Goal: Contribute content: Contribute content

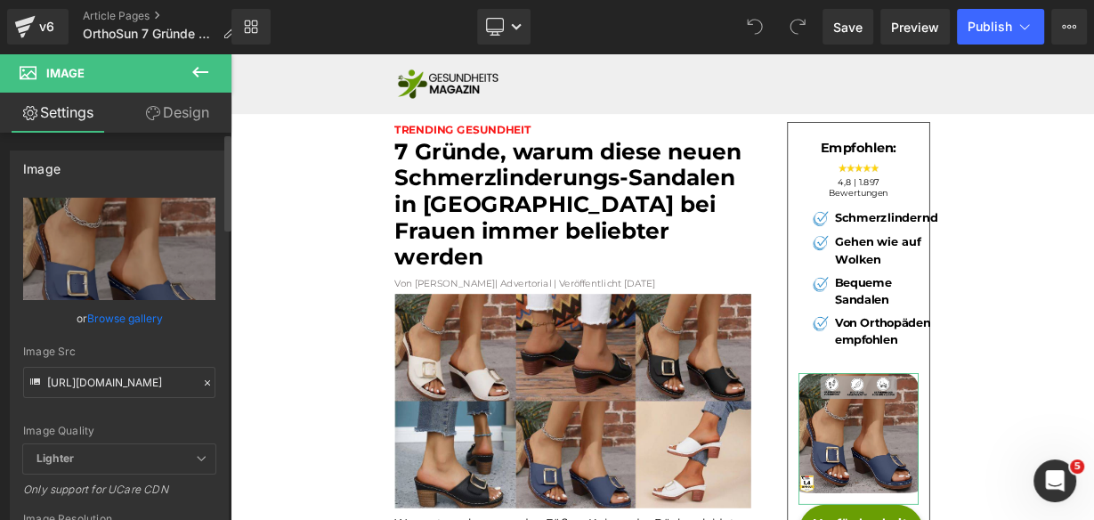
click at [120, 322] on link "Browse gallery" at bounding box center [125, 318] width 76 height 31
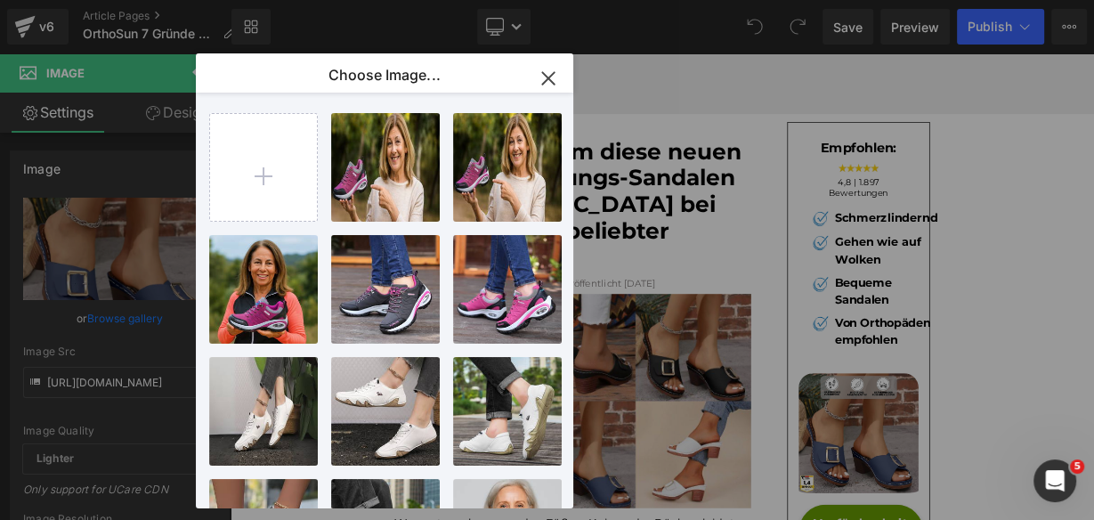
click at [545, 74] on icon "button" at bounding box center [548, 78] width 28 height 28
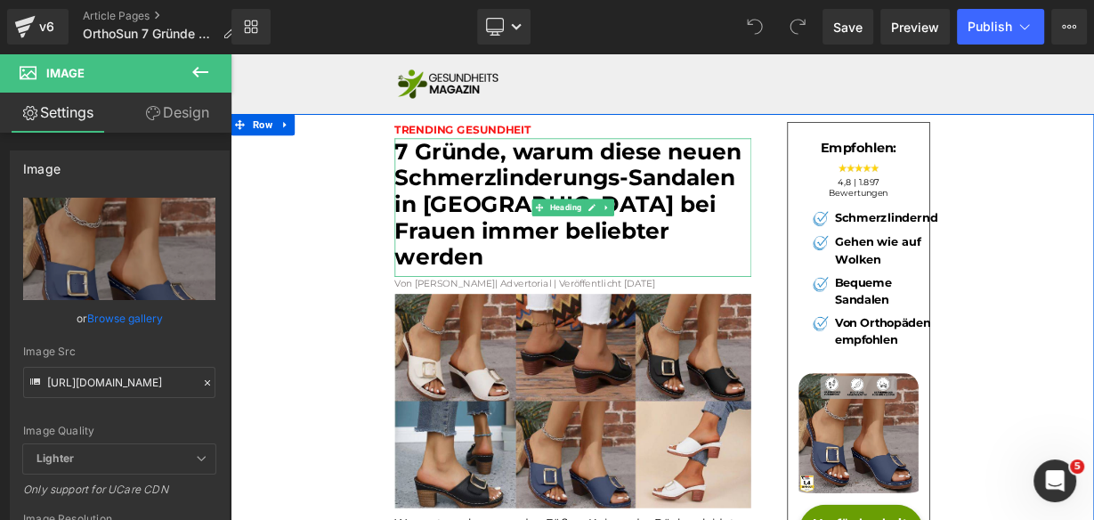
click at [739, 221] on font "7 Gründe, warum diese neuen Schmerzlinderungs-Sandalen in [GEOGRAPHIC_DATA] bei…" at bounding box center [651, 241] width 432 height 166
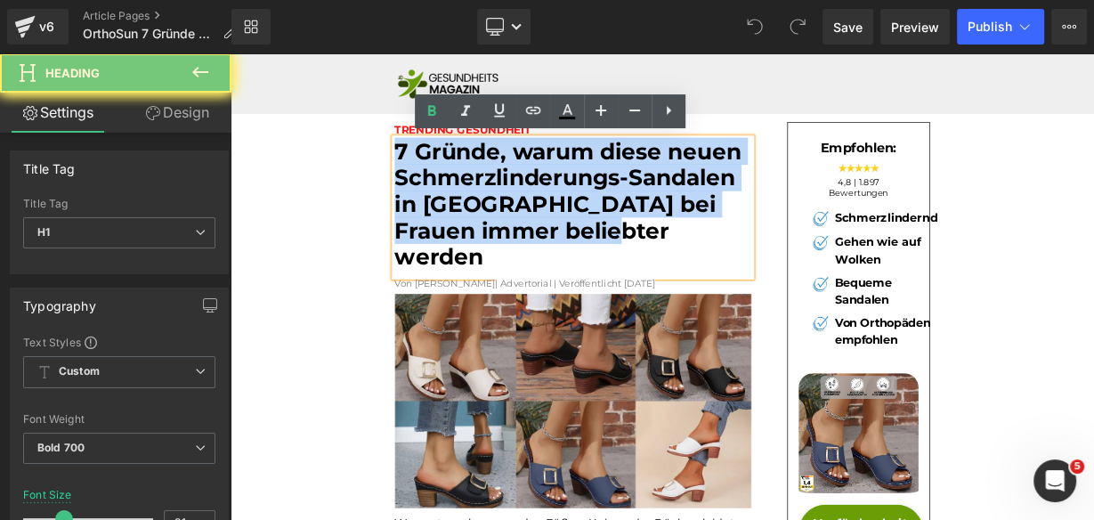
click at [739, 221] on font "7 Gründe, warum diese neuen Schmerzlinderungs-Sandalen in [GEOGRAPHIC_DATA] bei…" at bounding box center [651, 241] width 432 height 166
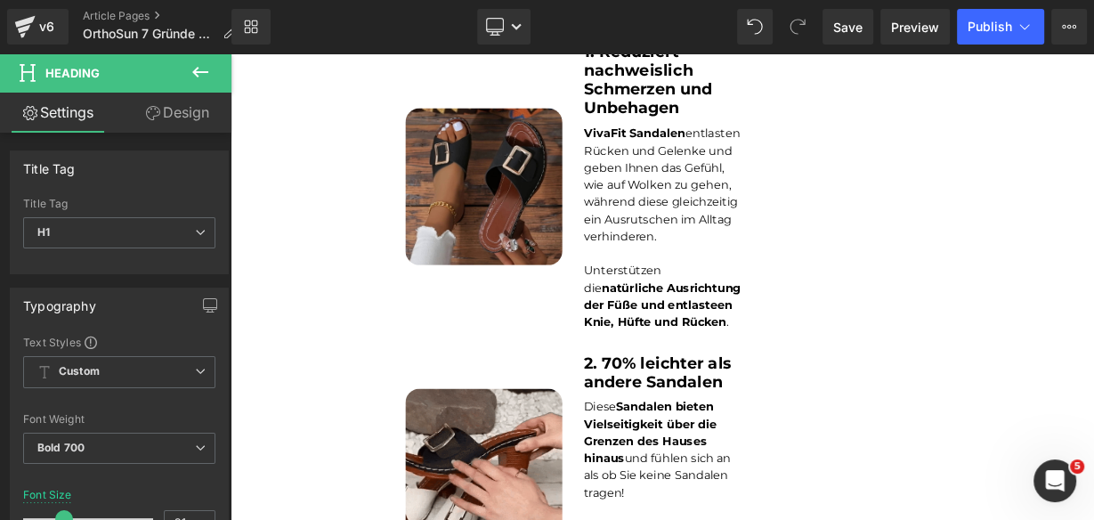
scroll to position [783, 0]
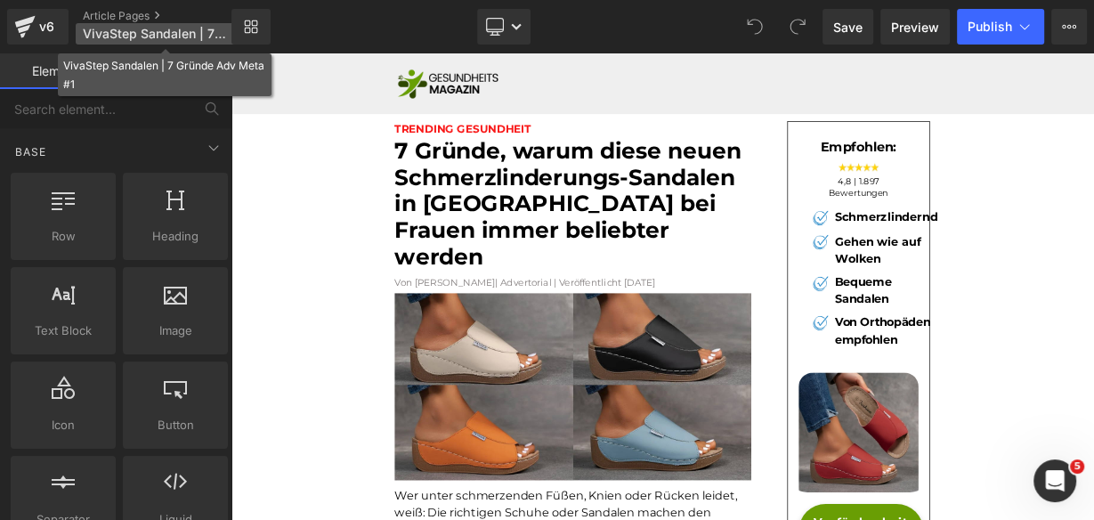
click at [143, 35] on span "VivaStep Sandalen | 7 Gründe Adv Meta #1" at bounding box center [155, 34] width 144 height 14
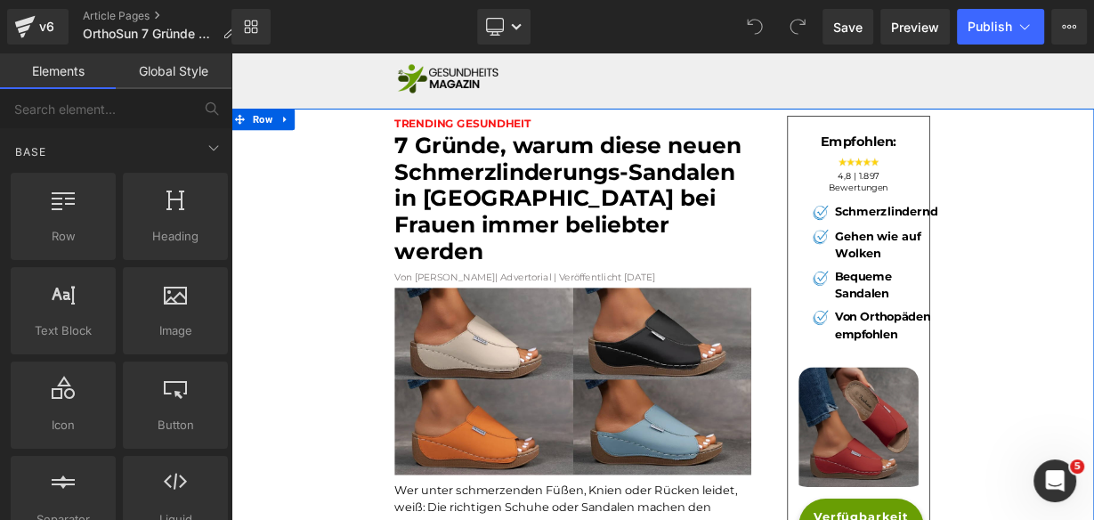
scroll to position [214, 0]
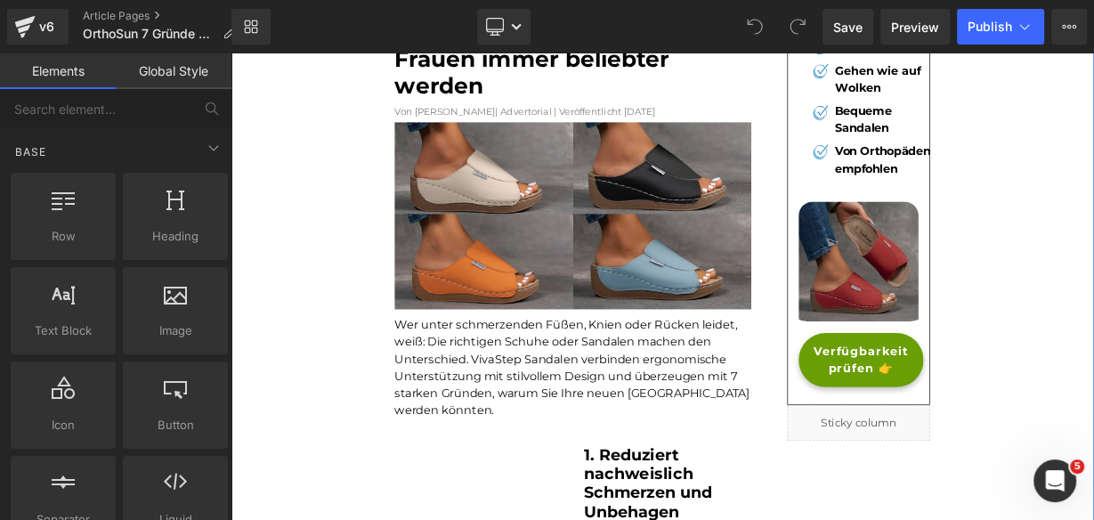
click at [1025, 263] on img at bounding box center [1013, 320] width 149 height 164
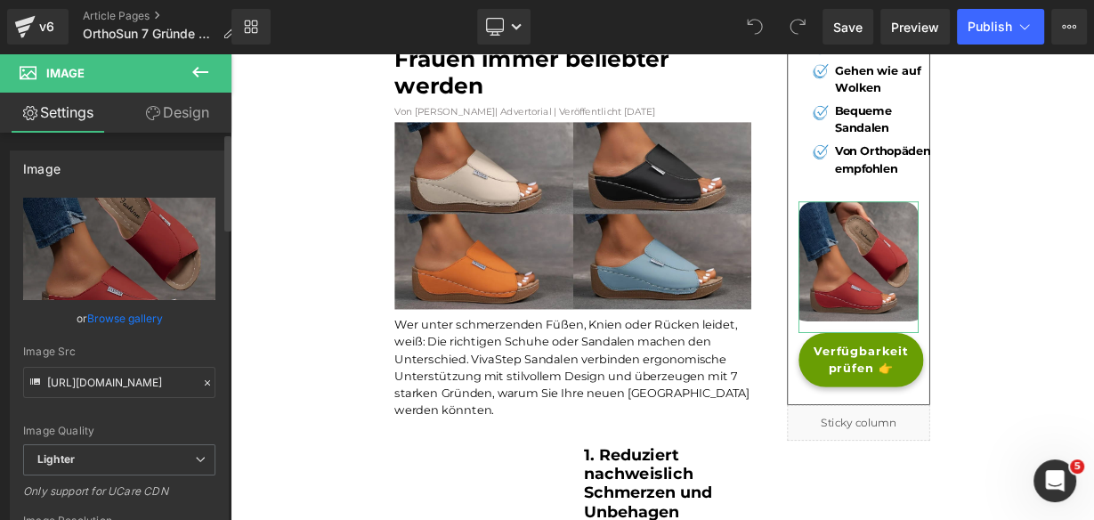
click at [117, 323] on link "Browse gallery" at bounding box center [125, 318] width 76 height 31
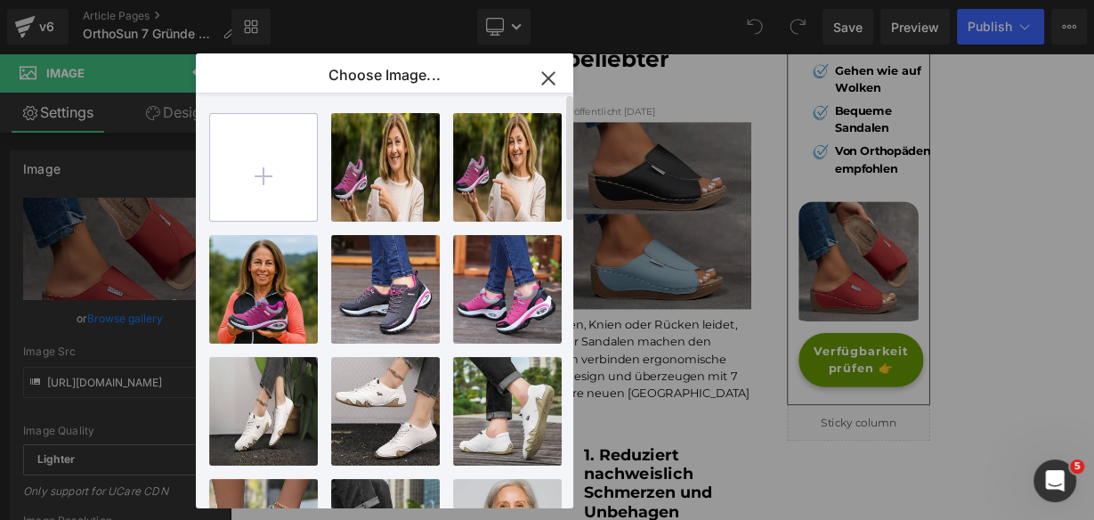
click at [283, 154] on input "file" at bounding box center [263, 167] width 107 height 107
type input "C:\fakepath\OrthoSun (10).jpg"
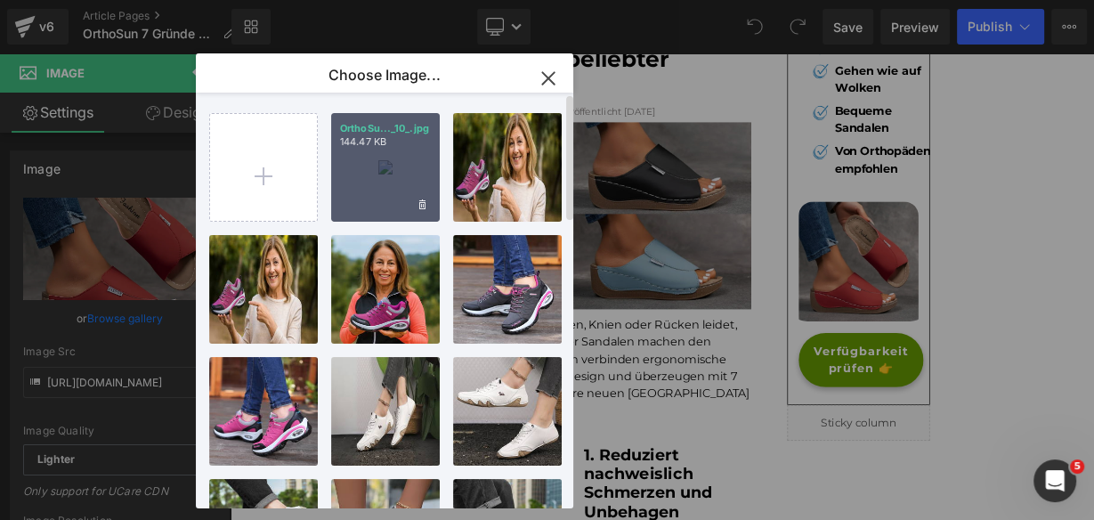
click at [398, 171] on div "OrthoSu..._10_.jpg 144.47 KB" at bounding box center [385, 167] width 109 height 109
type input "https://ucarecdn.com/295713b7-dcf9-4b7a-80ad-490a15f0c1a2/-/format/auto/-/previ…"
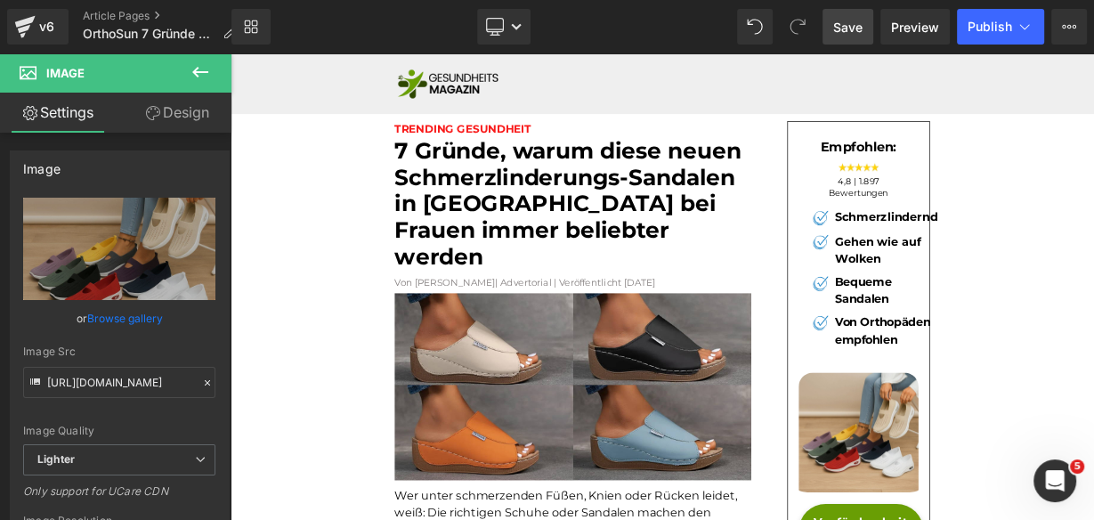
scroll to position [491, 0]
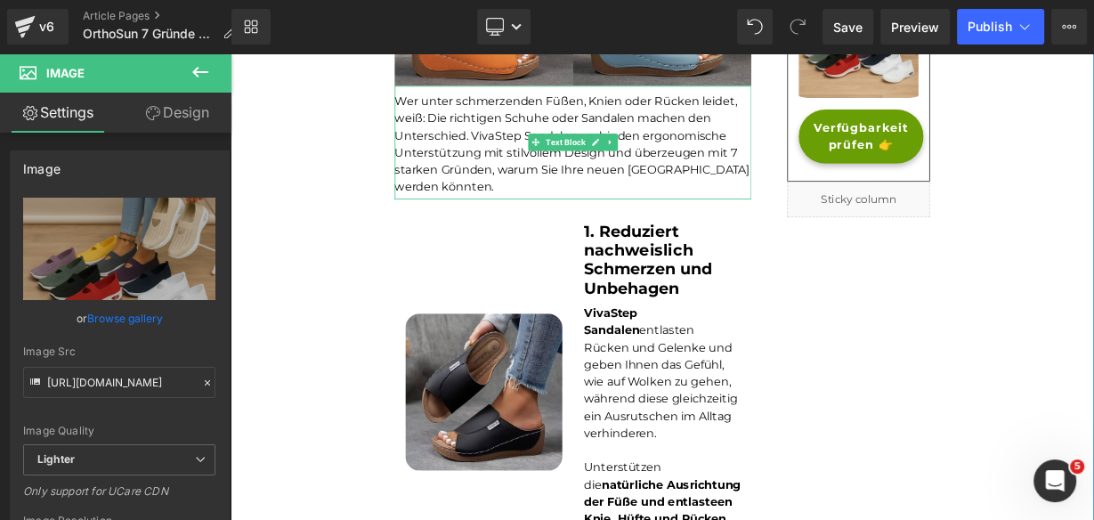
click at [558, 125] on font "Wer unter schmerzenden Füßen, Knien oder Rücken leidet, weiß: Die richtigen Sch…" at bounding box center [656, 167] width 442 height 124
click at [0, 0] on link at bounding box center [0, 0] width 0 height 0
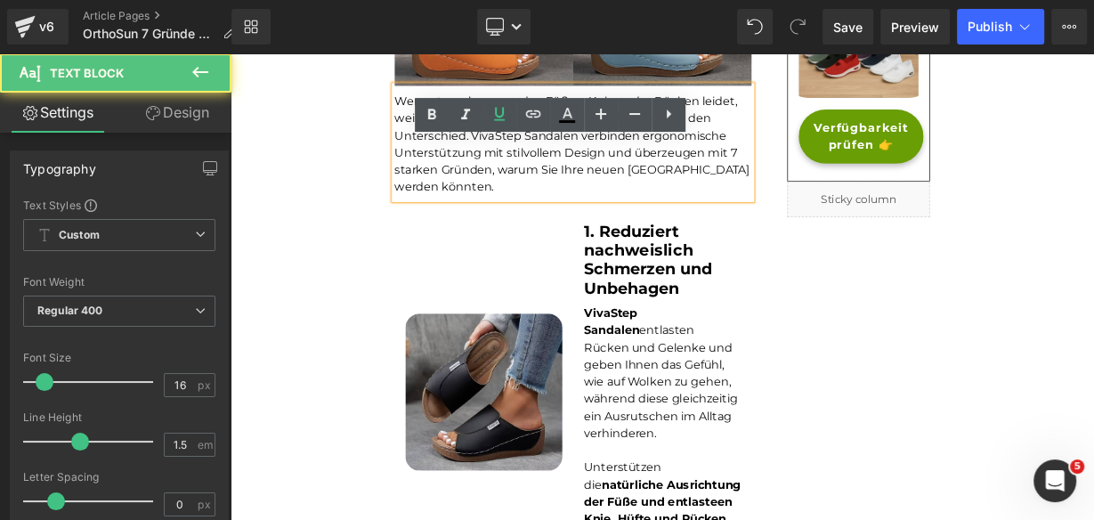
click at [620, 190] on p "Wer unter schmerzenden Füßen, Knien oder Rücken leidet, weiß: Die richtigen Sch…" at bounding box center [657, 167] width 445 height 128
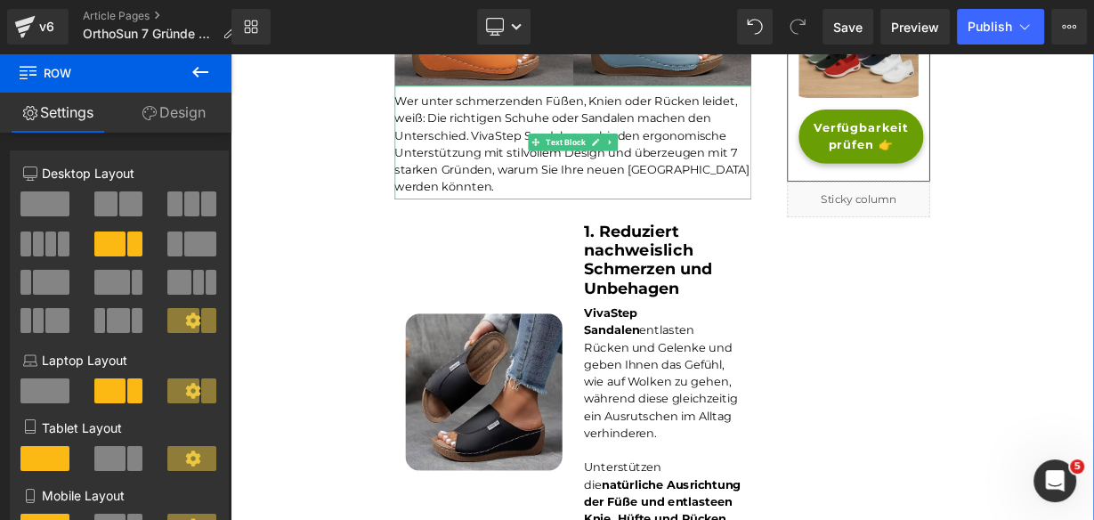
click at [545, 127] on font "Wer unter schmerzenden Füßen, Knien oder Rücken leidet, weiß: Die richtigen Sch…" at bounding box center [656, 167] width 442 height 124
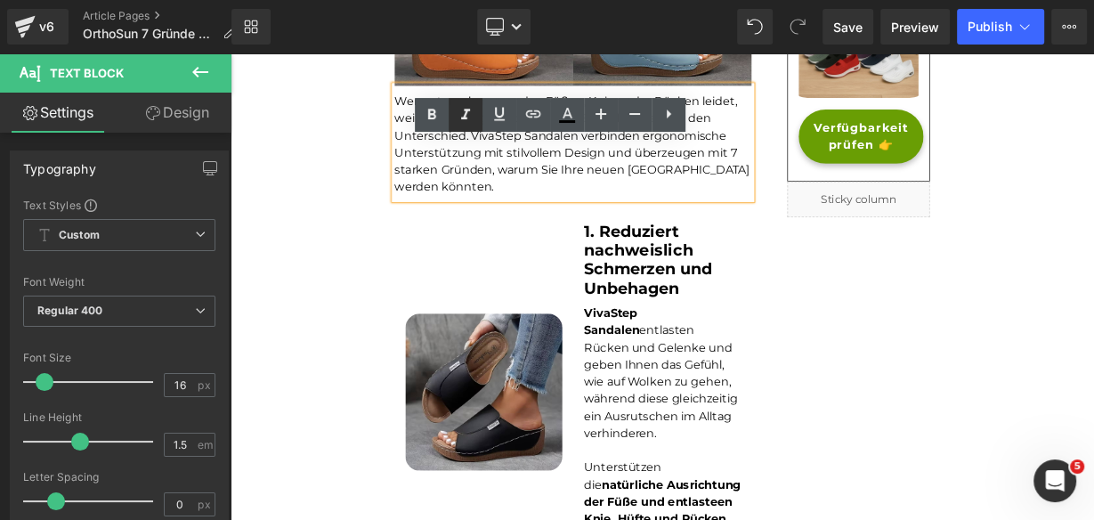
drag, startPoint x: 315, startPoint y: 74, endPoint x: 482, endPoint y: 112, distance: 171.6
click at [476, 112] on icon at bounding box center [465, 114] width 21 height 21
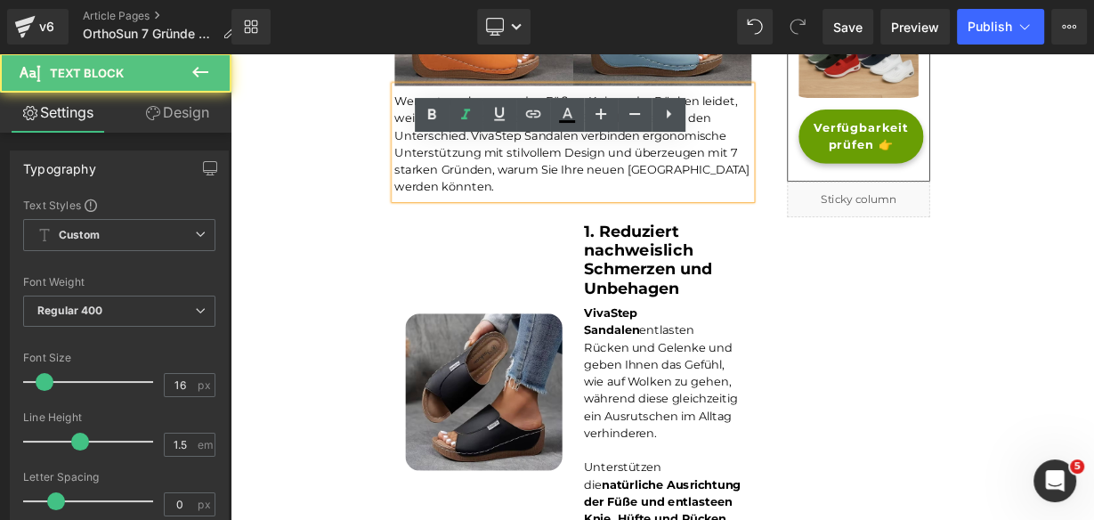
click at [690, 167] on font "Wer unter schmerzenden Füßen, Knien oder Rücken leidet, weiß: Die richtigen Sch…" at bounding box center [656, 167] width 442 height 124
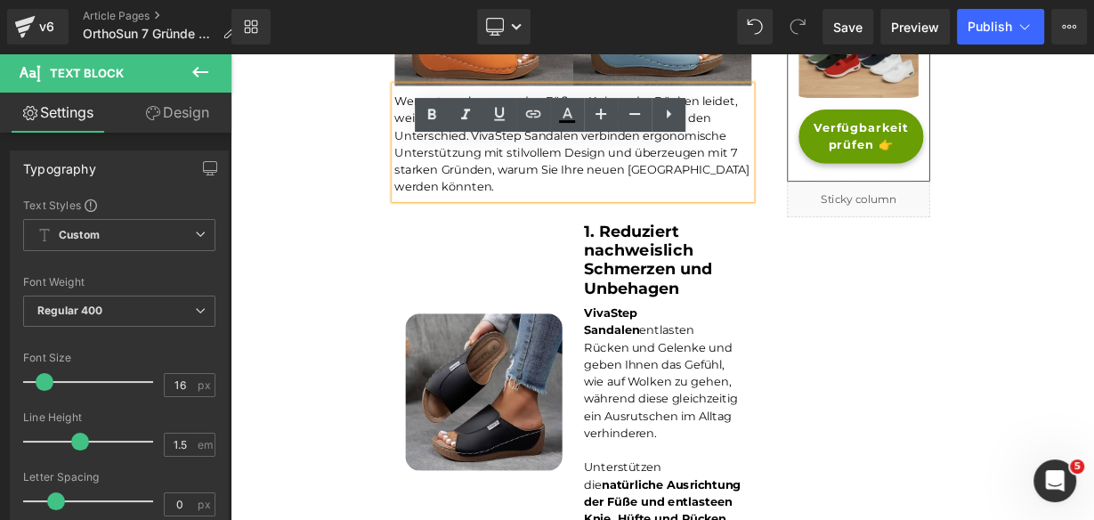
click at [563, 176] on p "Wer unter schmerzenden Füßen, Knien oder Rücken leidet, weiß: Die richtigen Sch…" at bounding box center [657, 167] width 445 height 128
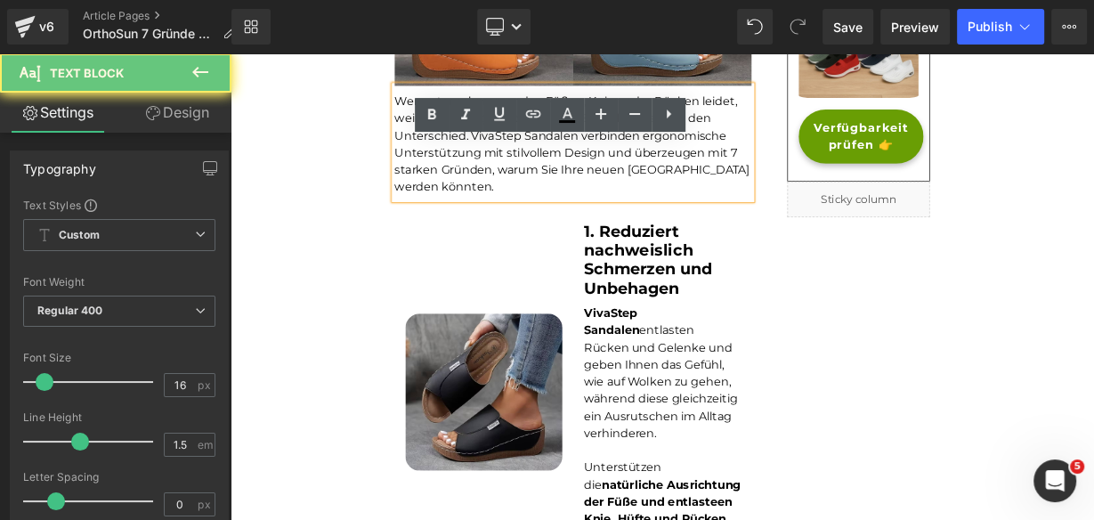
click at [599, 105] on font "Wer unter schmerzenden Füßen, Knien oder Rücken leidet, weiß: Die richtigen Sch…" at bounding box center [656, 167] width 442 height 124
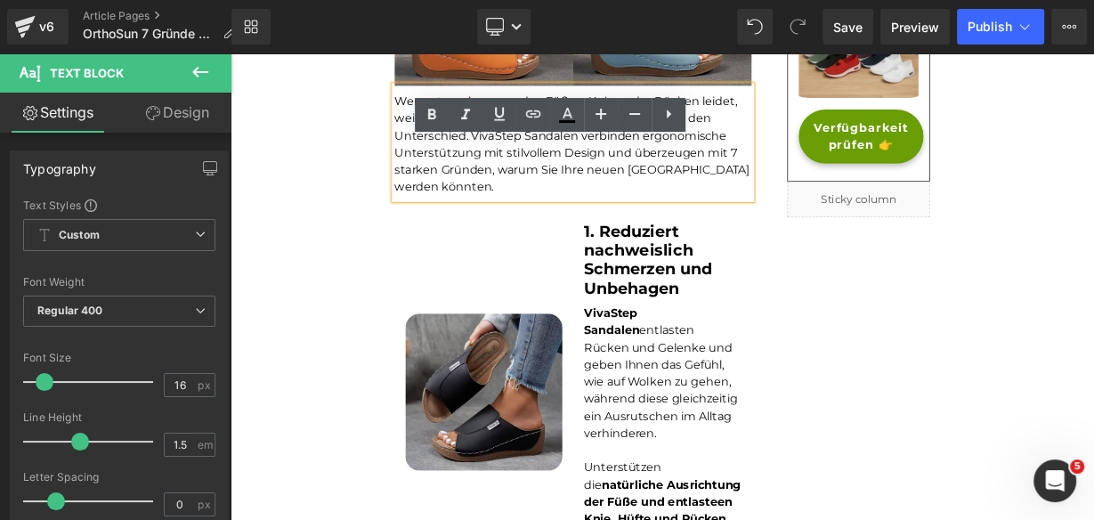
click at [456, 105] on font "Wer unter schmerzenden Füßen, Knien oder Rücken leidet, weiß: Die richtigen Sch…" at bounding box center [656, 167] width 442 height 124
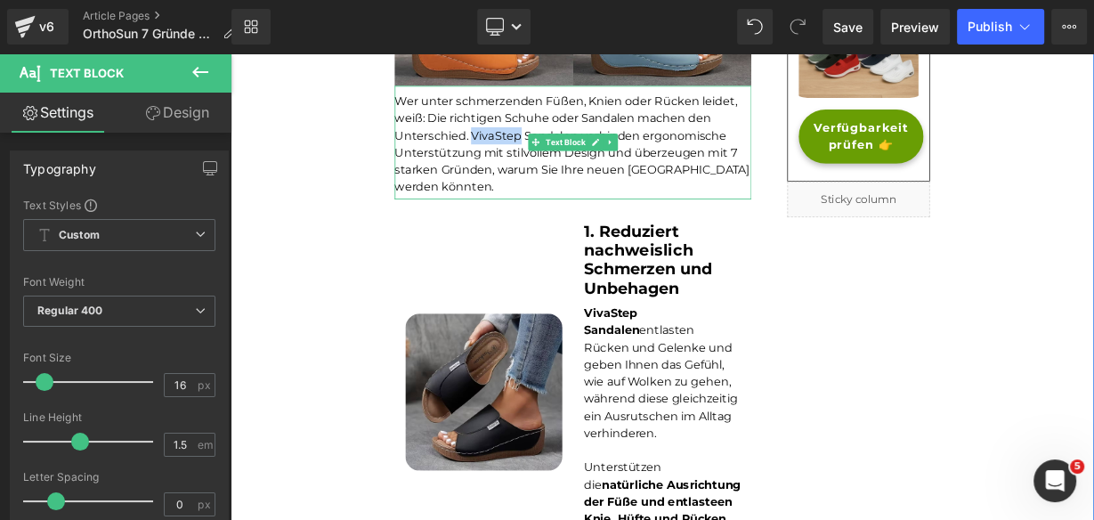
drag, startPoint x: 522, startPoint y: 125, endPoint x: 744, endPoint y: 165, distance: 225.3
click at [585, 127] on font "Wer unter schmerzenden Füßen, Knien oder Rücken leidet, weiß: Die richtigen Sch…" at bounding box center [656, 167] width 442 height 124
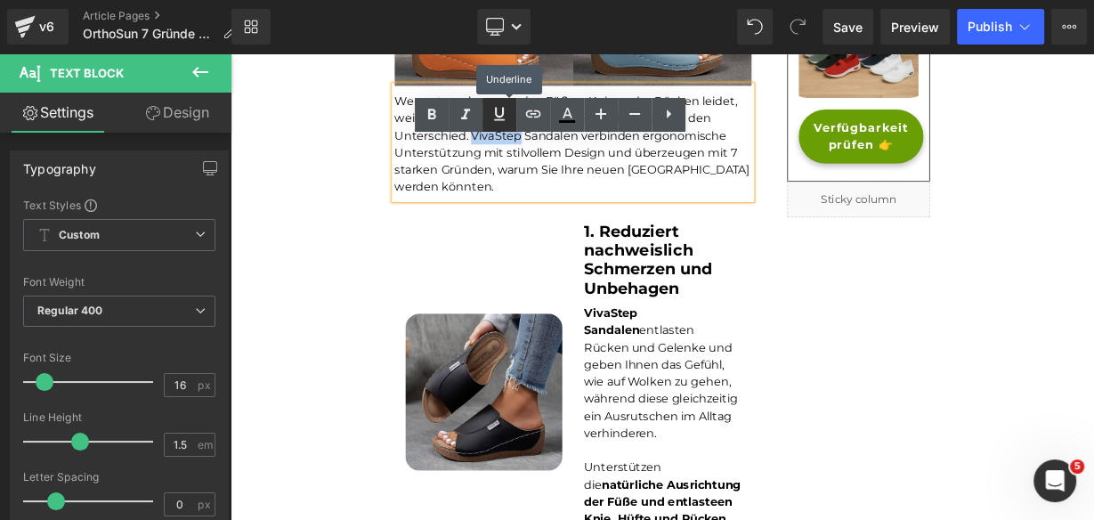
paste div
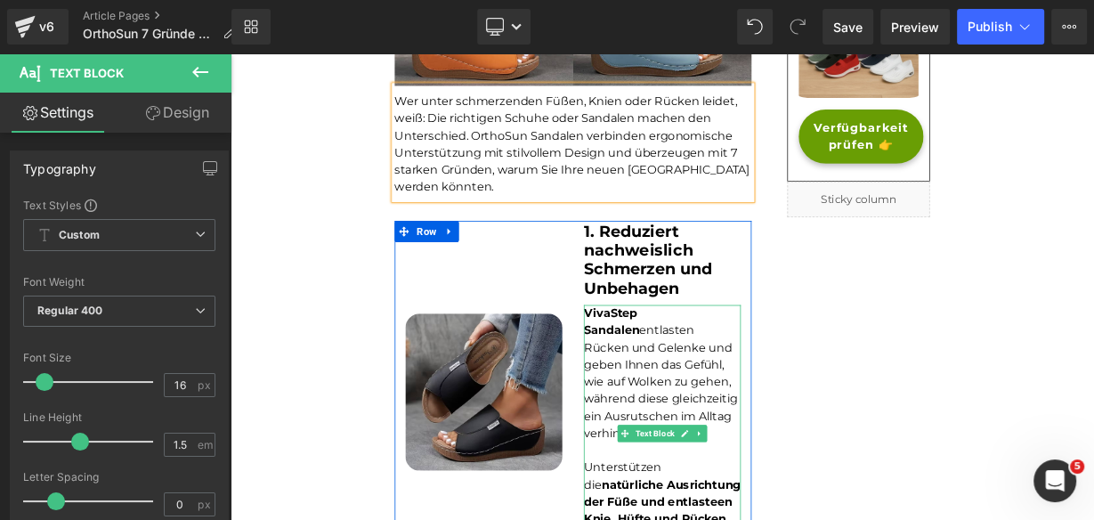
click at [722, 369] on b "VivaStep Sandalen" at bounding box center [705, 388] width 69 height 38
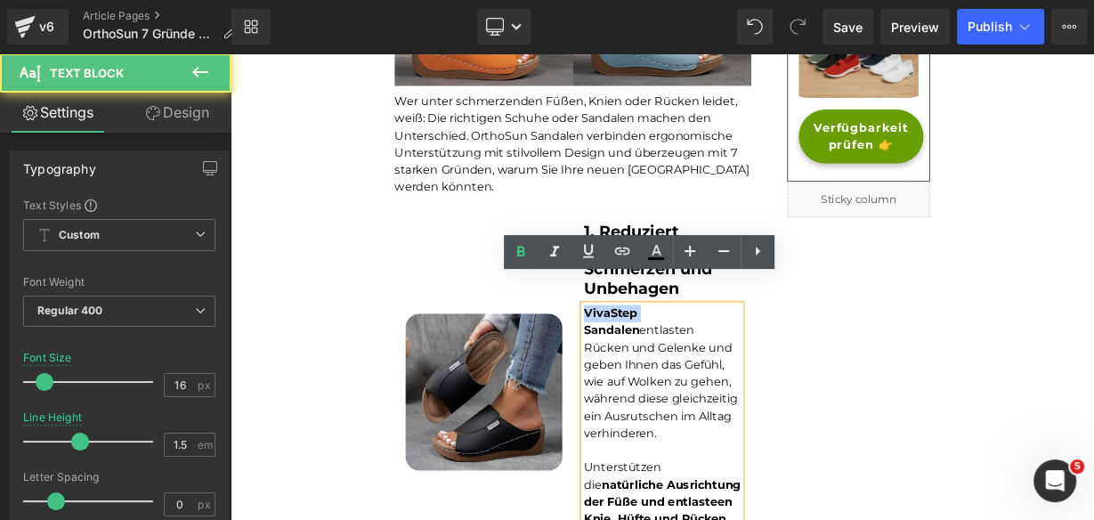
click at [722, 369] on b "VivaStep Sandalen" at bounding box center [705, 388] width 69 height 38
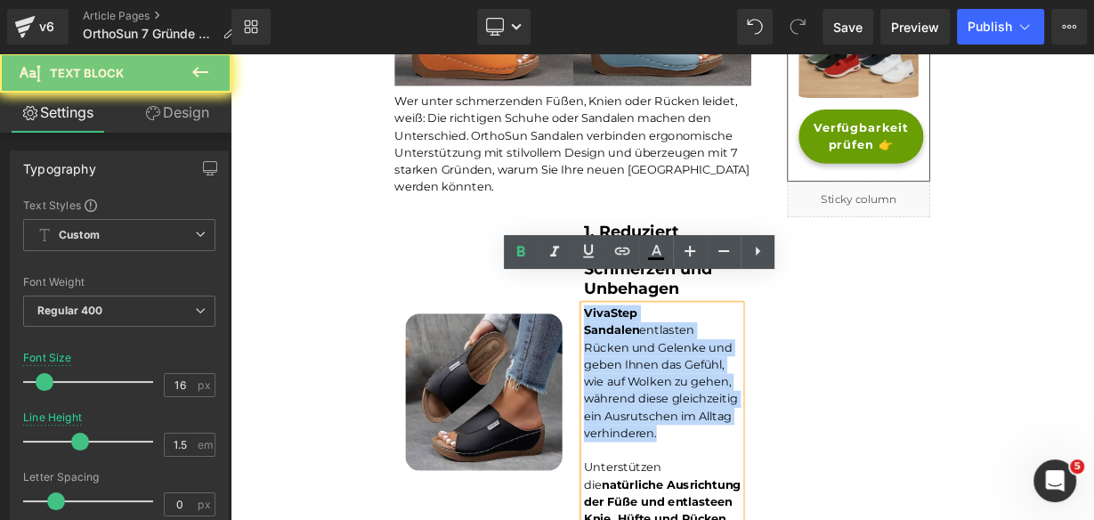
click at [722, 369] on b "VivaStep Sandalen" at bounding box center [705, 388] width 69 height 38
click at [739, 367] on p "VivaStep Sandalen entlasten Rücken und Gelenke und geben Ihnen das Gefühl, wie …" at bounding box center [769, 452] width 196 height 171
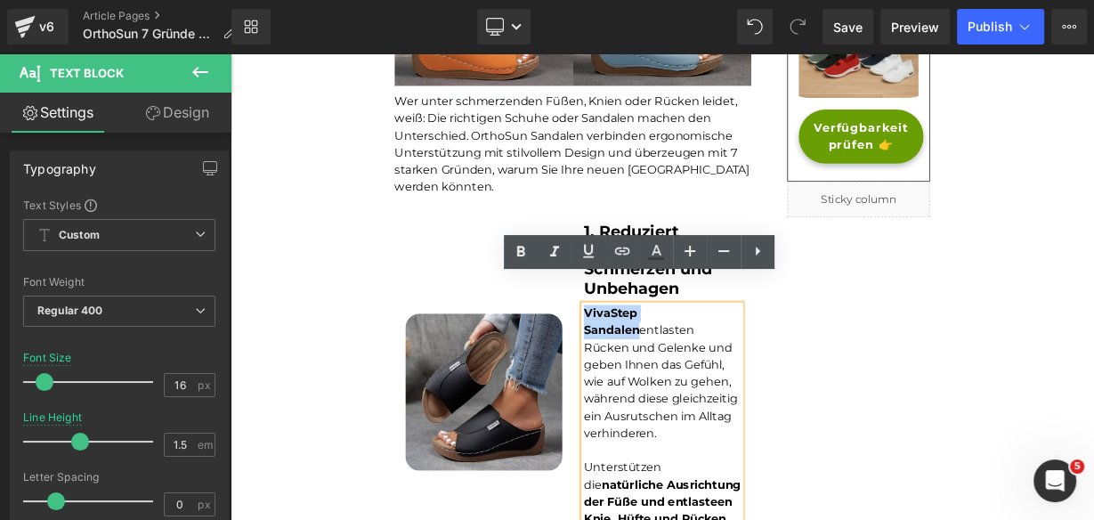
drag, startPoint x: 728, startPoint y: 362, endPoint x: 656, endPoint y: 351, distance: 72.9
click at [658, 351] on div "1. Reduziert nachweislich Schmerzen und Unbehagen Heading VivaStep Sandalen ent…" at bounding box center [769, 477] width 222 height 424
paste div
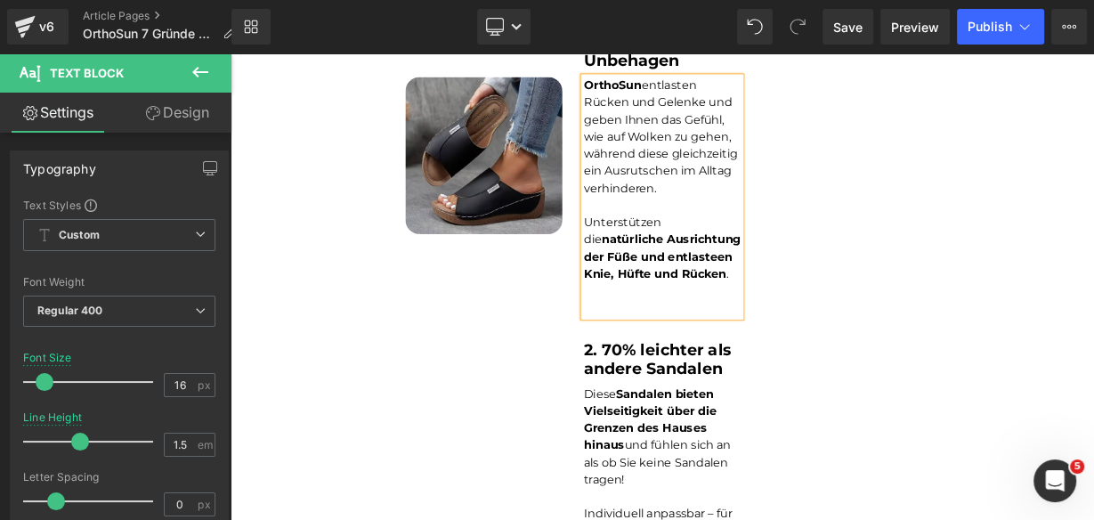
scroll to position [2805, 0]
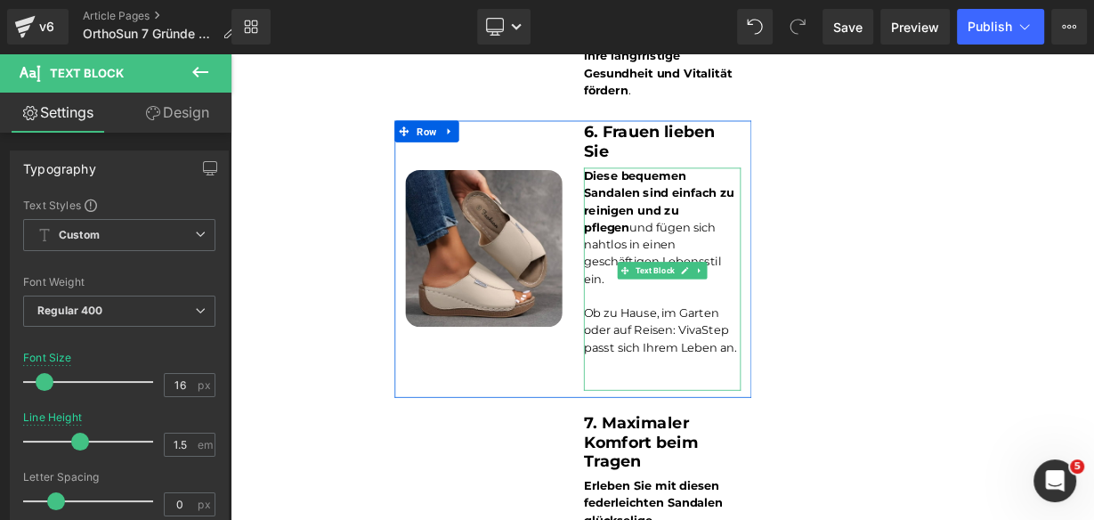
click at [786, 367] on p "Ob zu Hause, im Garten oder auf Reisen: VivaStep passt sich Ihrem Leben an." at bounding box center [769, 399] width 196 height 64
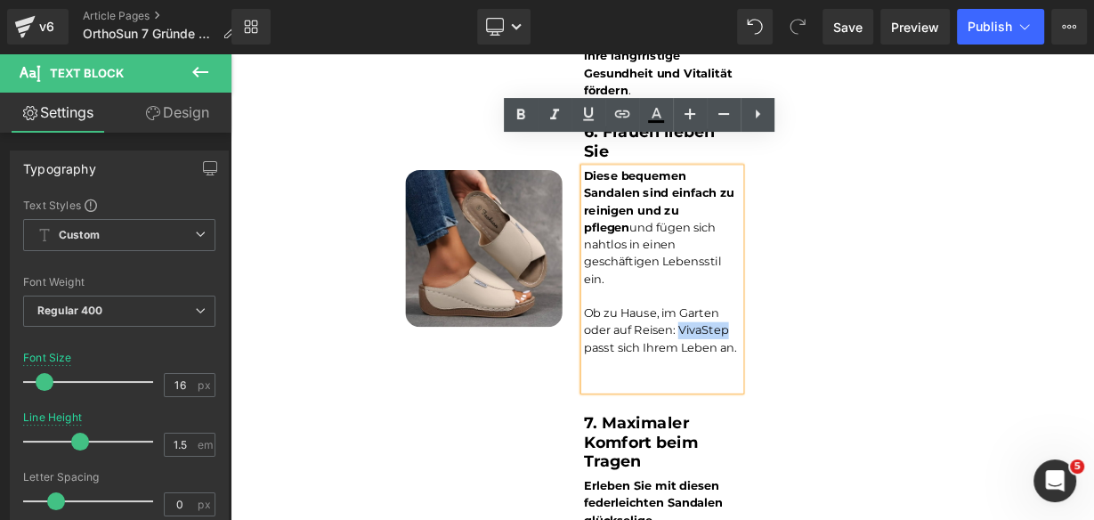
drag, startPoint x: 787, startPoint y: 344, endPoint x: 843, endPoint y: 343, distance: 56.1
click at [843, 368] on font "Ob zu Hause, im Garten oder auf Reisen: VivaStep passt sich Ihrem Leben an." at bounding box center [766, 398] width 190 height 60
paste div
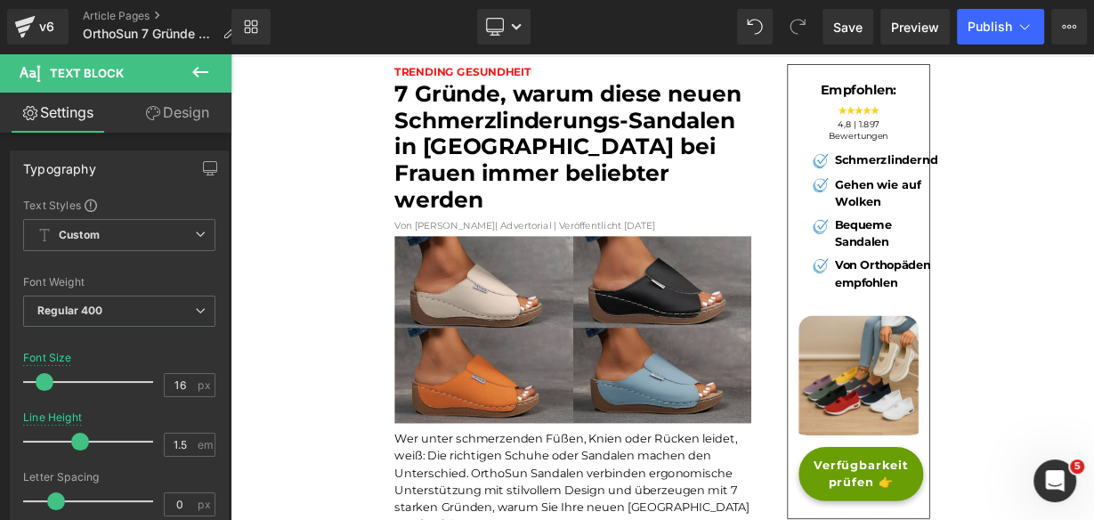
scroll to position [28, 0]
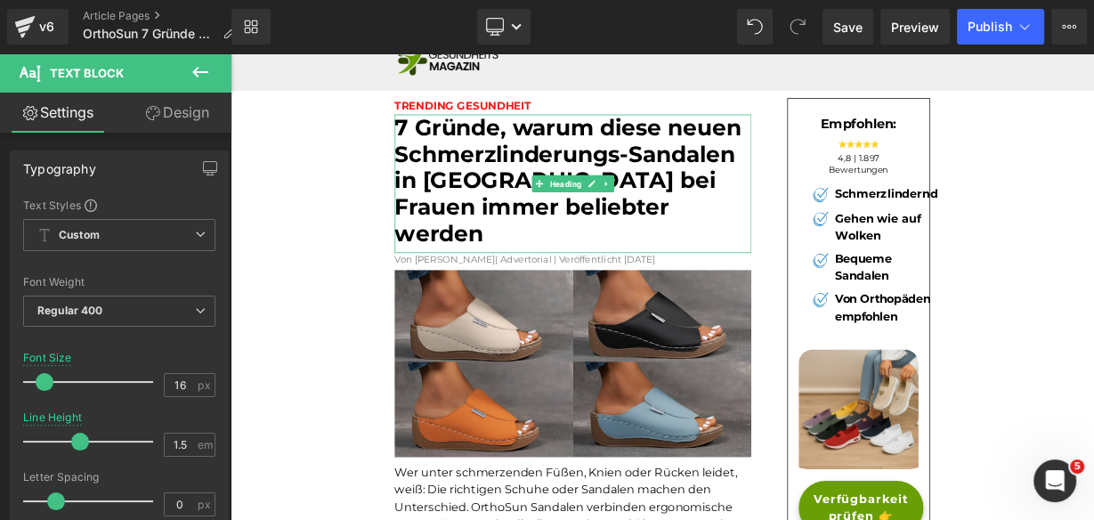
click at [508, 196] on font "7 Gründe, warum diese neuen Schmerzlinderungs-Sandalen in [GEOGRAPHIC_DATA] bei…" at bounding box center [651, 212] width 432 height 166
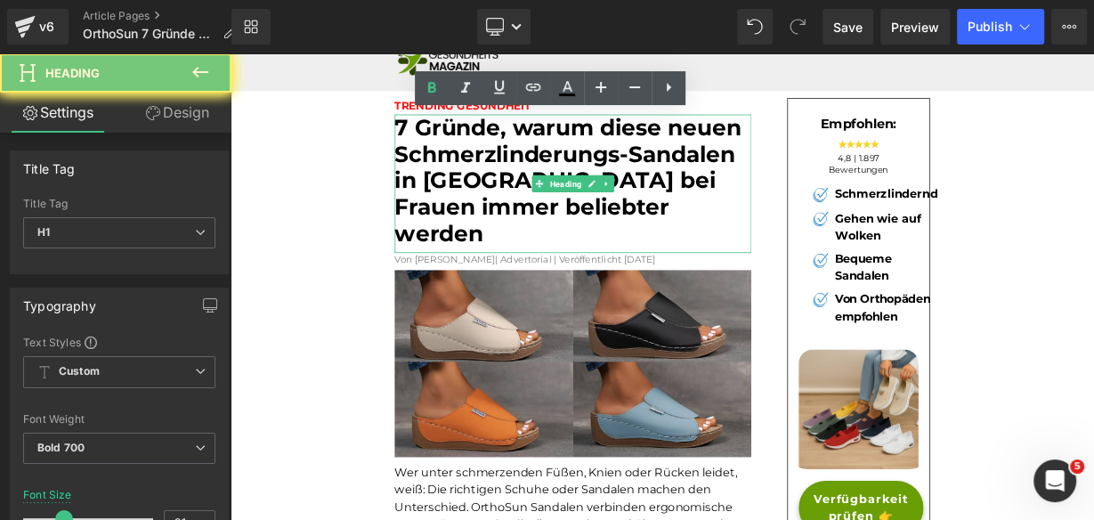
click at [508, 196] on font "7 Gründe, warum diese neuen Schmerzlinderungs-Sandalen in [GEOGRAPHIC_DATA] bei…" at bounding box center [651, 212] width 432 height 166
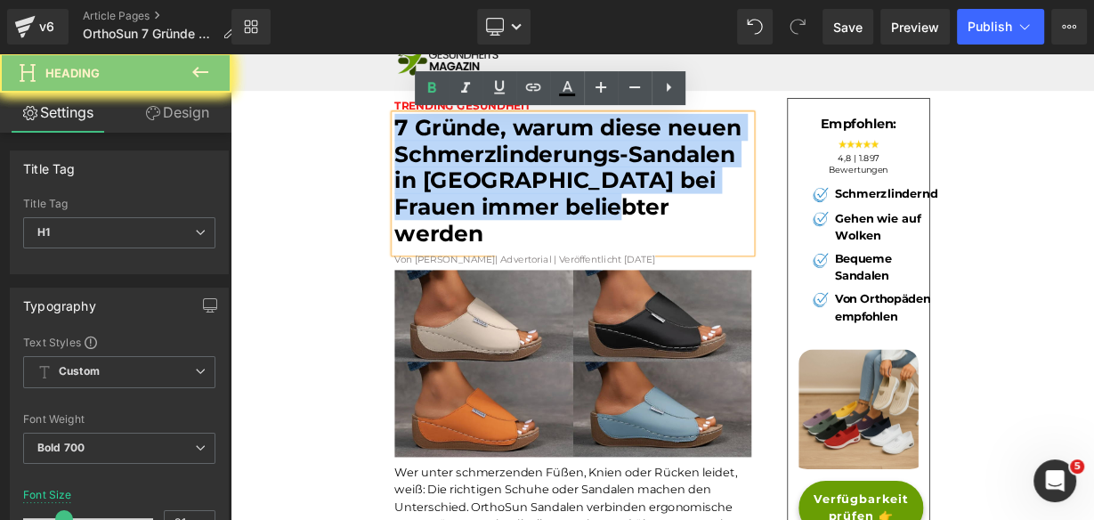
click at [508, 196] on font "7 Gründe, warum diese neuen Schmerzlinderungs-Sandalen in [GEOGRAPHIC_DATA] bei…" at bounding box center [651, 212] width 432 height 166
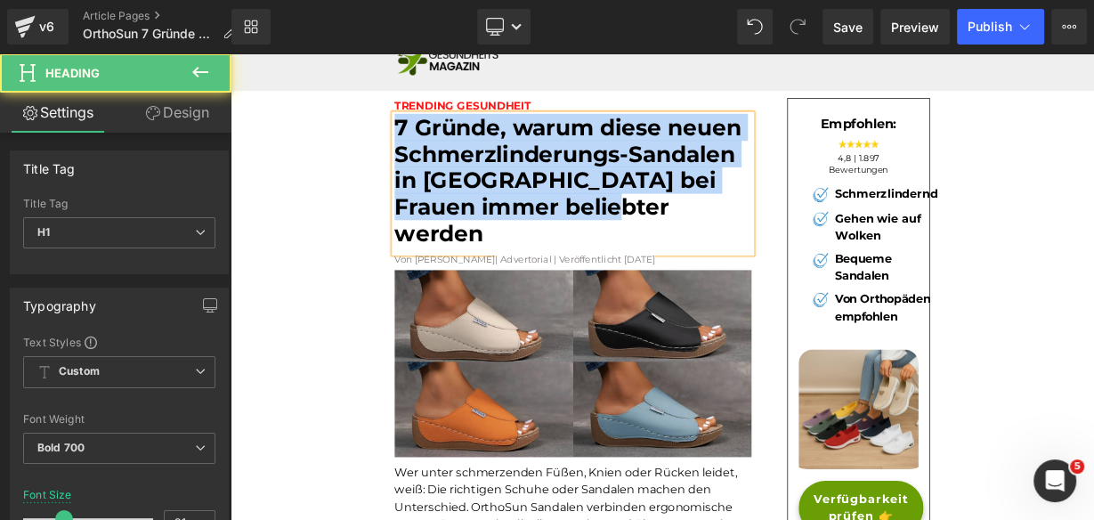
click at [605, 208] on font "7 Gründe, warum diese neuen Schmerzlinderungs-Sandalen in [GEOGRAPHIC_DATA] bei…" at bounding box center [651, 212] width 432 height 166
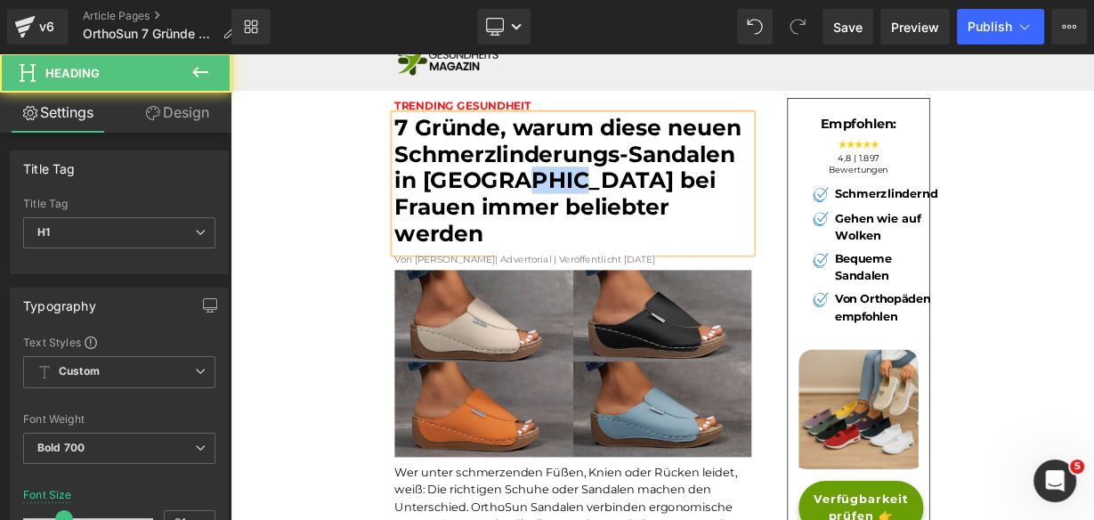
click at [605, 208] on font "7 Gründe, warum diese neuen Schmerzlinderungs-Sandalen in [GEOGRAPHIC_DATA] bei…" at bounding box center [651, 212] width 432 height 166
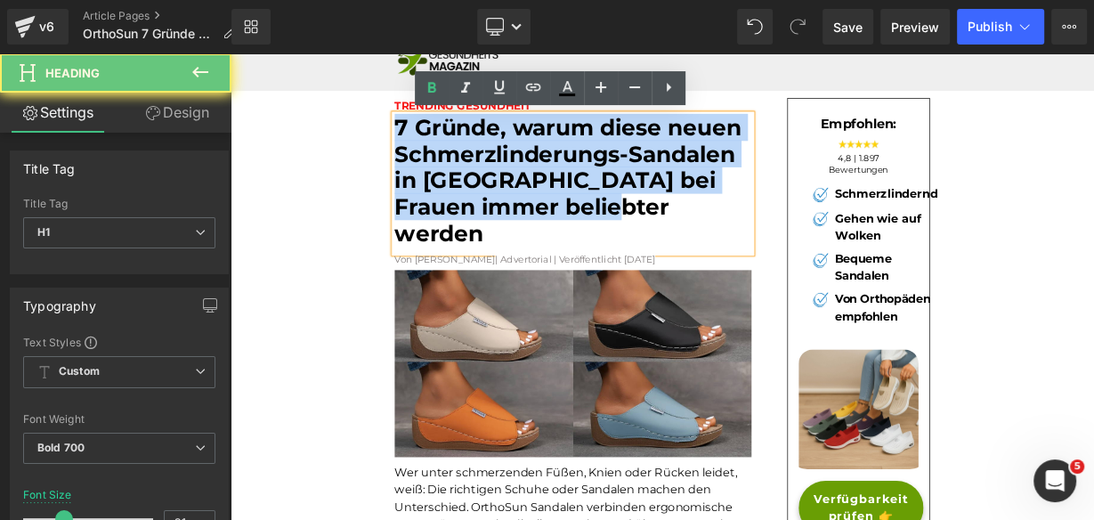
click at [605, 208] on font "7 Gründe, warum diese neuen Schmerzlinderungs-Sandalen in [GEOGRAPHIC_DATA] bei…" at bounding box center [651, 212] width 432 height 166
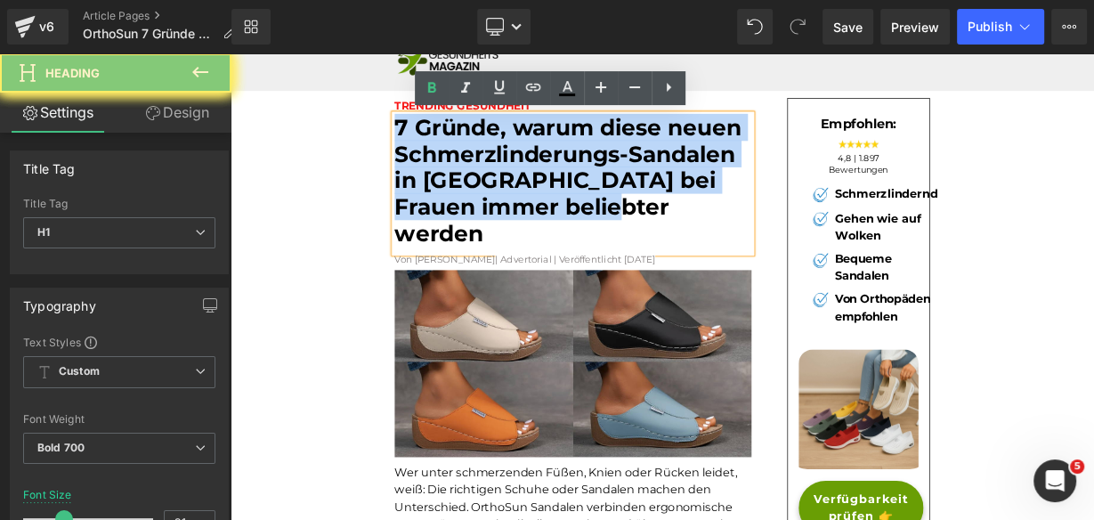
click at [605, 208] on font "7 Gründe, warum diese neuen Schmerzlinderungs-Sandalen in [GEOGRAPHIC_DATA] bei…" at bounding box center [651, 212] width 432 height 166
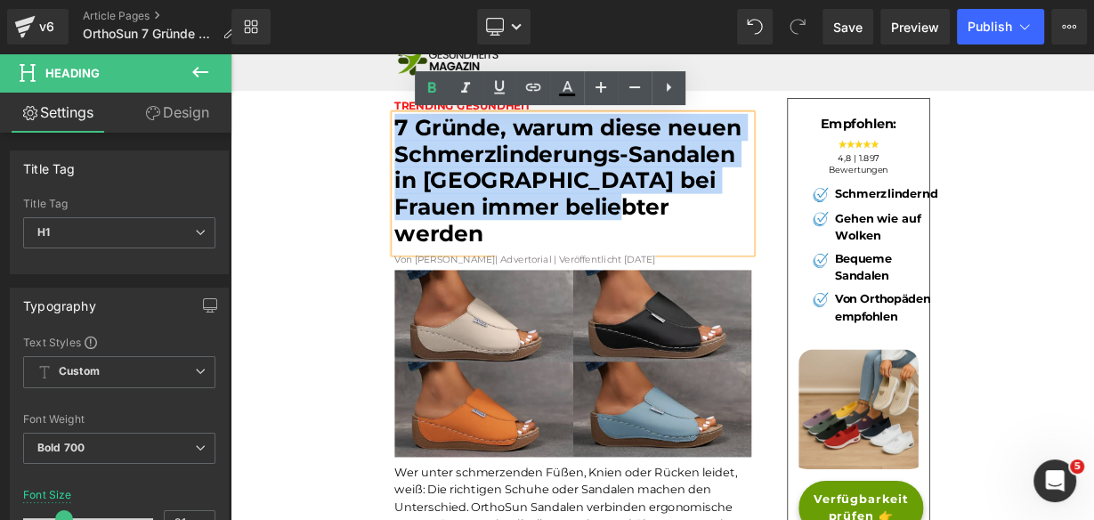
paste div
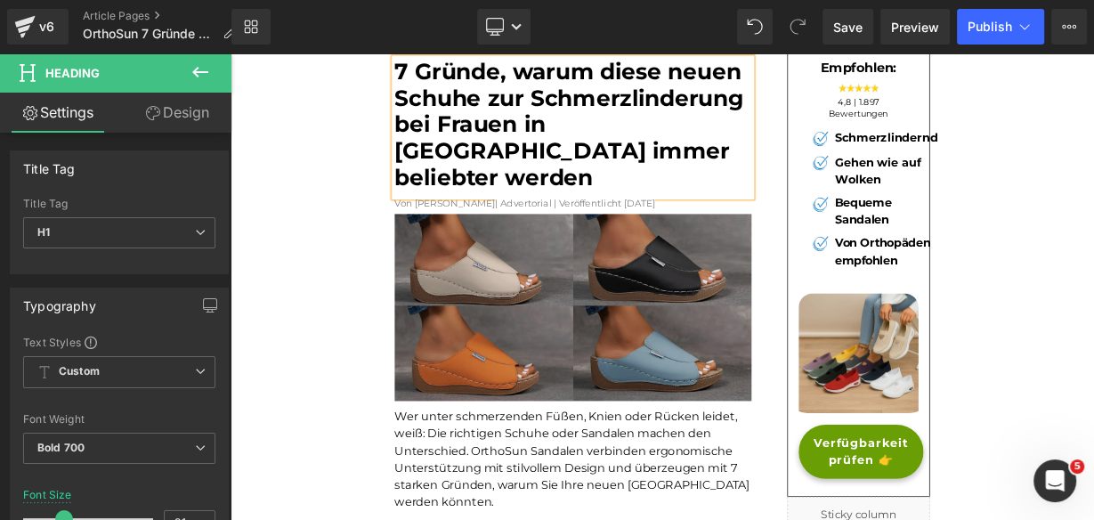
scroll to position [100, 0]
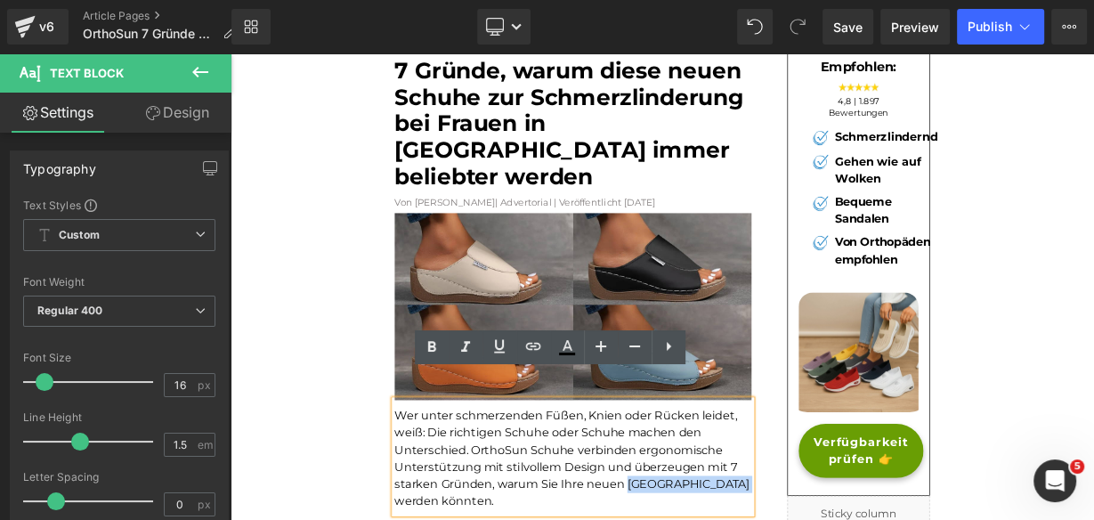
copy font "Lieblingssandalen"
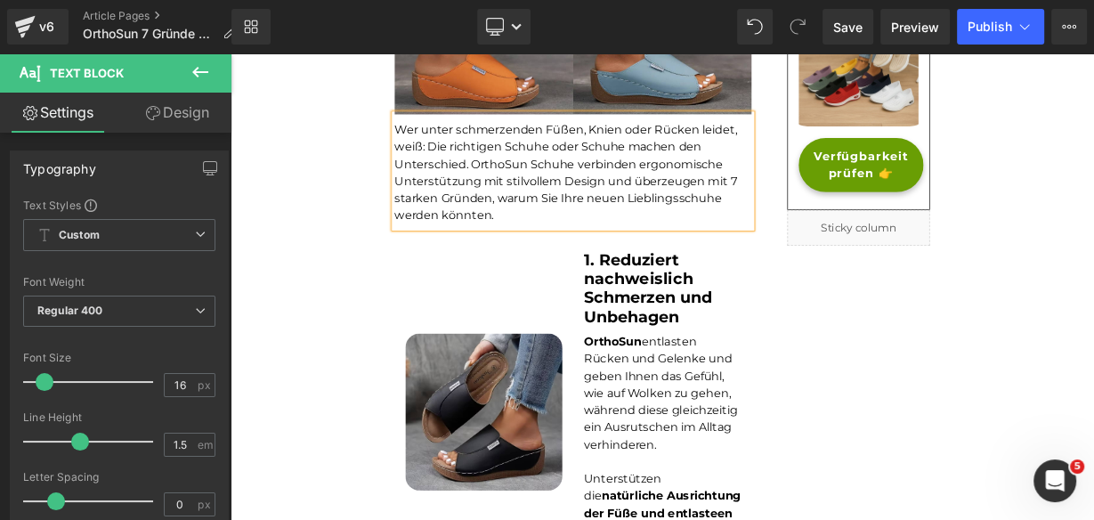
scroll to position [844, 0]
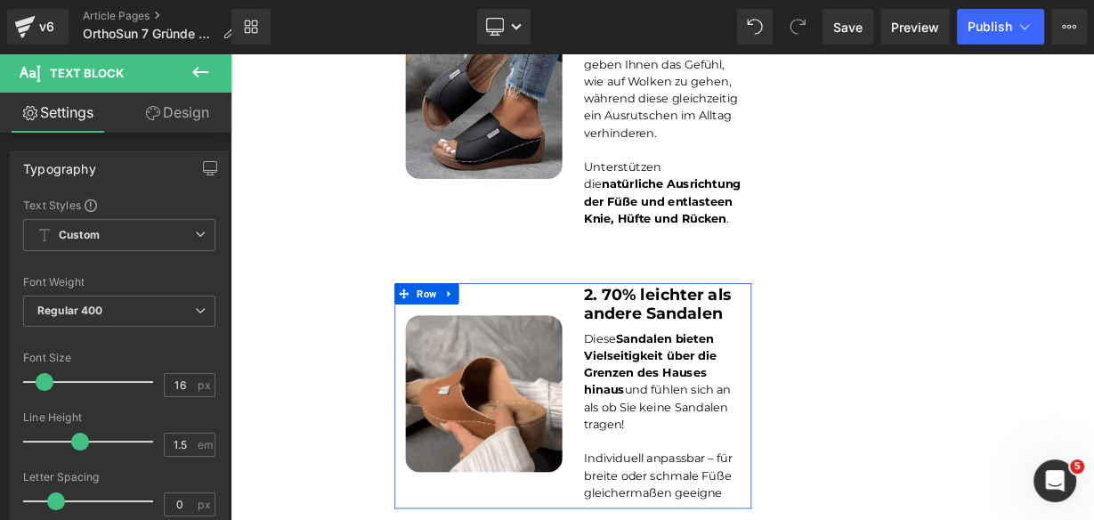
click at [813, 356] on link at bounding box center [811, 366] width 19 height 21
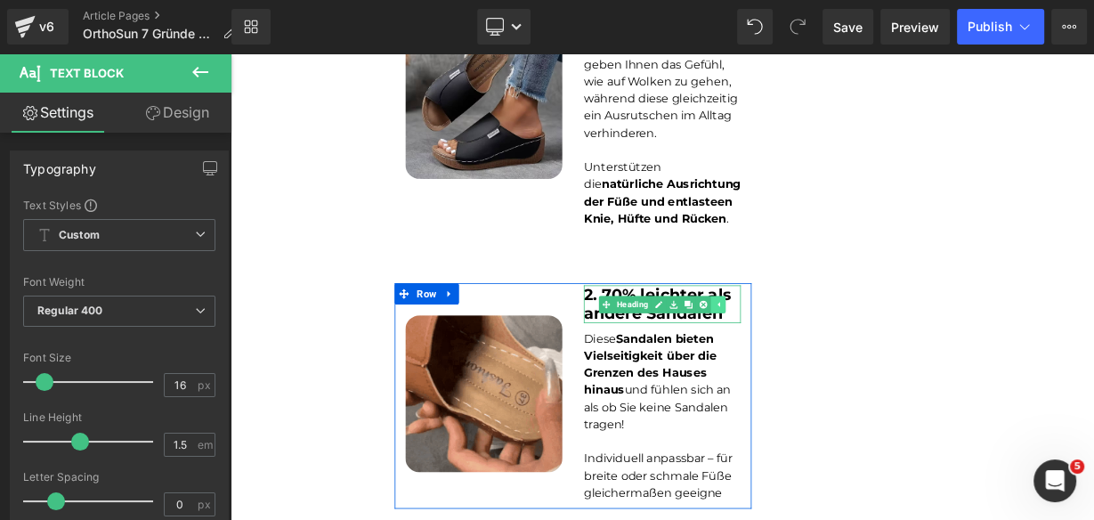
click at [813, 356] on link at bounding box center [820, 366] width 19 height 21
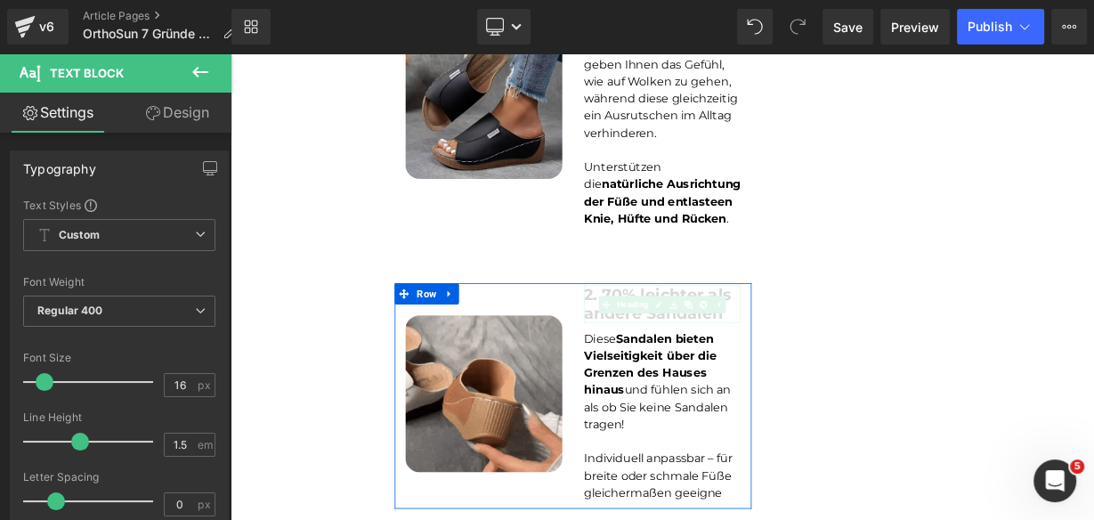
click at [810, 400] on strong "Sandalen bieten Vielseitigkeit über die Grenzen des Hauses hinaus" at bounding box center [753, 440] width 165 height 81
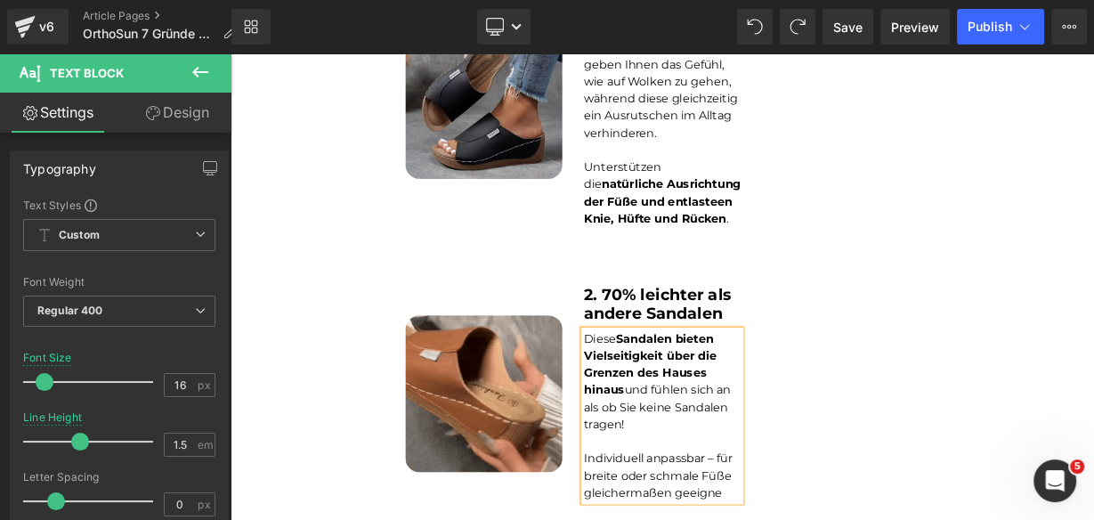
click at [817, 342] on b "2. 70% leichter als andere Sandalen" at bounding box center [763, 365] width 184 height 47
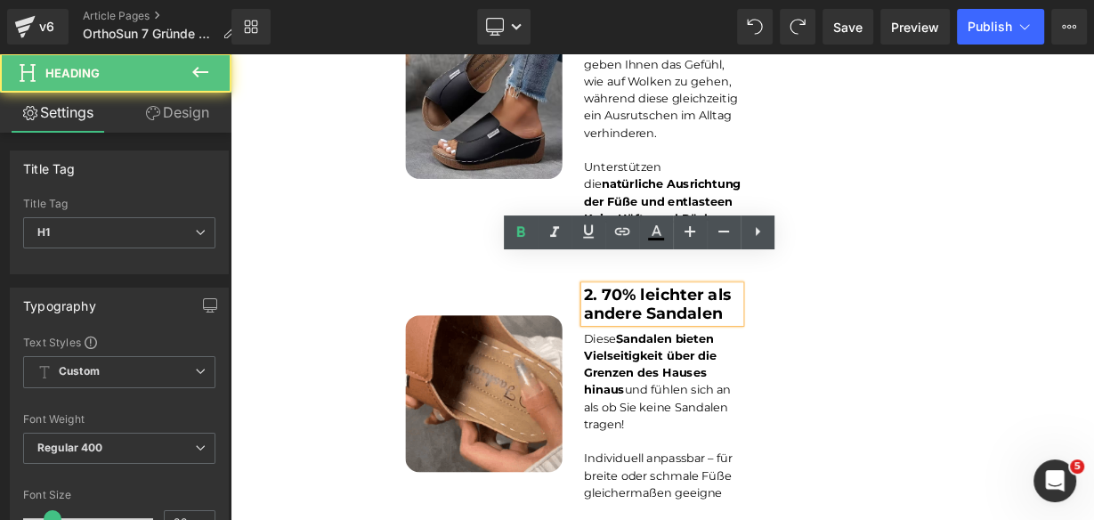
click at [810, 347] on b "2. 70% leichter als andere Sandalen" at bounding box center [763, 365] width 184 height 47
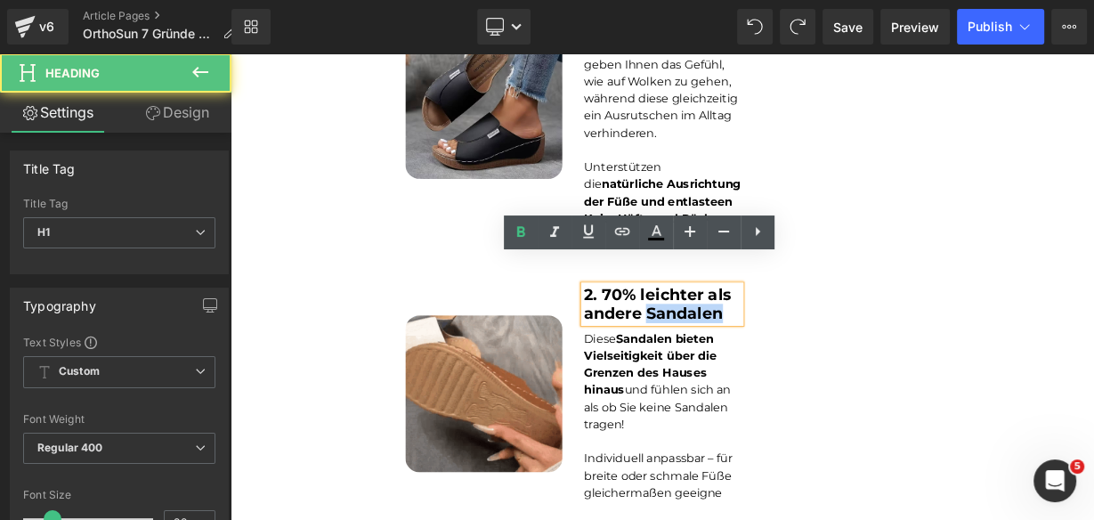
click at [810, 347] on b "2. 70% leichter als andere Sandalen" at bounding box center [763, 365] width 184 height 47
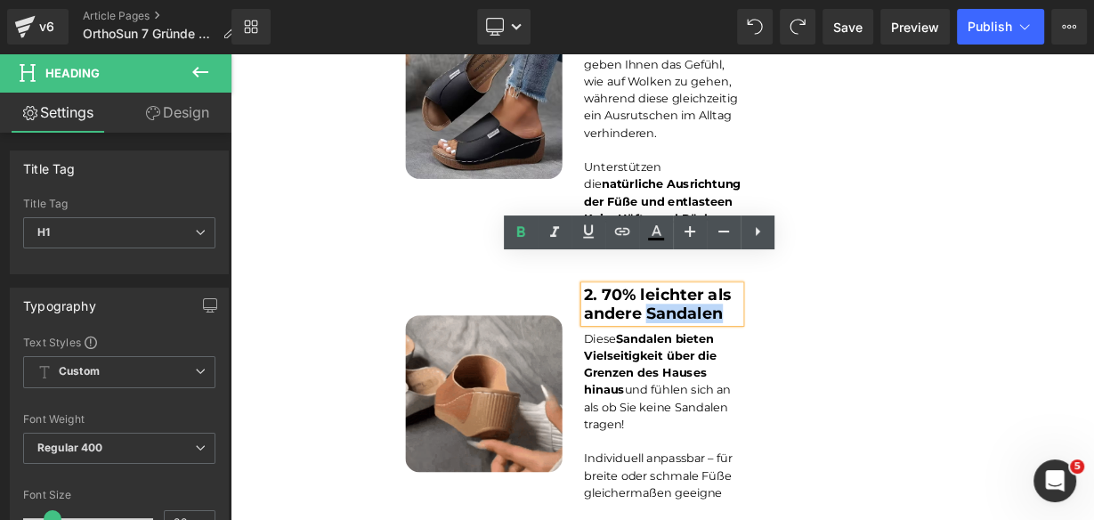
paste div
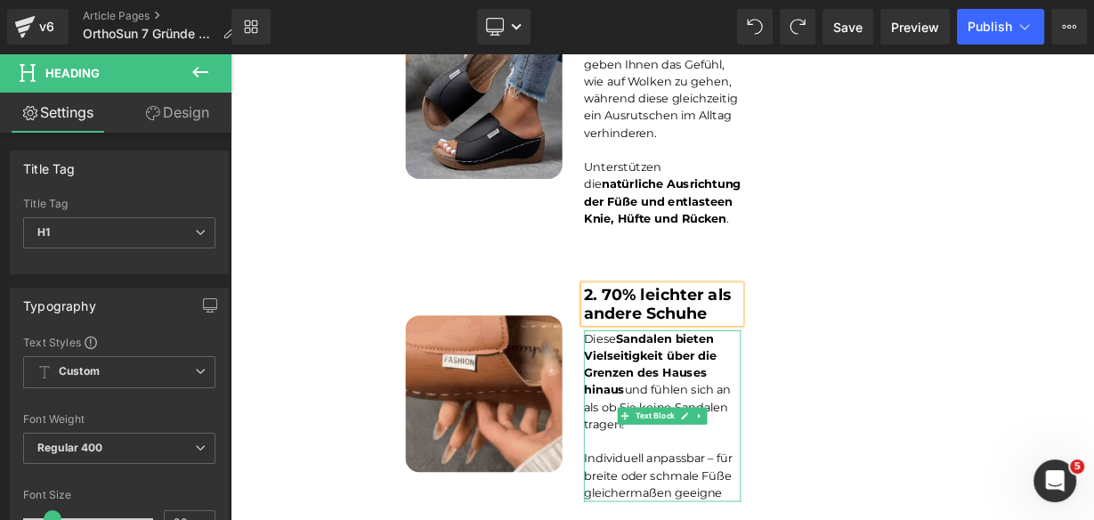
click at [732, 400] on strong "Sandalen bieten Vielseitigkeit über die Grenzen des Hauses hinaus" at bounding box center [753, 440] width 165 height 81
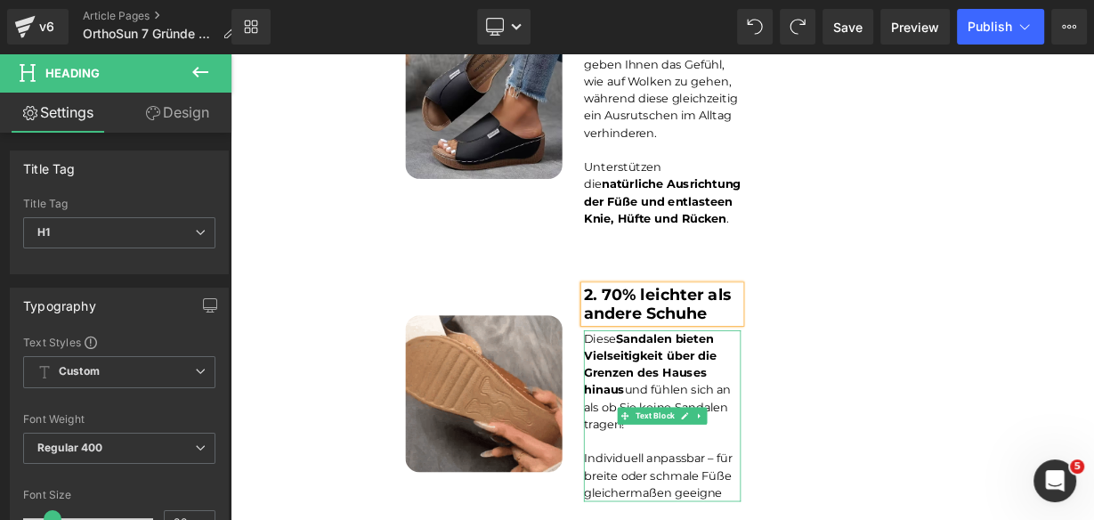
click at [732, 400] on strong "Sandalen bieten Vielseitigkeit über die Grenzen des Hauses hinaus" at bounding box center [753, 440] width 165 height 81
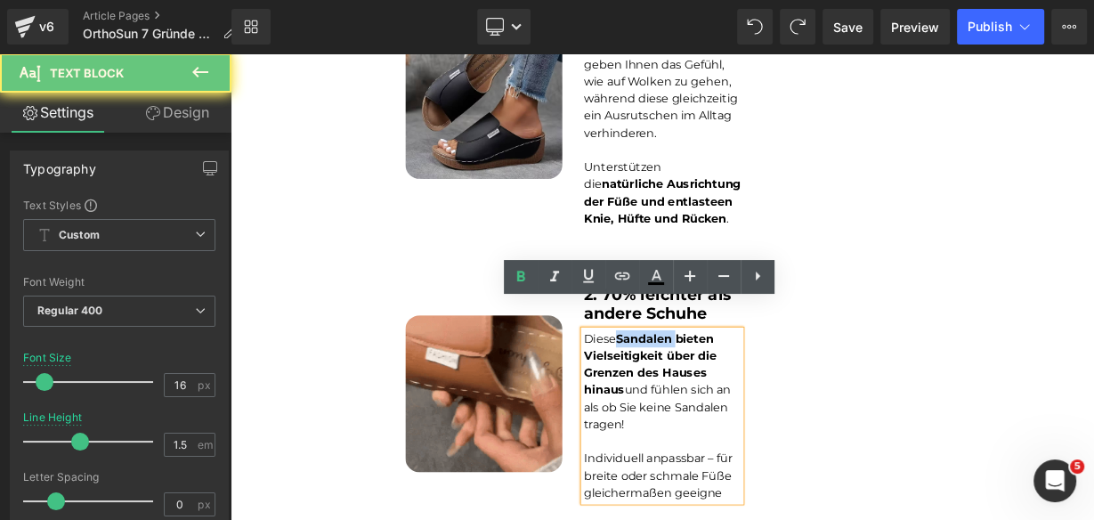
paste div
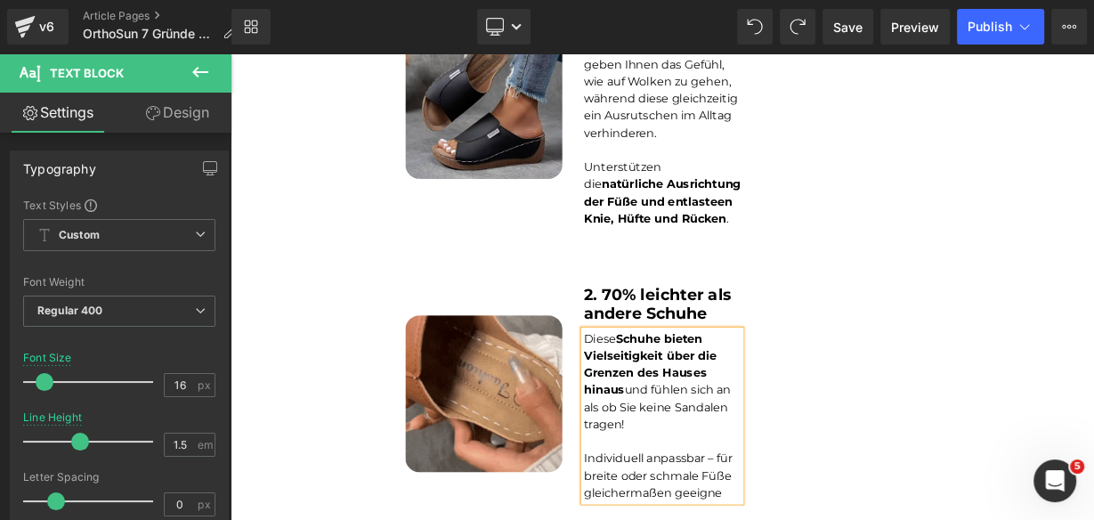
click at [800, 465] on span "Diese Schuhe bieten Vielseitigkeit über die Grenzen des Hauses hinaus und fühle…" at bounding box center [762, 462] width 183 height 124
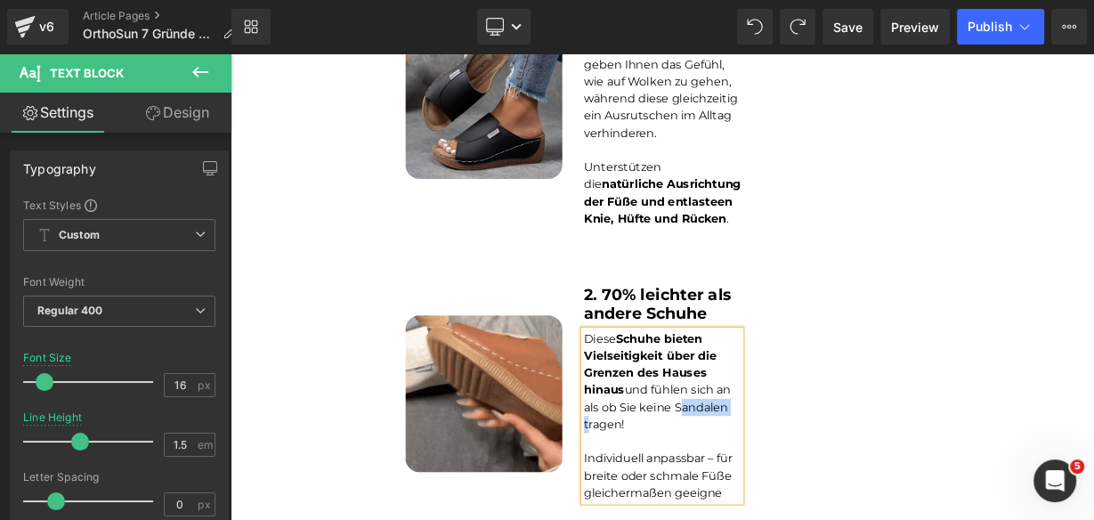
click at [800, 465] on span "Diese Schuhe bieten Vielseitigkeit über die Grenzen des Hauses hinaus und fühle…" at bounding box center [762, 462] width 183 height 124
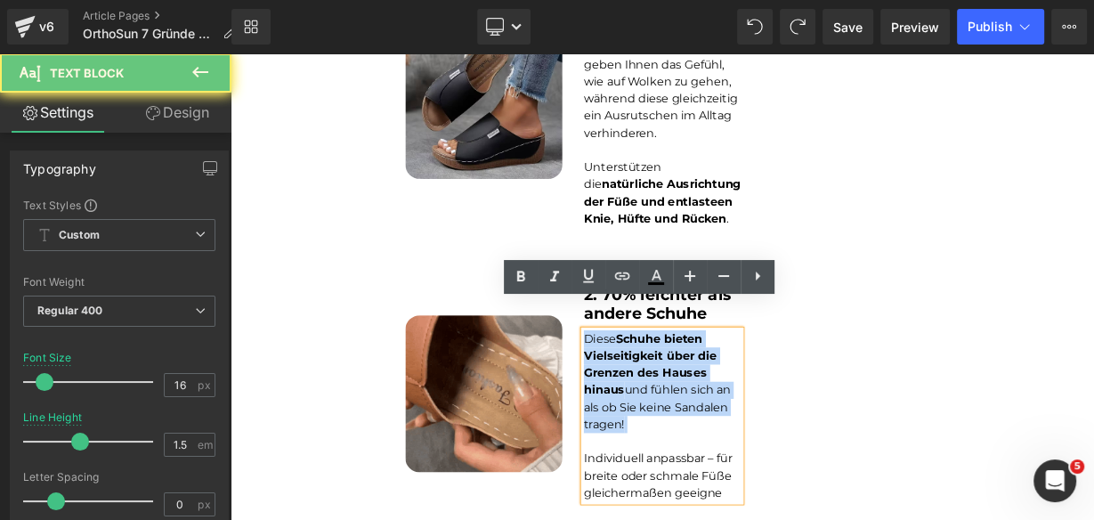
click at [800, 465] on span "Diese Schuhe bieten Vielseitigkeit über die Grenzen des Hauses hinaus und fühle…" at bounding box center [762, 462] width 183 height 124
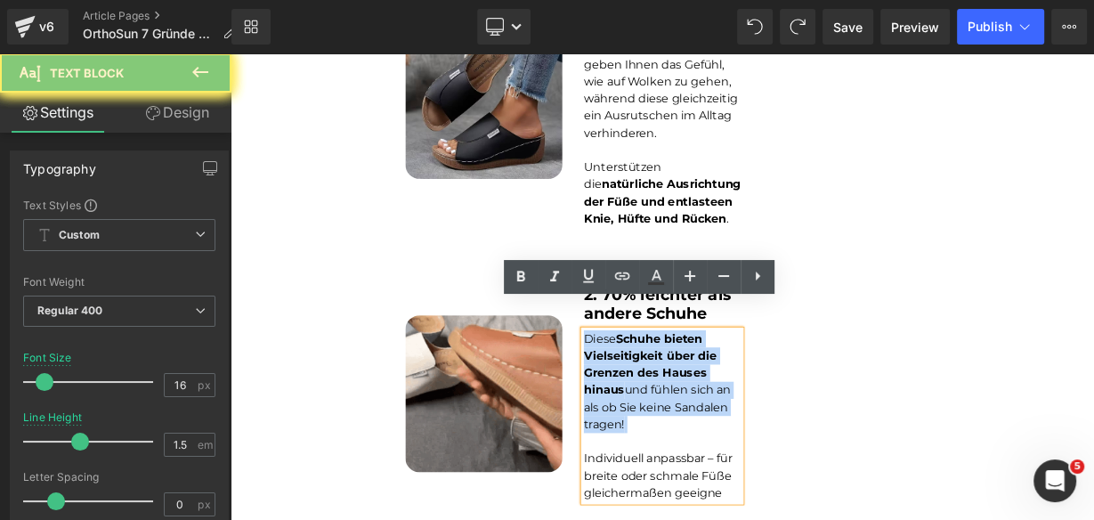
click at [797, 460] on span "Diese Schuhe bieten Vielseitigkeit über die Grenzen des Hauses hinaus und fühle…" at bounding box center [762, 462] width 183 height 124
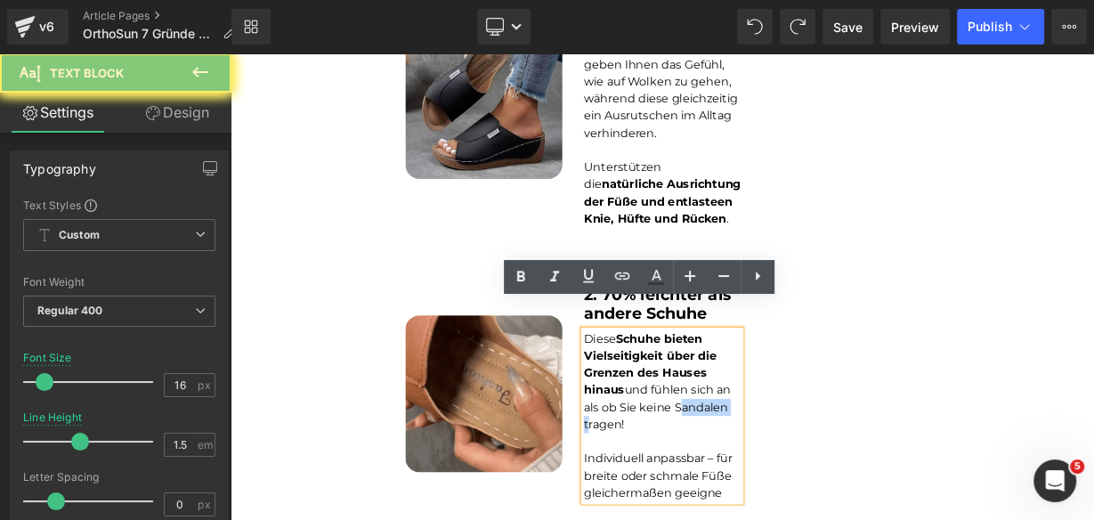
click at [797, 460] on span "Diese Schuhe bieten Vielseitigkeit über die Grenzen des Hauses hinaus und fühle…" at bounding box center [762, 462] width 183 height 124
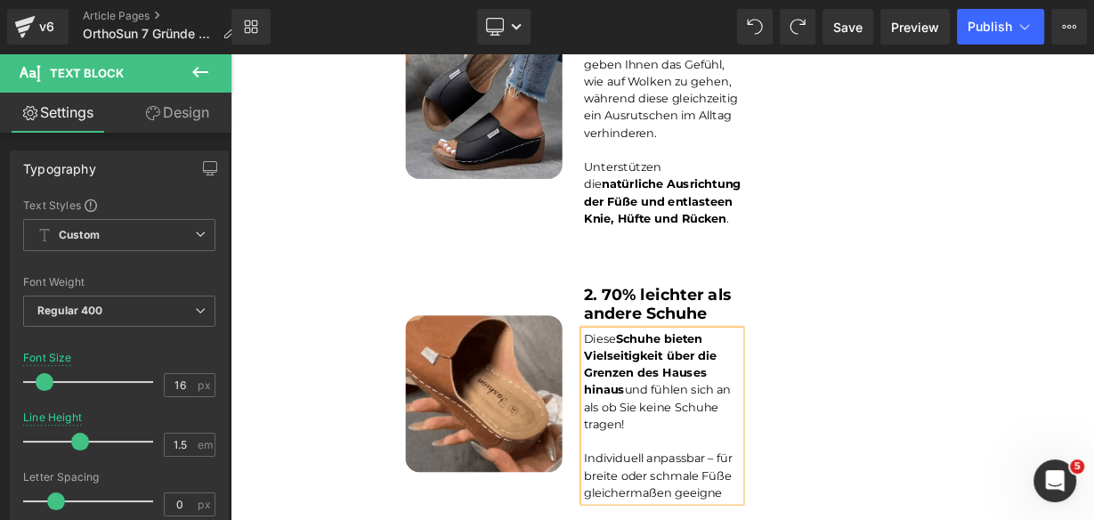
scroll to position [1222, 0]
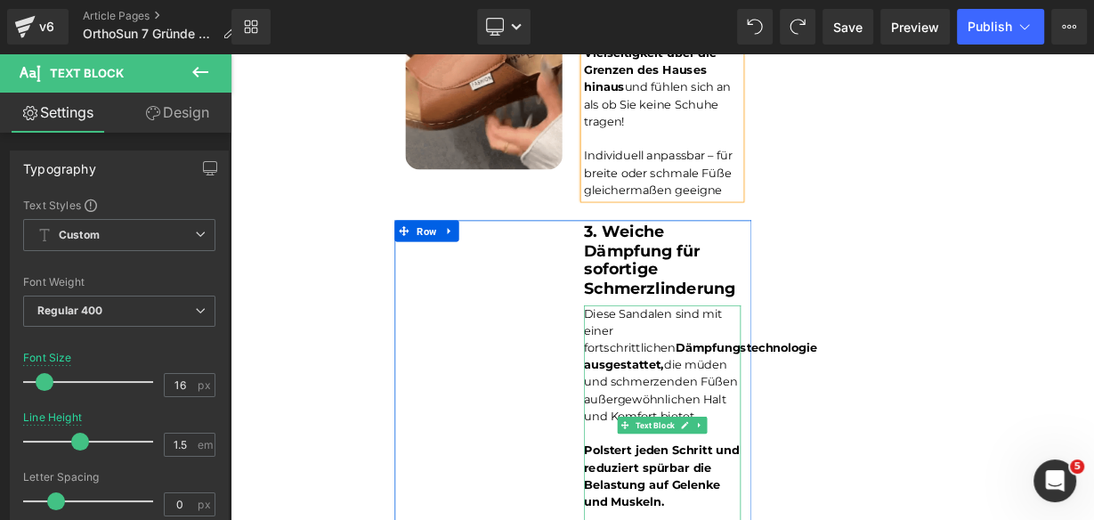
click at [713, 369] on font "Diese Sandalen sind mit einer fortschrittlichen Dämpfungstechnologie ausgestatt…" at bounding box center [816, 441] width 291 height 145
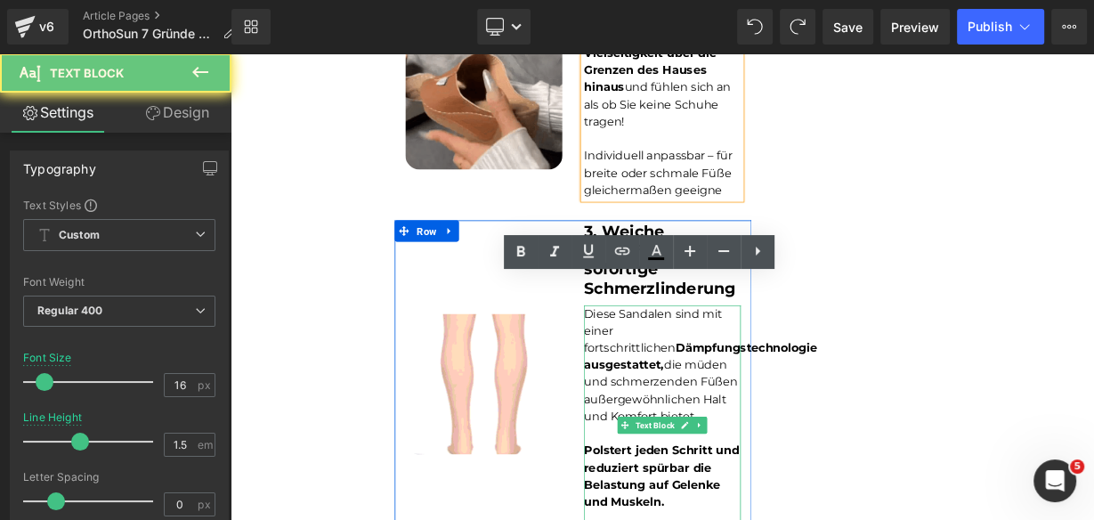
click at [713, 369] on font "Diese Sandalen sind mit einer fortschrittlichen Dämpfungstechnologie ausgestatt…" at bounding box center [816, 441] width 291 height 145
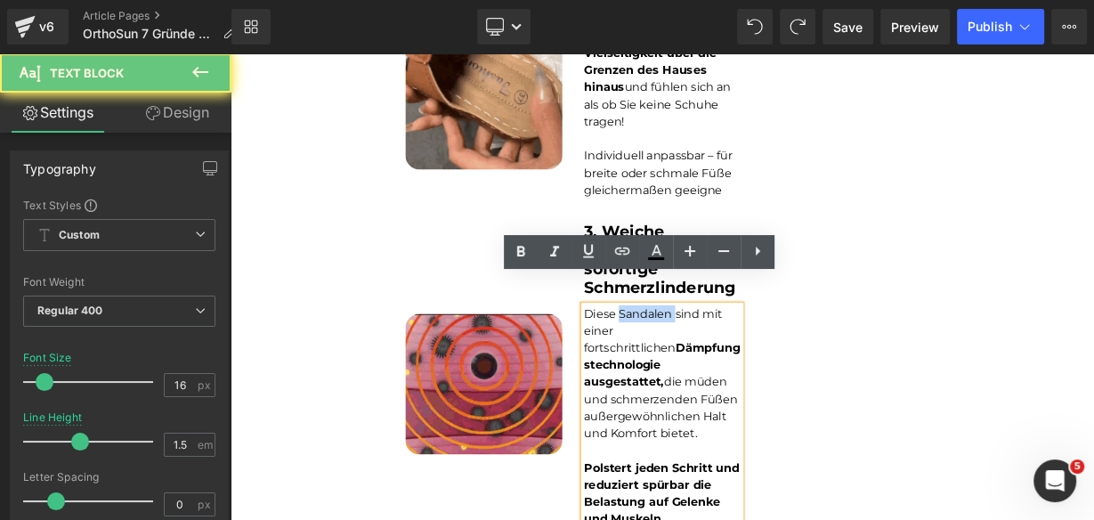
paste div
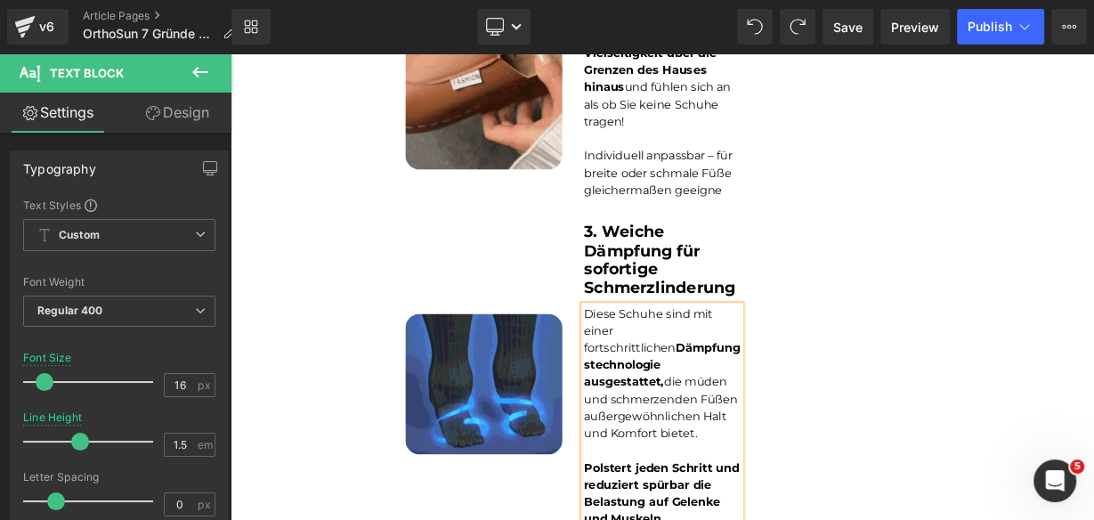
scroll to position [1629, 0]
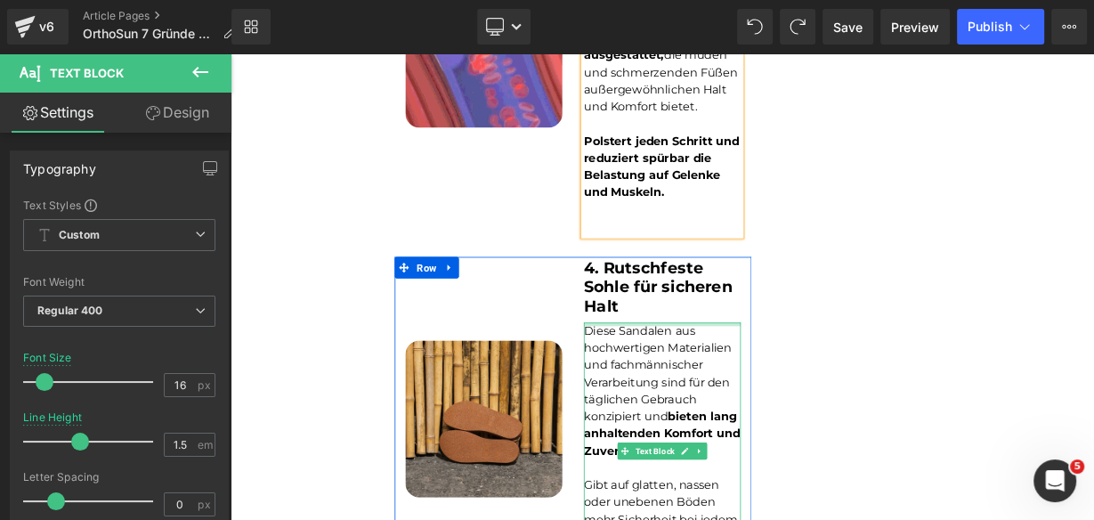
click at [716, 389] on div at bounding box center [769, 391] width 196 height 4
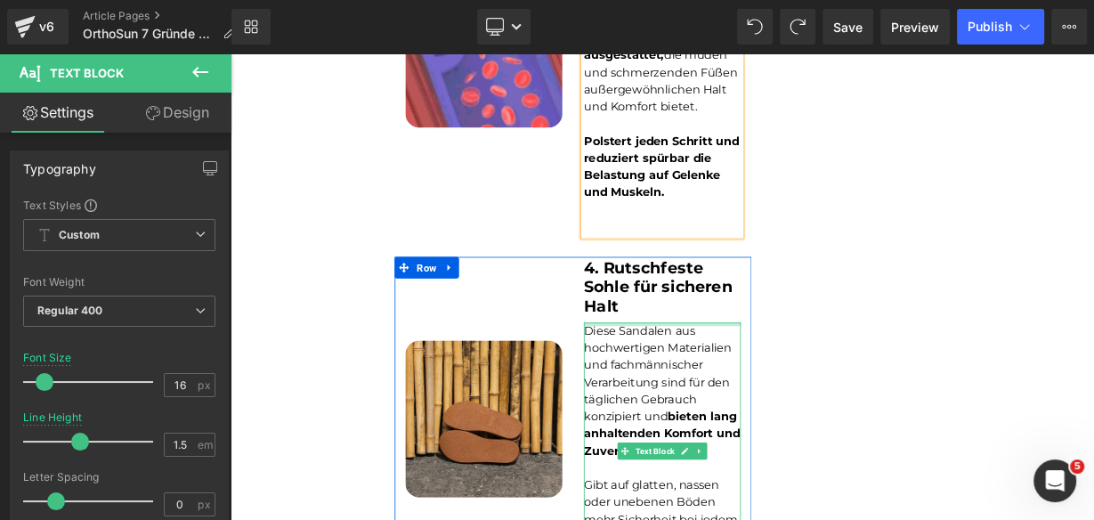
click at [716, 389] on p "Diese Sandalen aus hochwertigen Materialien und fachmännischer Verarbeitung sin…" at bounding box center [769, 474] width 196 height 171
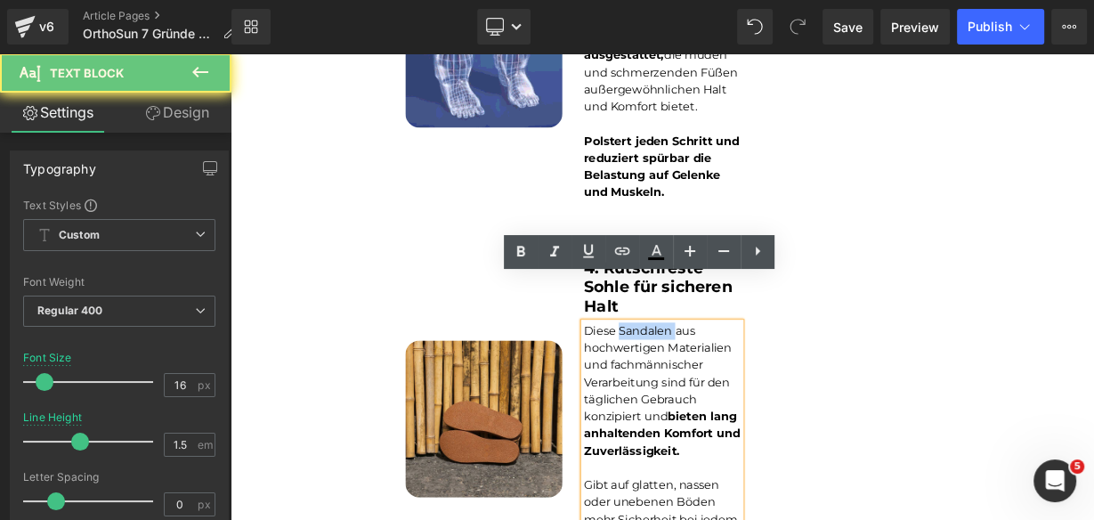
paste div
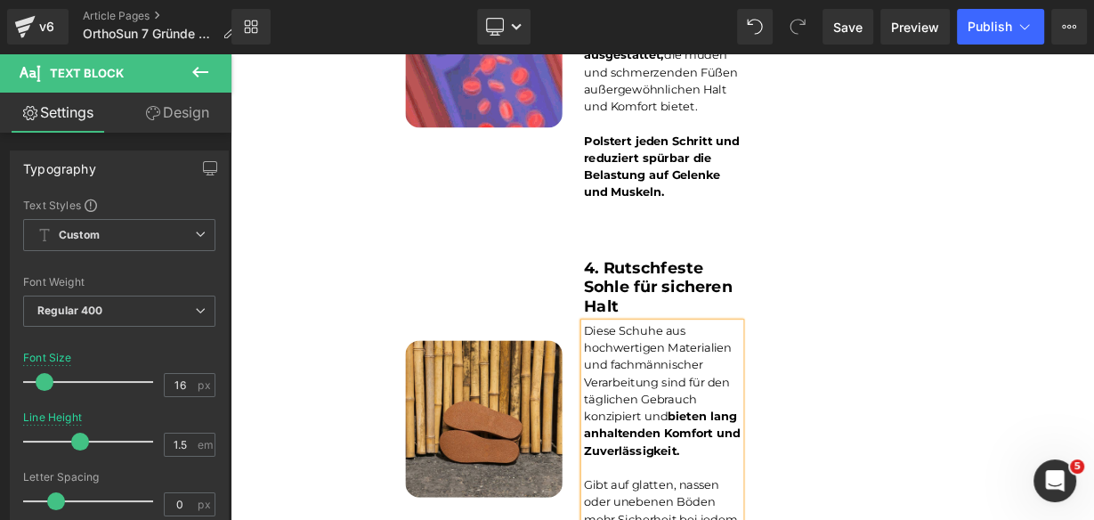
scroll to position [2036, 0]
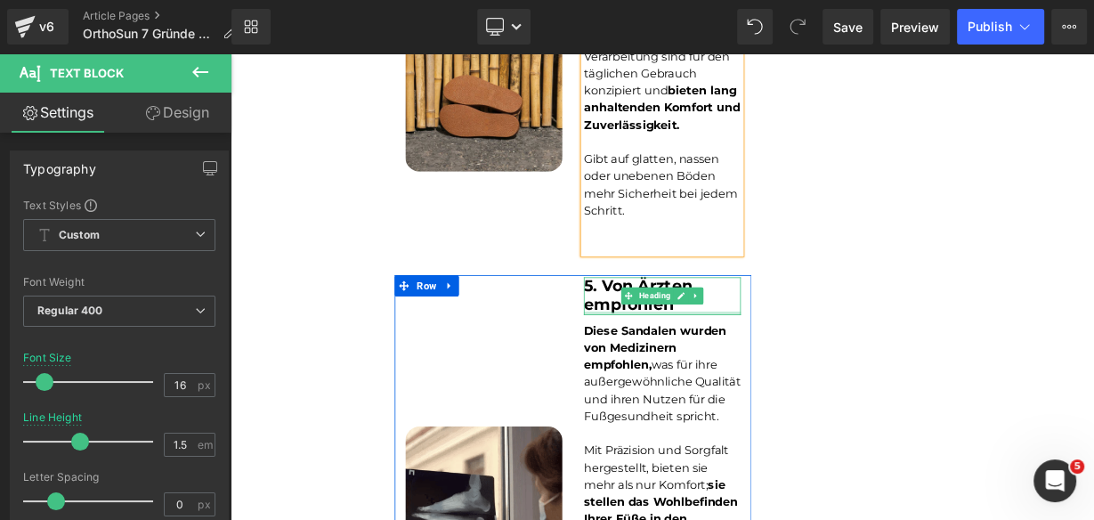
click at [714, 390] on strong "Diese Sandalen wurden von Medizinern empfohlen," at bounding box center [760, 420] width 178 height 60
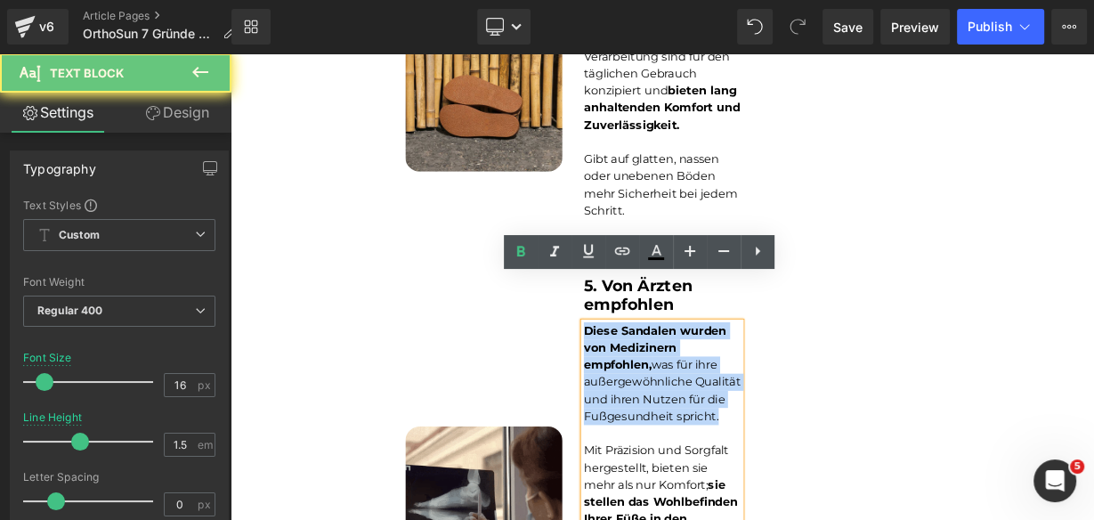
click at [714, 390] on strong "Diese Sandalen wurden von Medizinern empfohlen," at bounding box center [760, 420] width 178 height 60
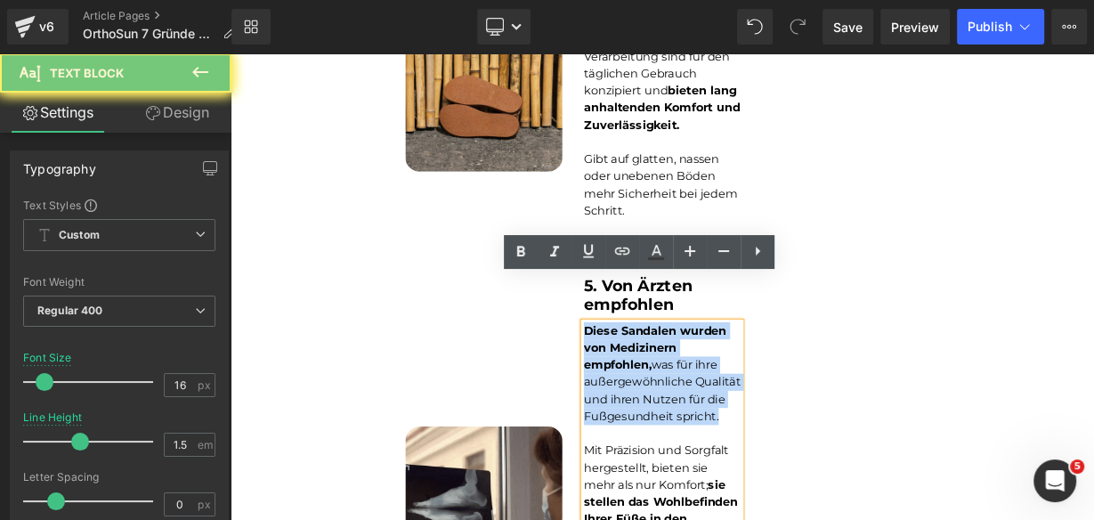
click at [716, 390] on strong "Diese Sandalen wurden von Medizinern empfohlen," at bounding box center [760, 420] width 178 height 60
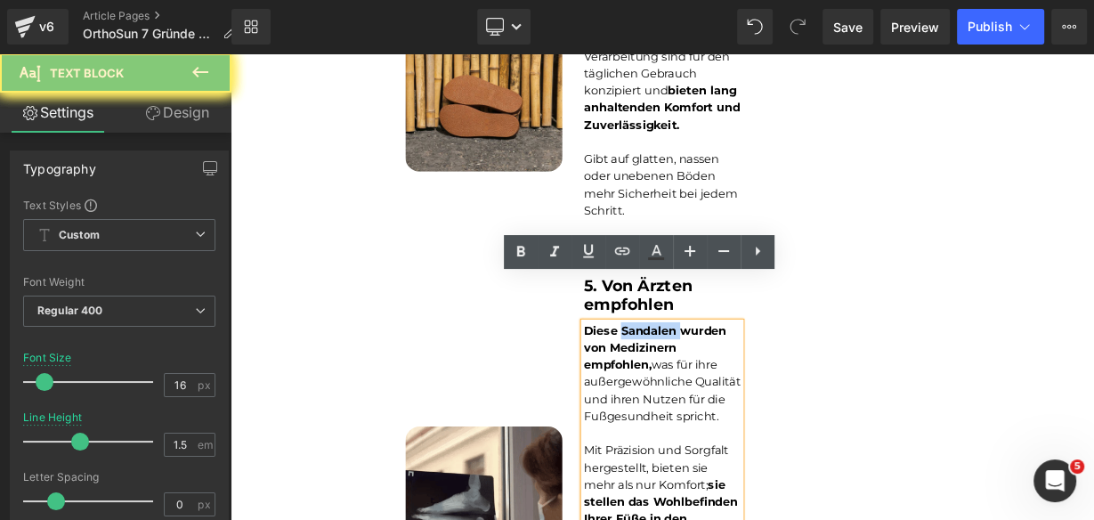
click at [717, 390] on strong "Diese Sandalen wurden von Medizinern empfohlen," at bounding box center [760, 420] width 178 height 60
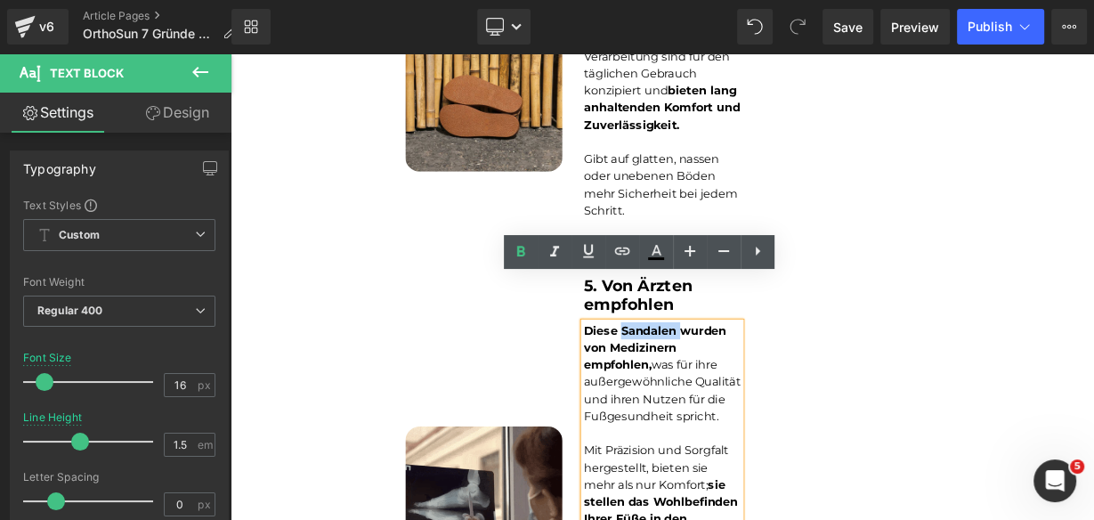
paste div
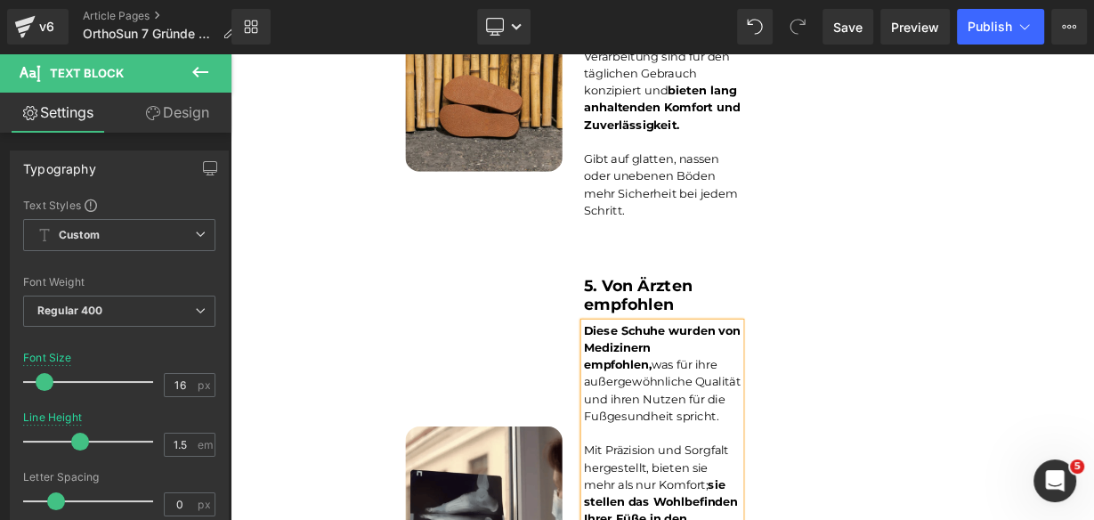
scroll to position [2654, 0]
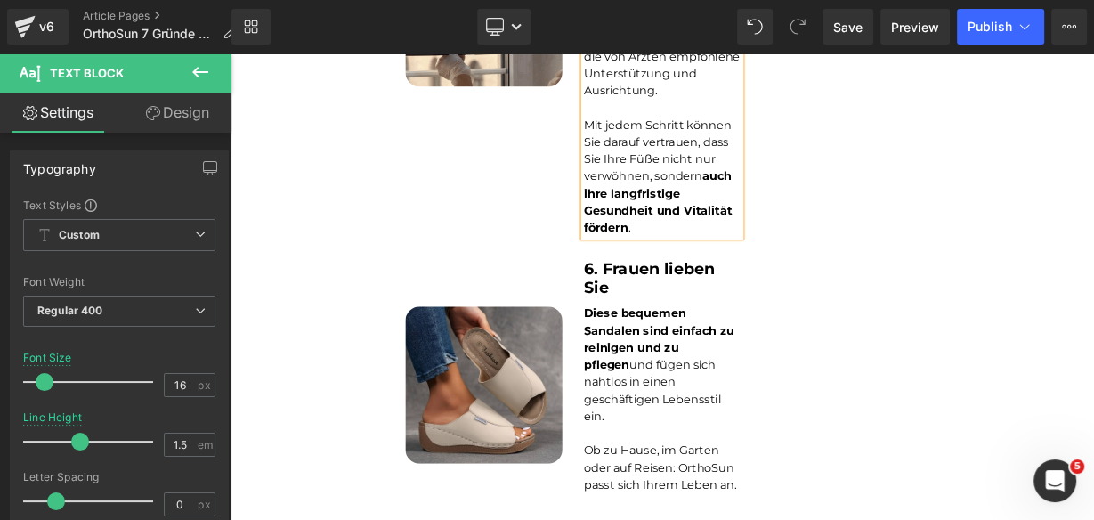
click at [702, 369] on strong "Diese bequemen Sandalen sind einfach zu reinigen und zu pflegen" at bounding box center [765, 409] width 188 height 81
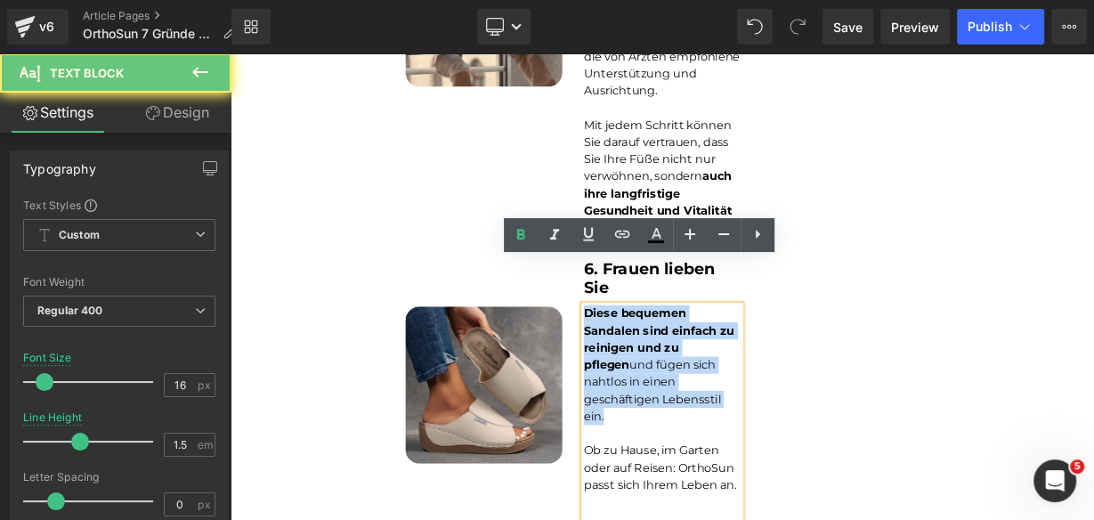
click at [702, 369] on strong "Diese bequemen Sandalen sind einfach zu reinigen und zu pflegen" at bounding box center [765, 409] width 188 height 81
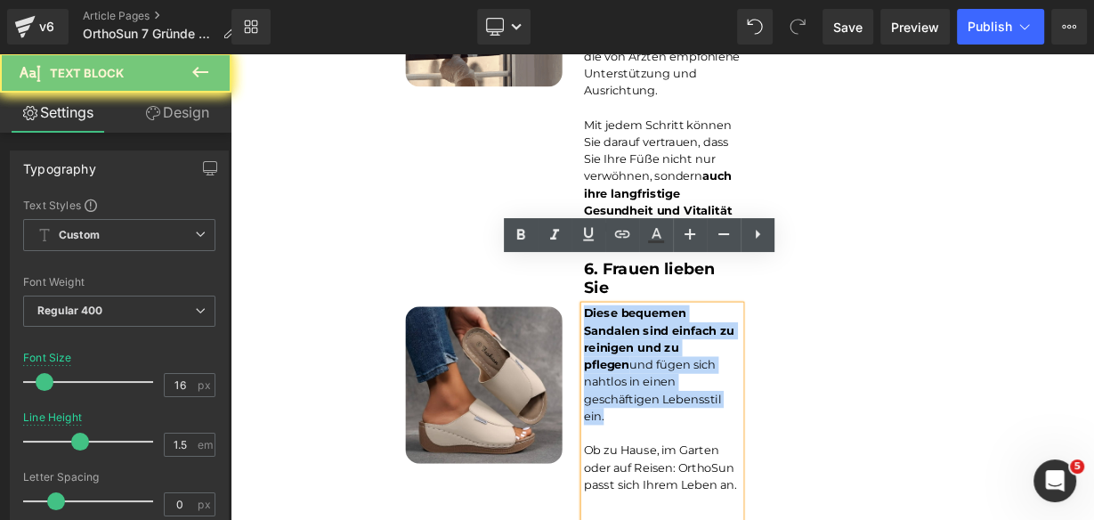
click at [698, 369] on strong "Diese bequemen Sandalen sind einfach zu reinigen und zu pflegen" at bounding box center [765, 409] width 188 height 81
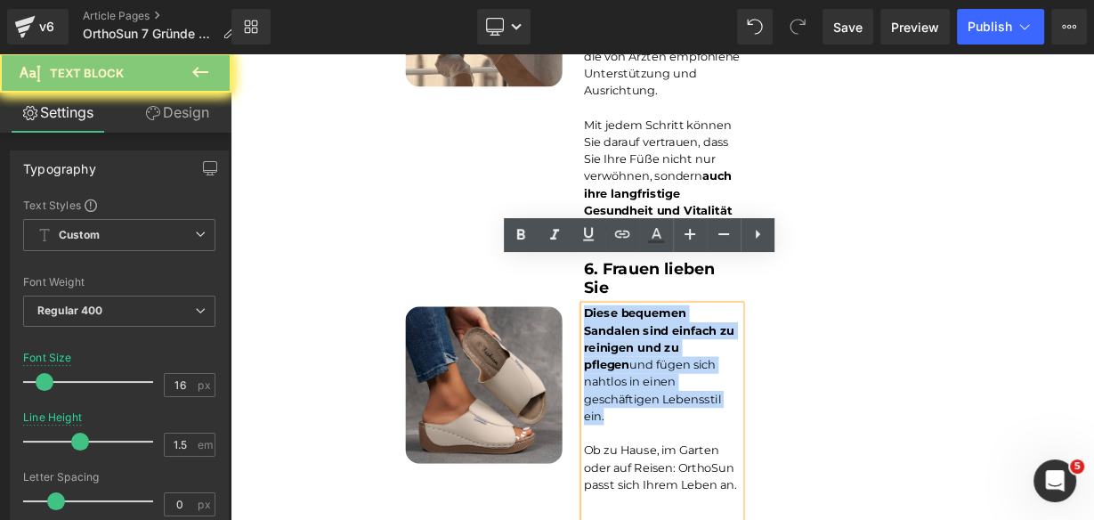
click at [698, 369] on strong "Diese bequemen Sandalen sind einfach zu reinigen und zu pflegen" at bounding box center [765, 409] width 188 height 81
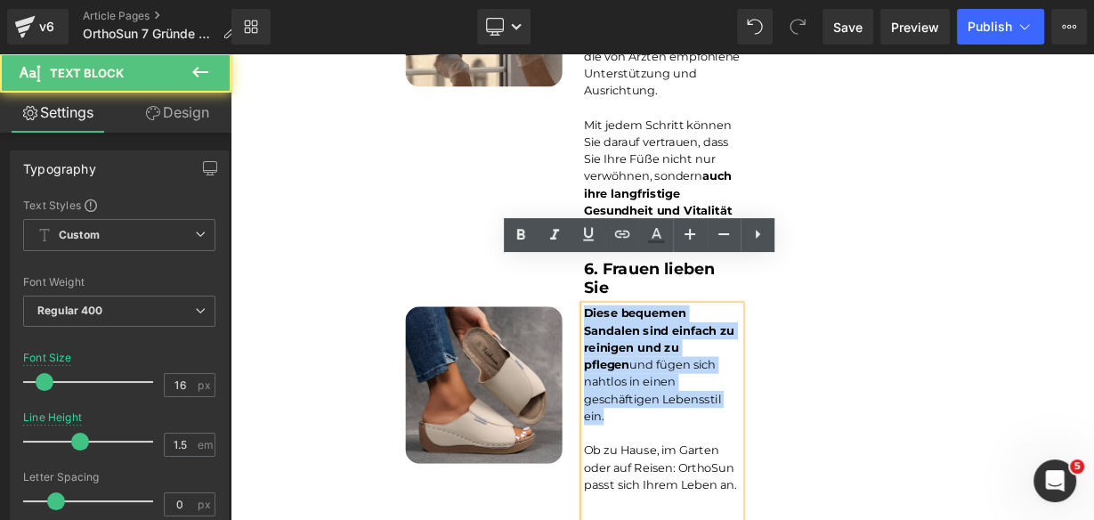
click at [677, 369] on strong "Diese bequemen Sandalen sind einfach zu reinigen und zu pflegen" at bounding box center [765, 409] width 188 height 81
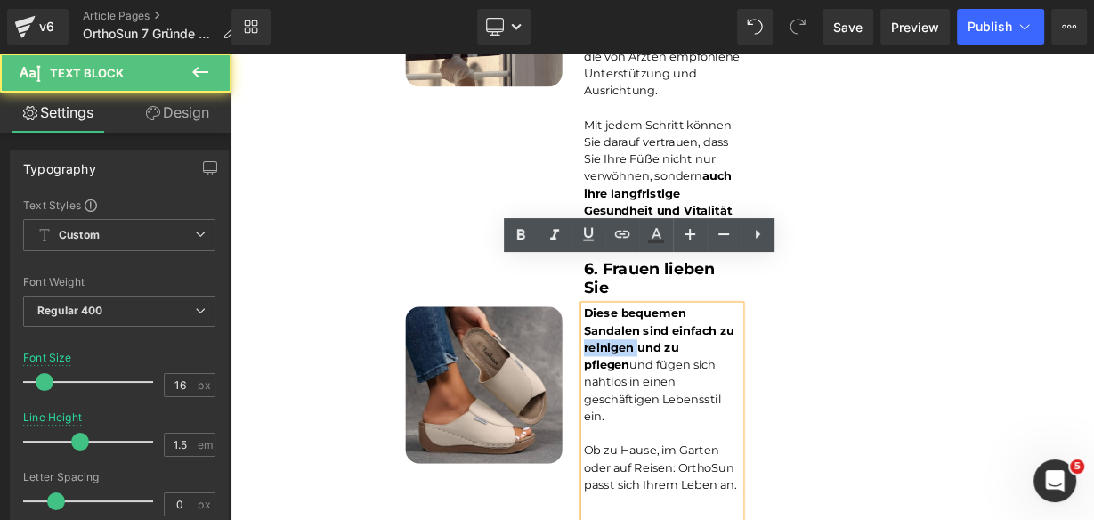
click at [677, 369] on strong "Diese bequemen Sandalen sind einfach zu reinigen und zu pflegen" at bounding box center [765, 409] width 188 height 81
click at [679, 369] on strong "Diese bequemen Sandalen sind einfach zu reinigen und zu pflegen" at bounding box center [765, 409] width 188 height 81
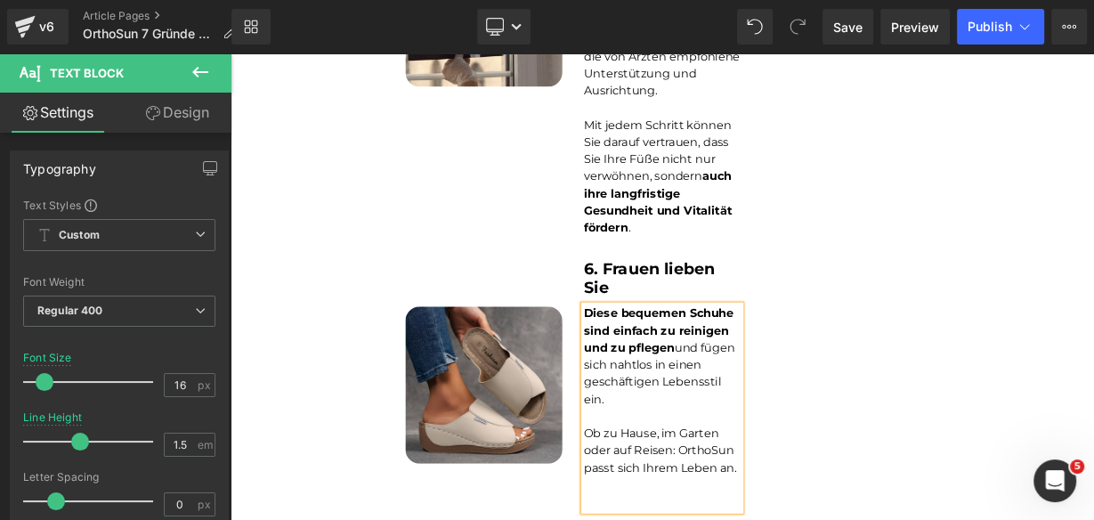
scroll to position [3019, 0]
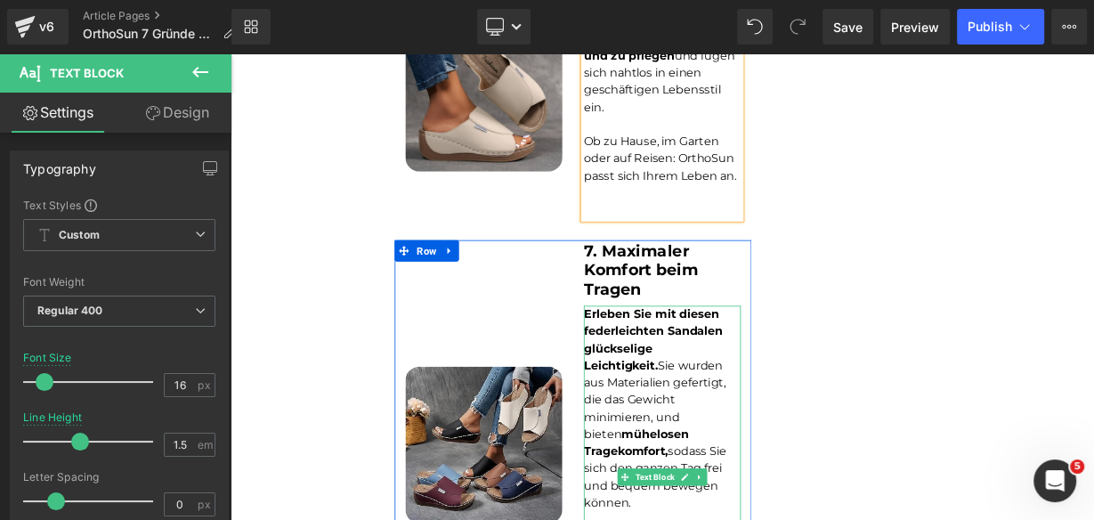
click at [806, 369] on strong "Erleben Sie mit diesen federleichten Sandalen glückselige Leichtigkeit." at bounding box center [758, 409] width 174 height 81
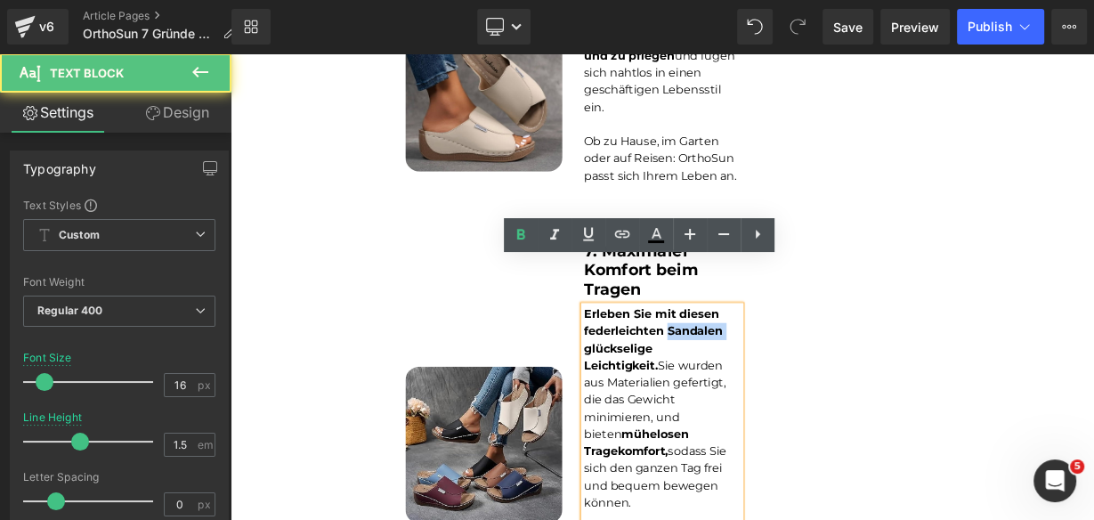
click at [806, 369] on strong "Erleben Sie mit diesen federleichten Sandalen glückselige Leichtigkeit." at bounding box center [758, 409] width 174 height 81
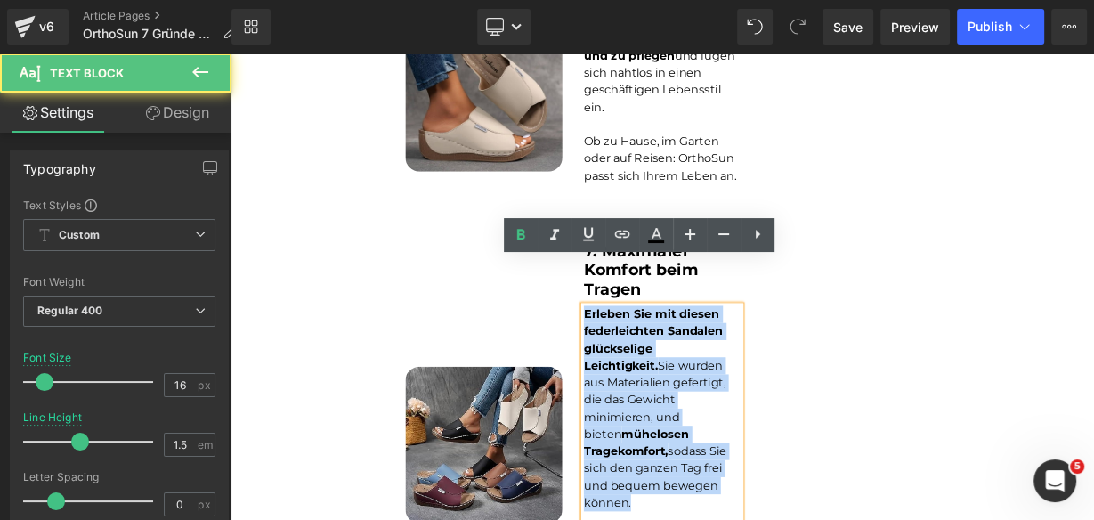
click at [806, 369] on strong "Erleben Sie mit diesen federleichten Sandalen glückselige Leichtigkeit." at bounding box center [758, 409] width 174 height 81
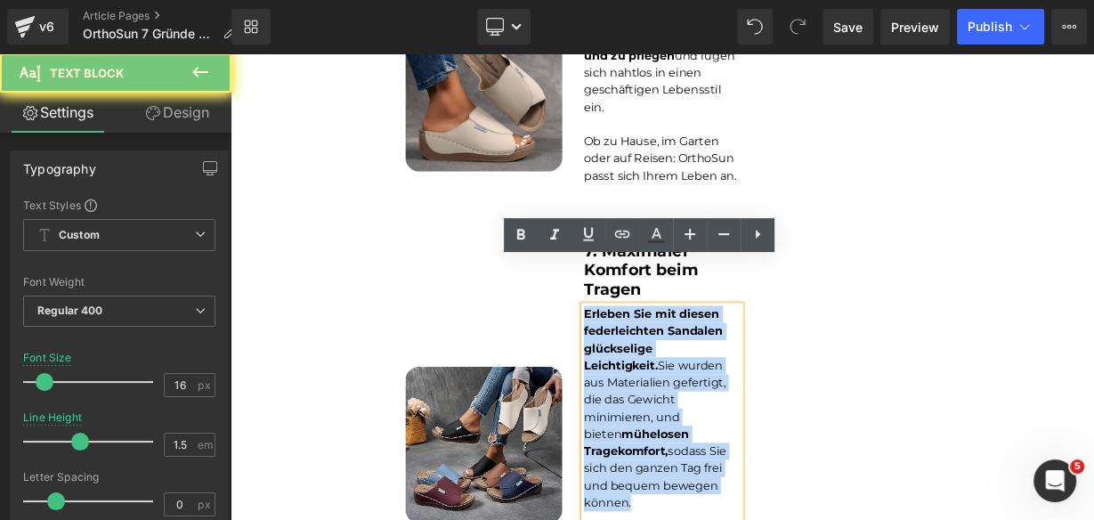
click at [795, 369] on strong "Erleben Sie mit diesen federleichten Sandalen glückselige Leichtigkeit." at bounding box center [758, 409] width 174 height 81
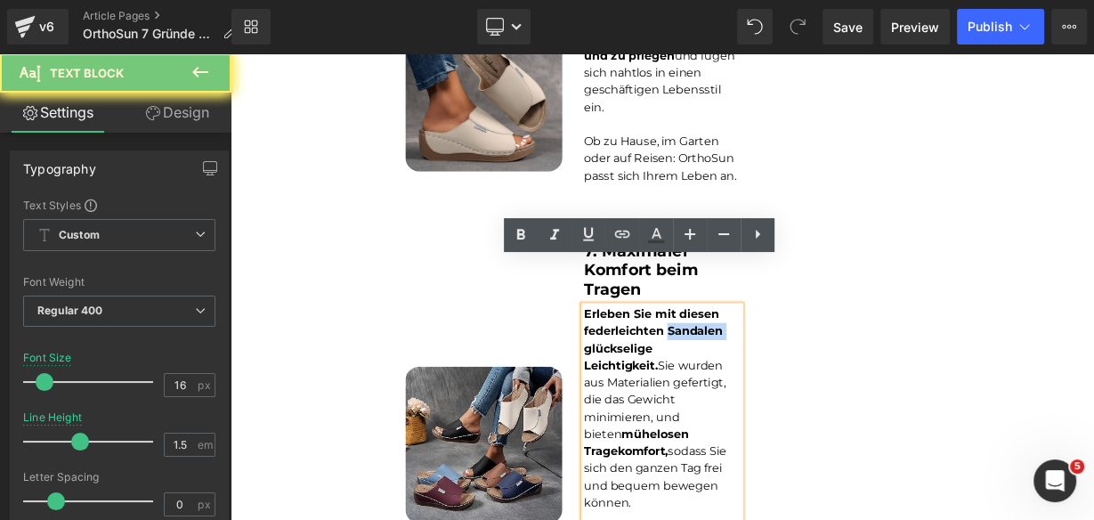
click at [795, 369] on strong "Erleben Sie mit diesen federleichten Sandalen glückselige Leichtigkeit." at bounding box center [758, 409] width 174 height 81
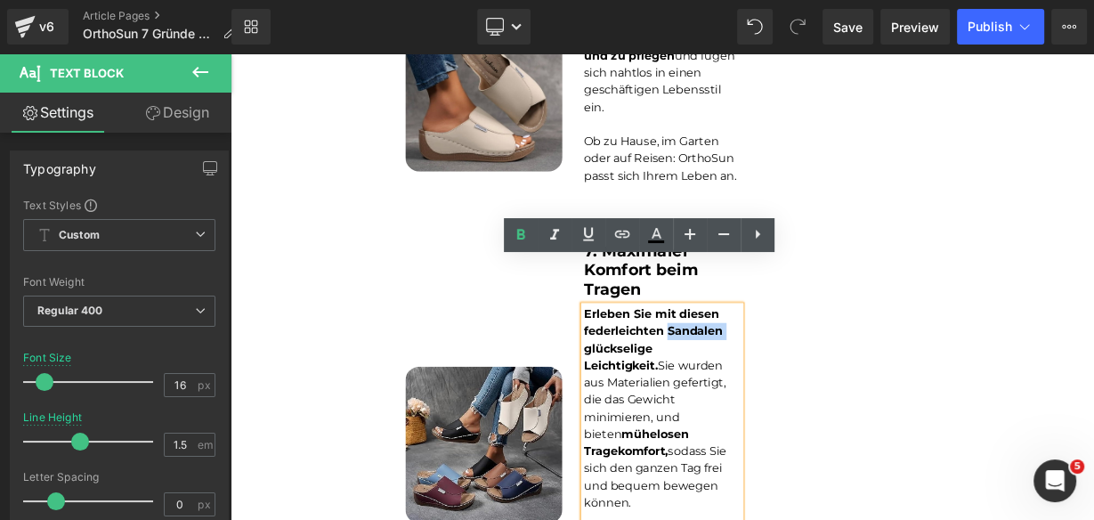
paste div
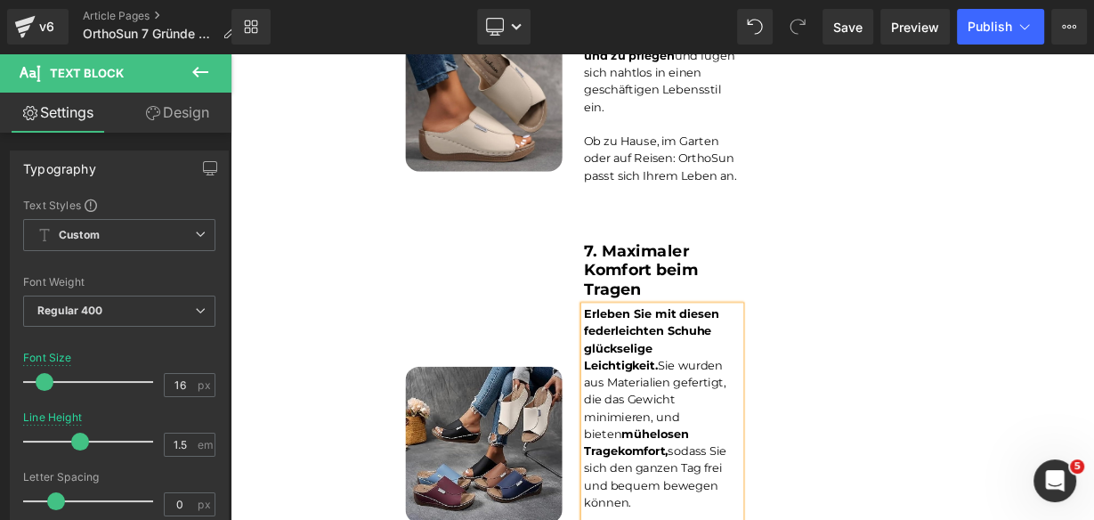
scroll to position [14, 0]
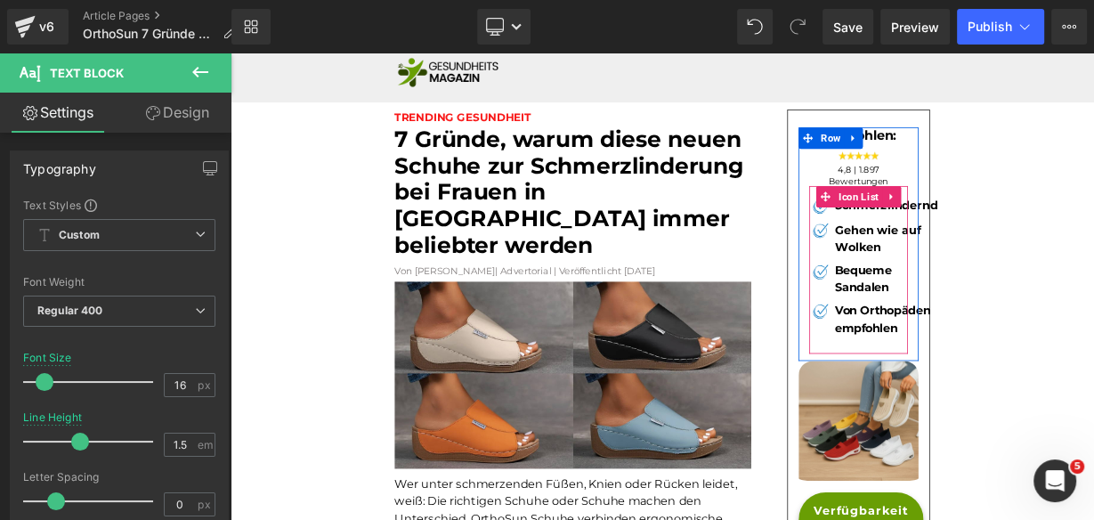
click at [999, 343] on span at bounding box center [999, 335] width 19 height 21
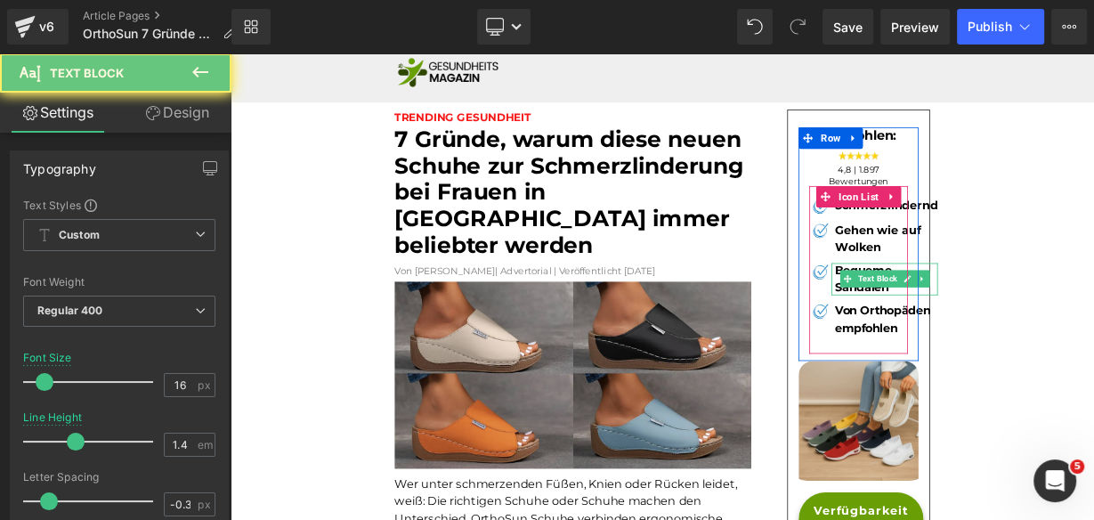
click at [997, 347] on b "Bequeme Sandalen" at bounding box center [1019, 334] width 70 height 36
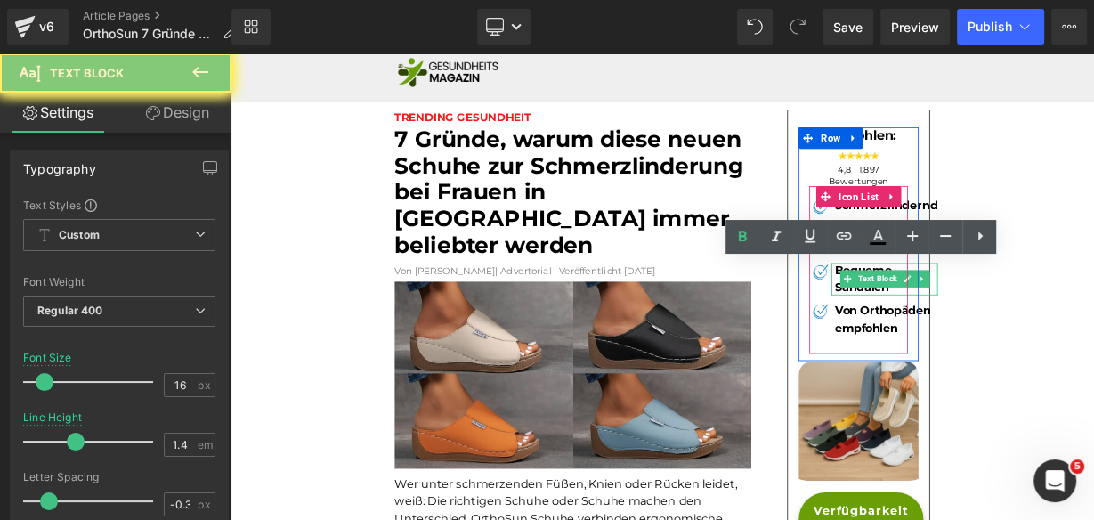
click at [997, 347] on b "Bequeme Sandalen" at bounding box center [1019, 334] width 70 height 36
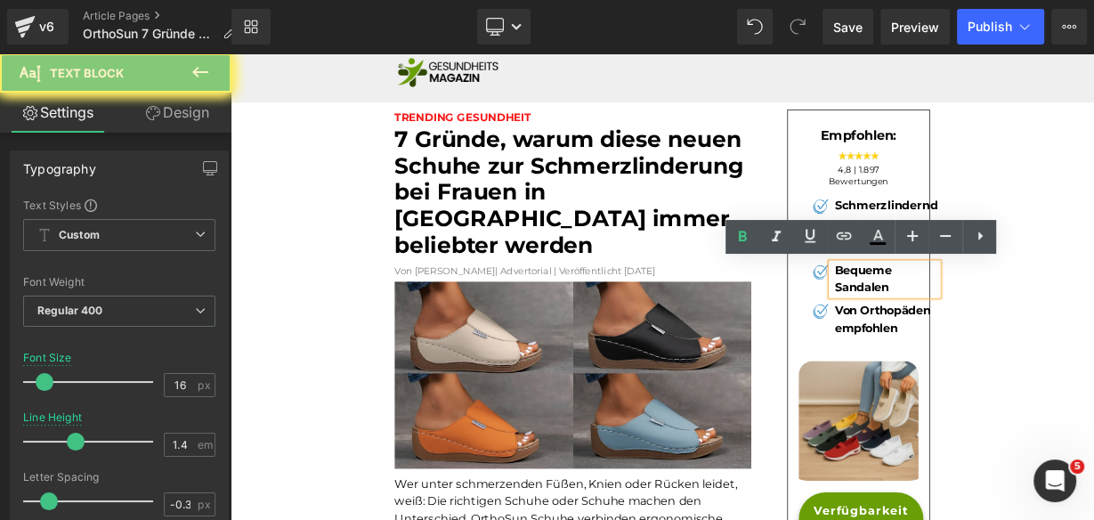
click at [997, 347] on b "Bequeme Sandalen" at bounding box center [1019, 334] width 70 height 36
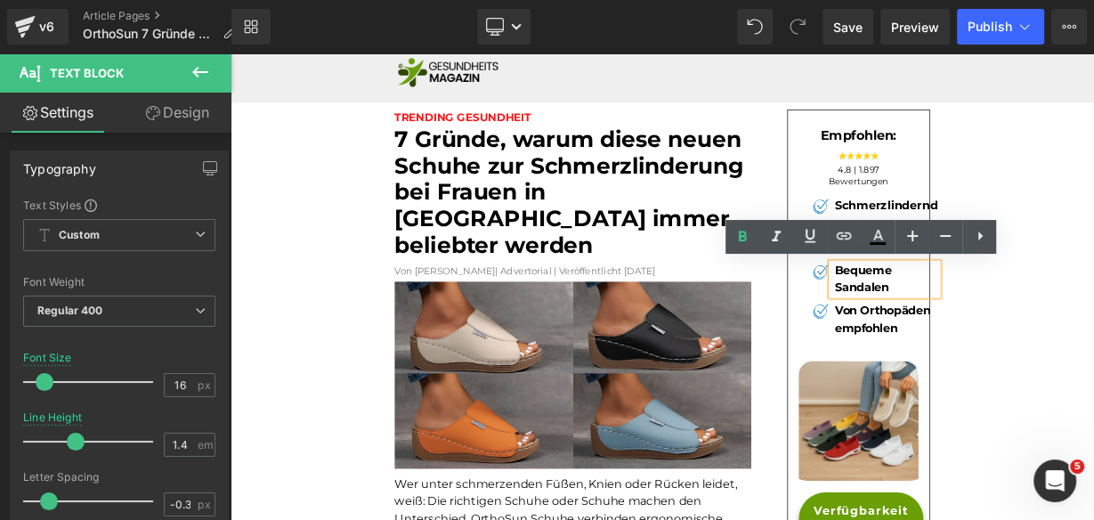
click at [995, 351] on b "Bequeme Sandalen" at bounding box center [1019, 334] width 70 height 36
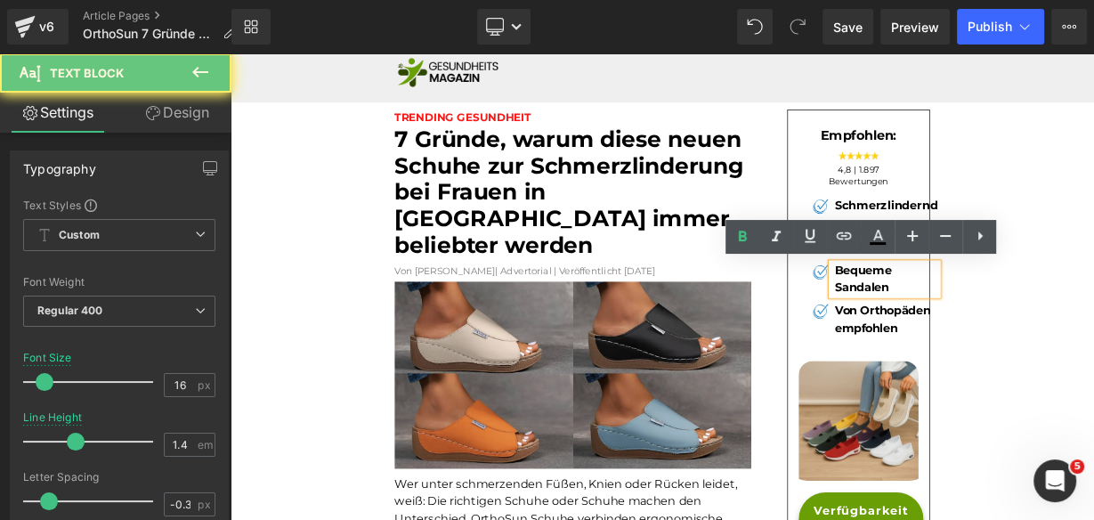
click at [995, 351] on b "Bequeme Sandalen" at bounding box center [1019, 334] width 70 height 36
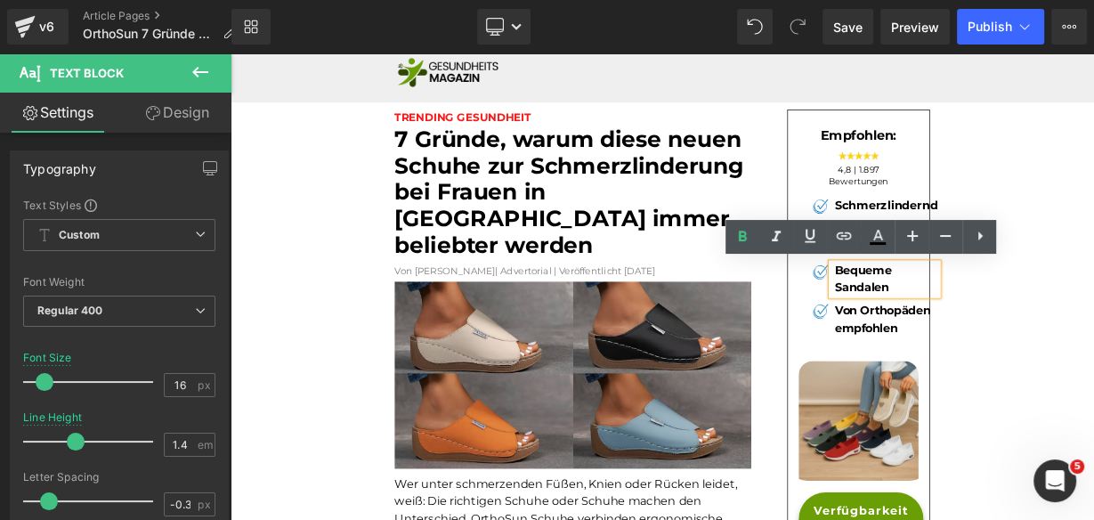
paste div
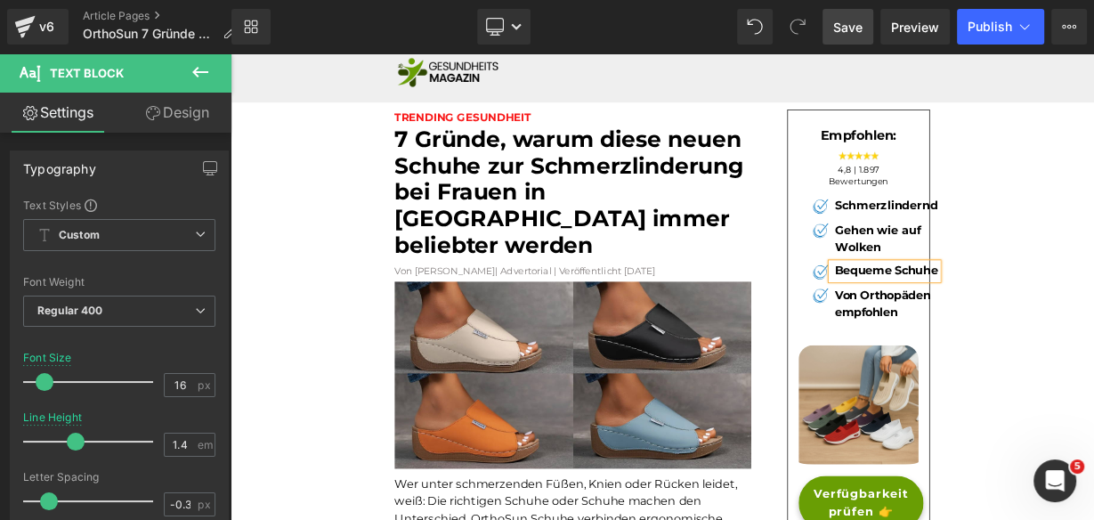
click at [832, 25] on link "Save" at bounding box center [847, 27] width 51 height 36
click at [835, 28] on span "Save" at bounding box center [847, 27] width 29 height 19
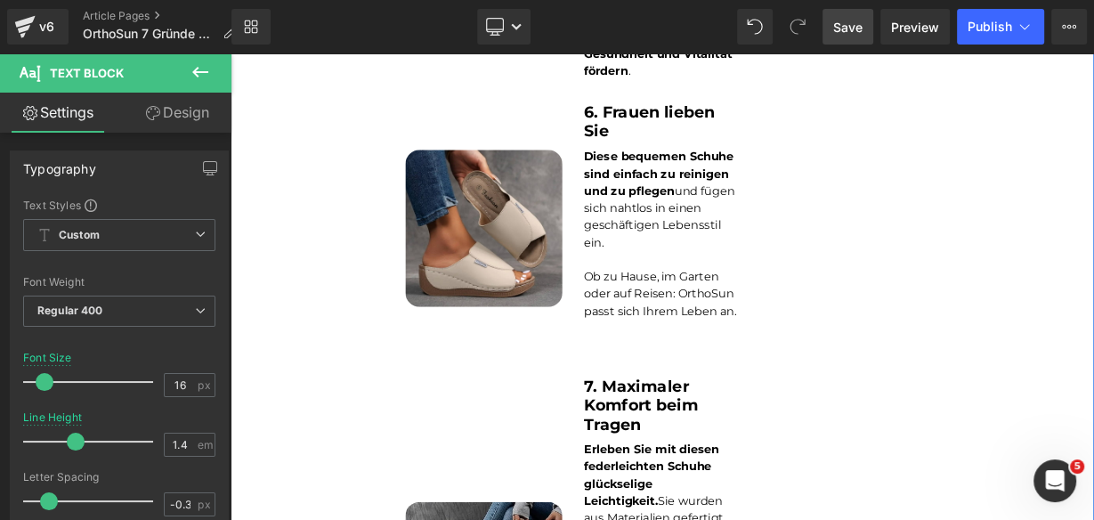
scroll to position [3061, 0]
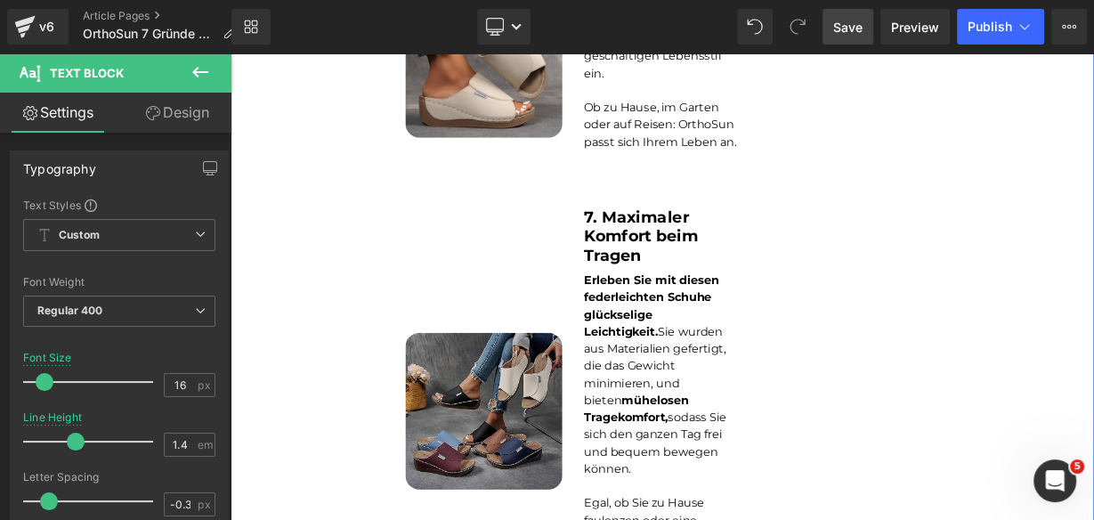
click at [531, 401] on img at bounding box center [546, 499] width 196 height 196
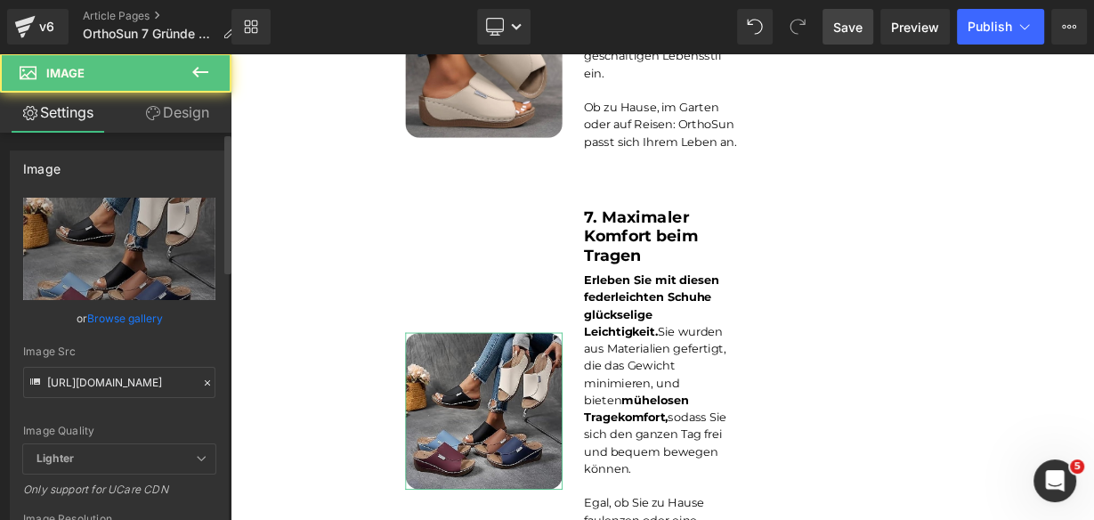
click at [133, 308] on link "Browse gallery" at bounding box center [125, 318] width 76 height 31
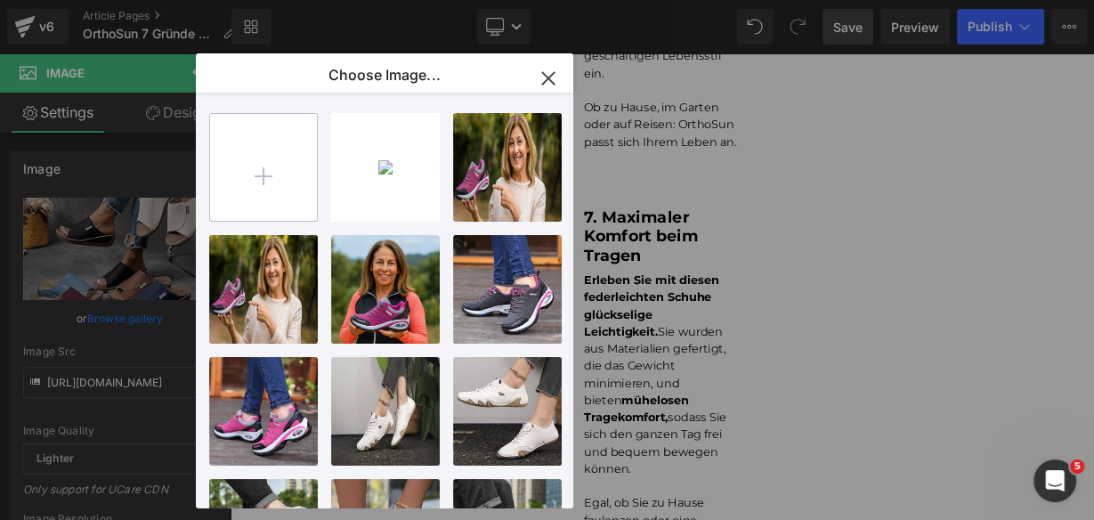
click at [271, 182] on input "file" at bounding box center [263, 167] width 107 height 107
type input "C:\fakepath\321ec84a-29cc-4f96-ade1-3d3e6b820784.jpg"
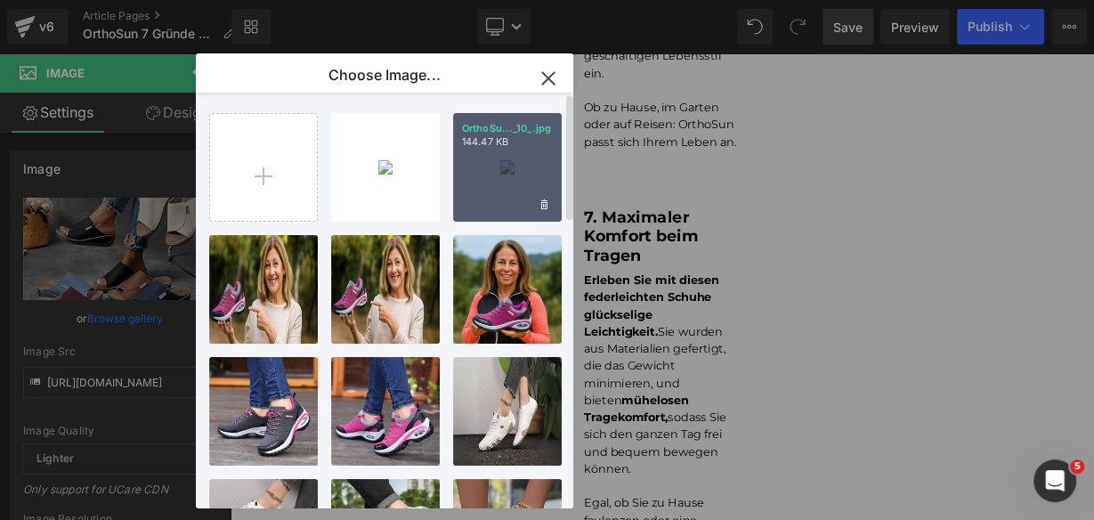
click at [478, 165] on div "OrthoSu..._10_.jpg 144.47 KB" at bounding box center [507, 167] width 109 height 109
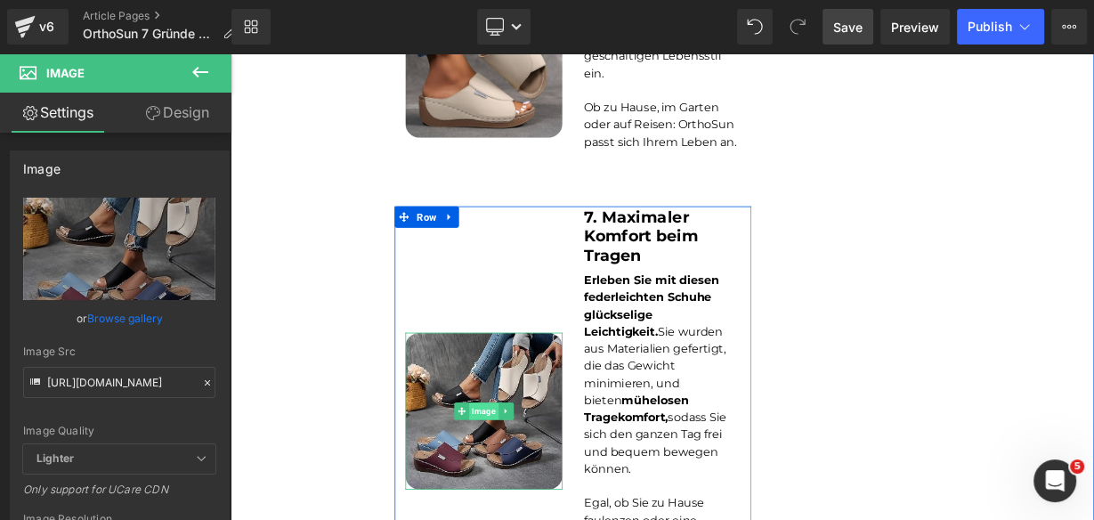
click at [535, 488] on span "Image" at bounding box center [546, 498] width 36 height 21
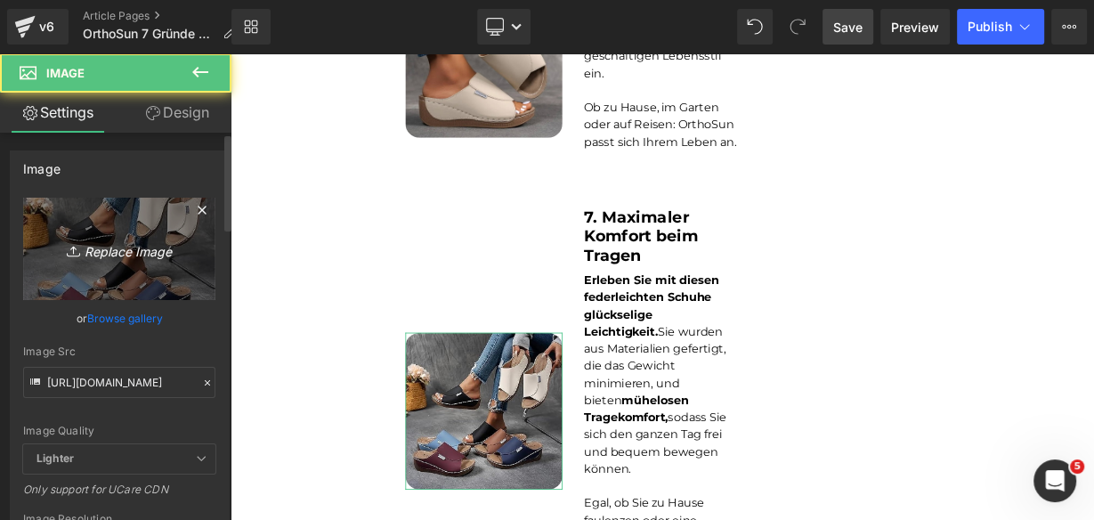
click at [93, 236] on link "Replace Image" at bounding box center [119, 249] width 192 height 102
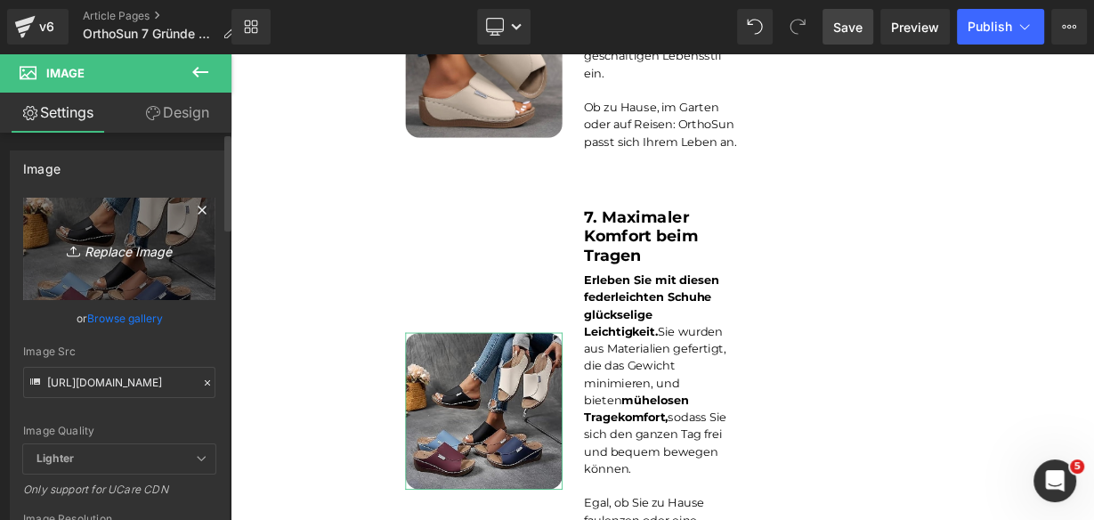
type input "C:\fakepath\OrthoSun (10).jpg"
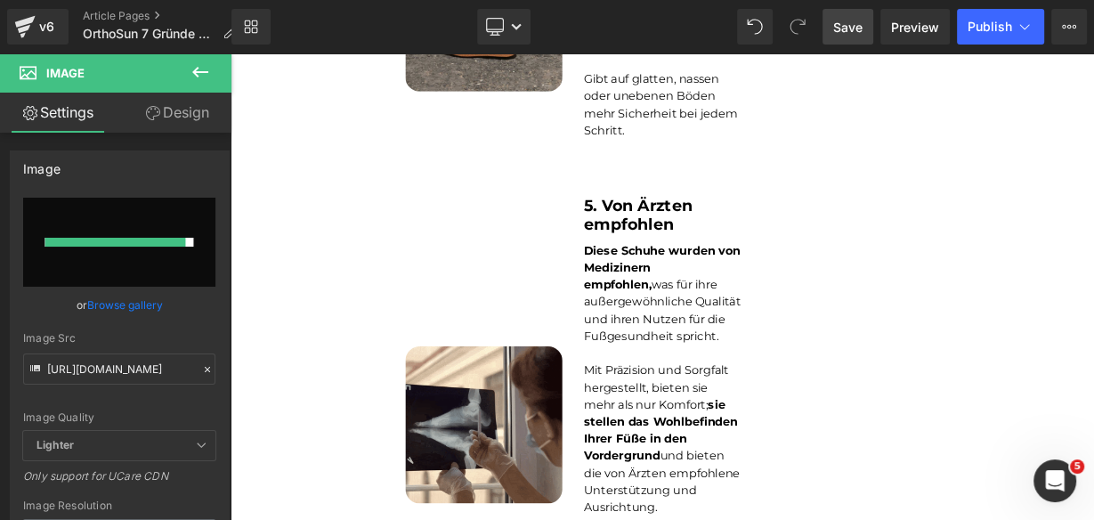
type input "https://ucarecdn.com/a48ee930-29d4-43bb-be17-7b3707a4f3f3/-/format/auto/-/previ…"
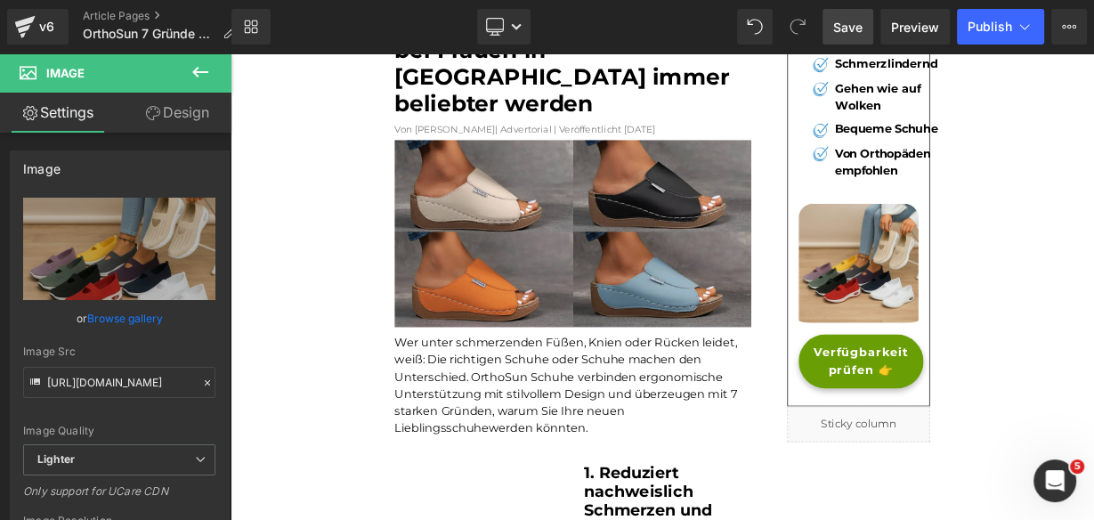
scroll to position [71, 0]
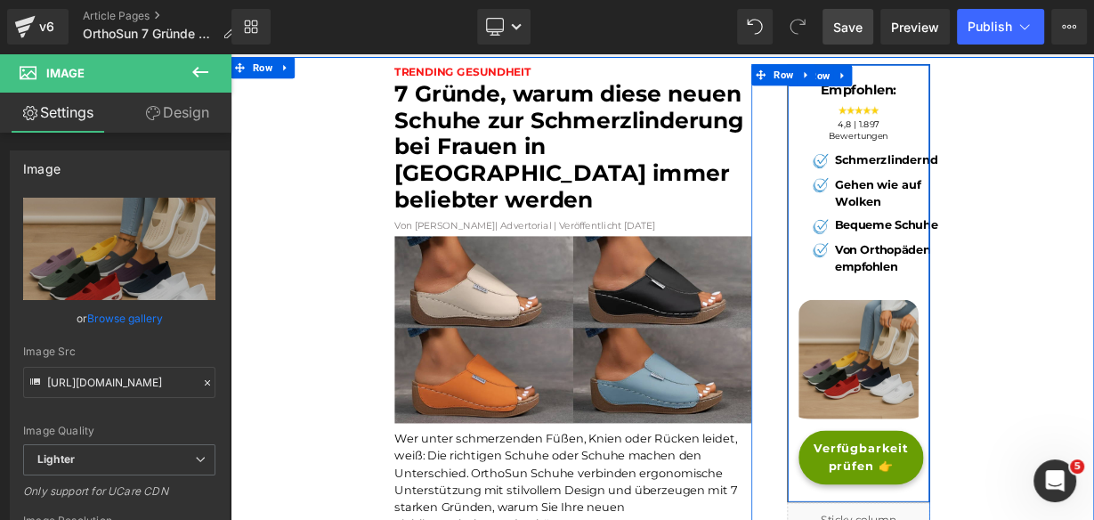
click at [966, 432] on img at bounding box center [1013, 442] width 149 height 164
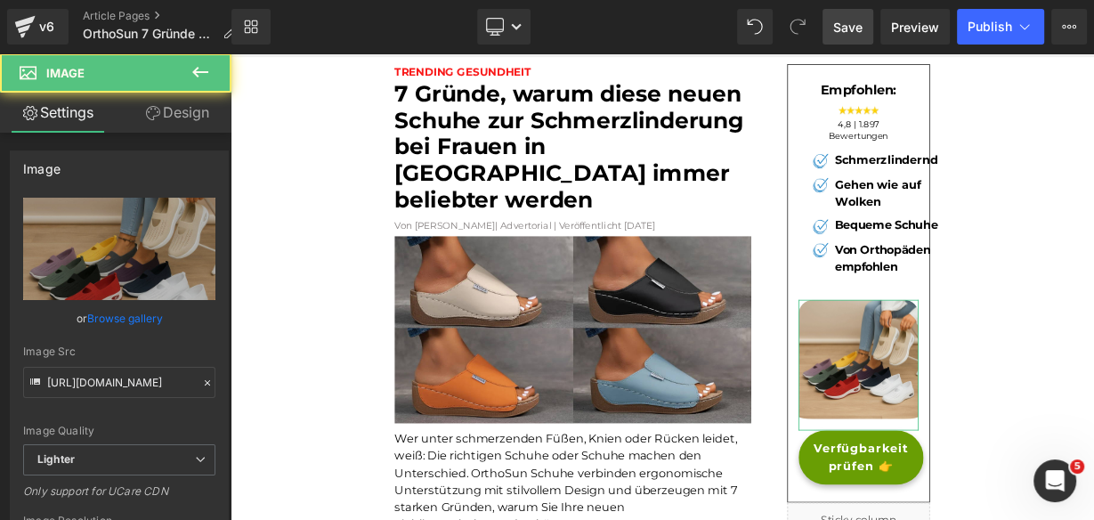
click at [149, 319] on link "Browse gallery" at bounding box center [125, 318] width 76 height 31
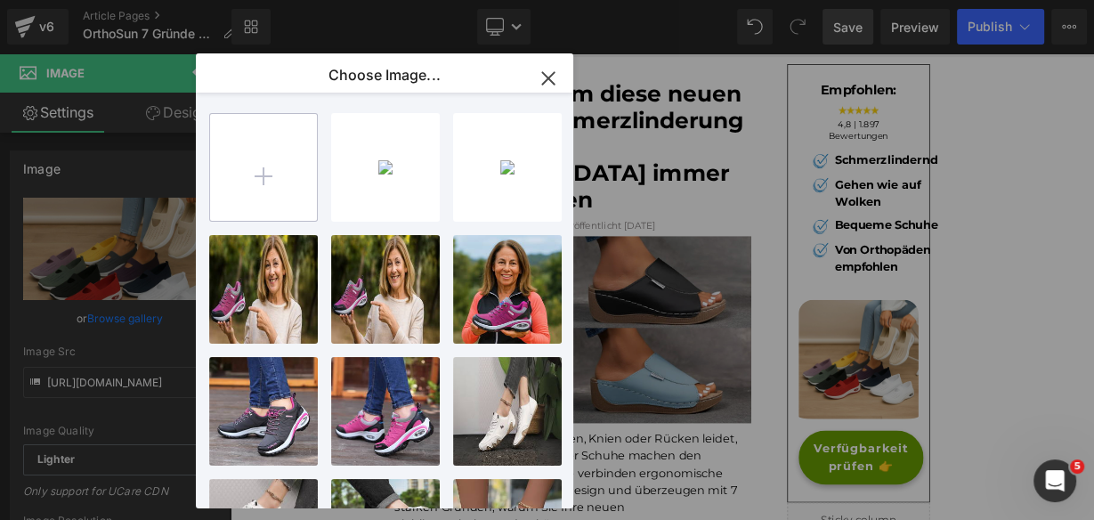
click at [259, 191] on input "file" at bounding box center [263, 167] width 107 height 107
type input "C:\fakepath\OrthoSun (5).jpg"
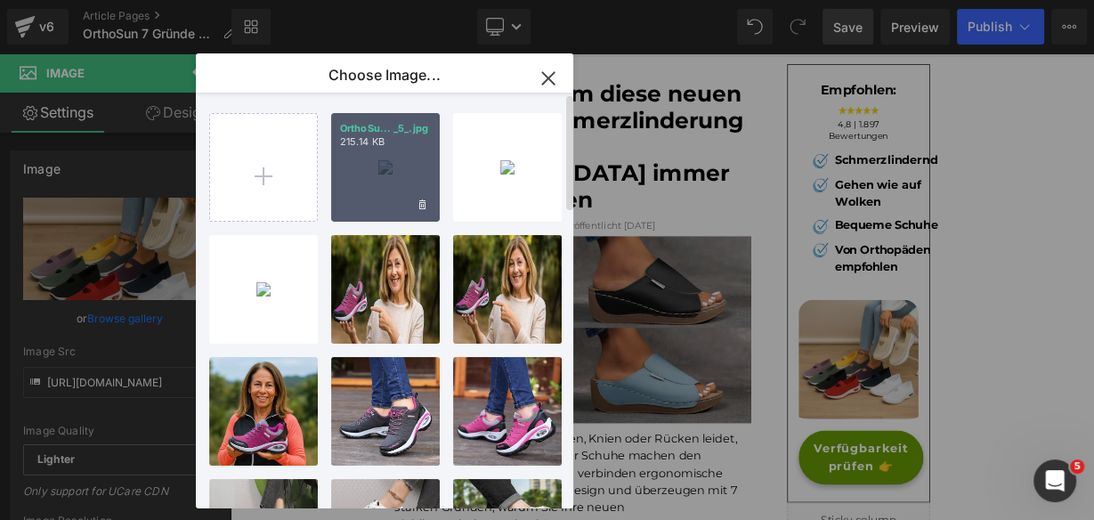
click at [412, 202] on div "OrthoSu... _5_.jpg 215.14 KB" at bounding box center [385, 167] width 109 height 109
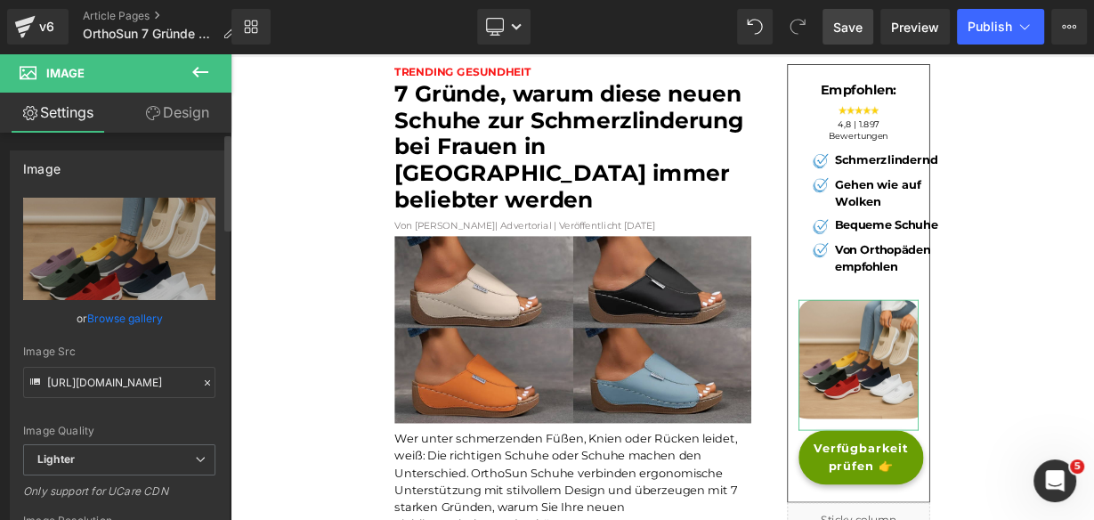
click at [125, 319] on link "Browse gallery" at bounding box center [125, 318] width 76 height 31
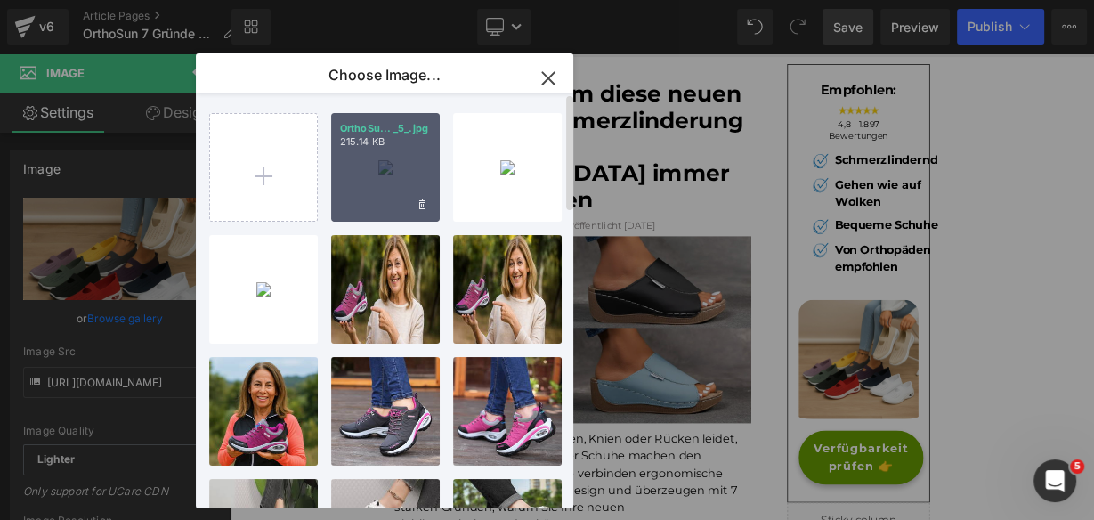
drag, startPoint x: 384, startPoint y: 190, endPoint x: 193, endPoint y: 167, distance: 192.6
click at [384, 190] on div "OrthoSu... _5_.jpg 215.14 KB" at bounding box center [385, 167] width 109 height 109
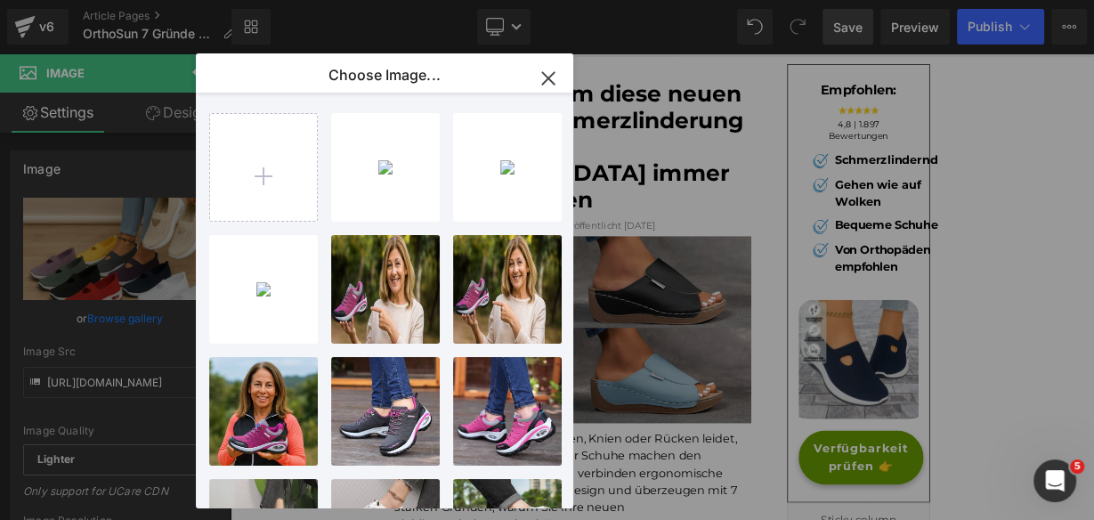
type input "https://ucarecdn.com/ed636ad6-0bfc-458f-b5a3-7736ca27ba11/-/format/auto/-/previ…"
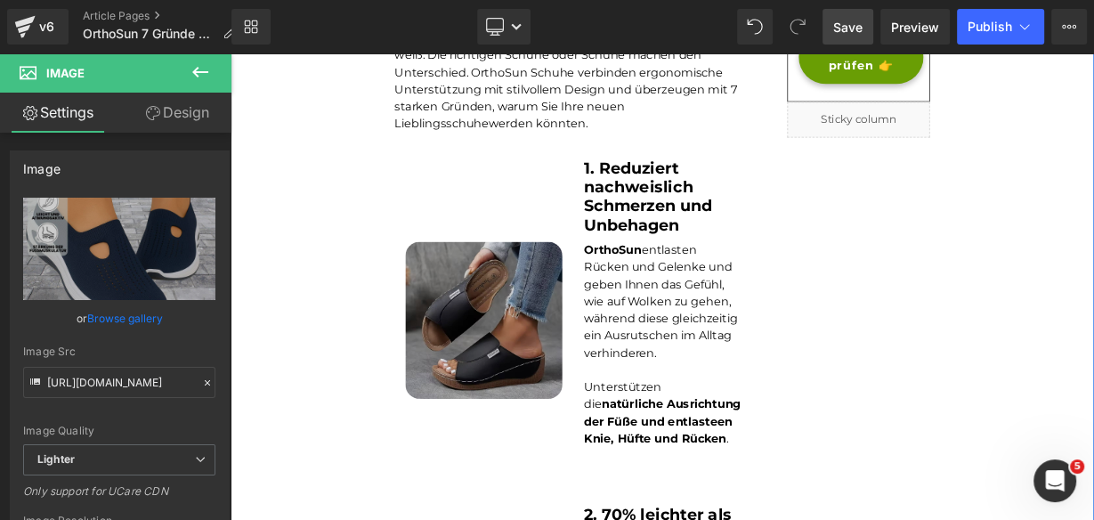
scroll to position [569, 0]
click at [551, 354] on div "Image" at bounding box center [546, 387] width 196 height 196
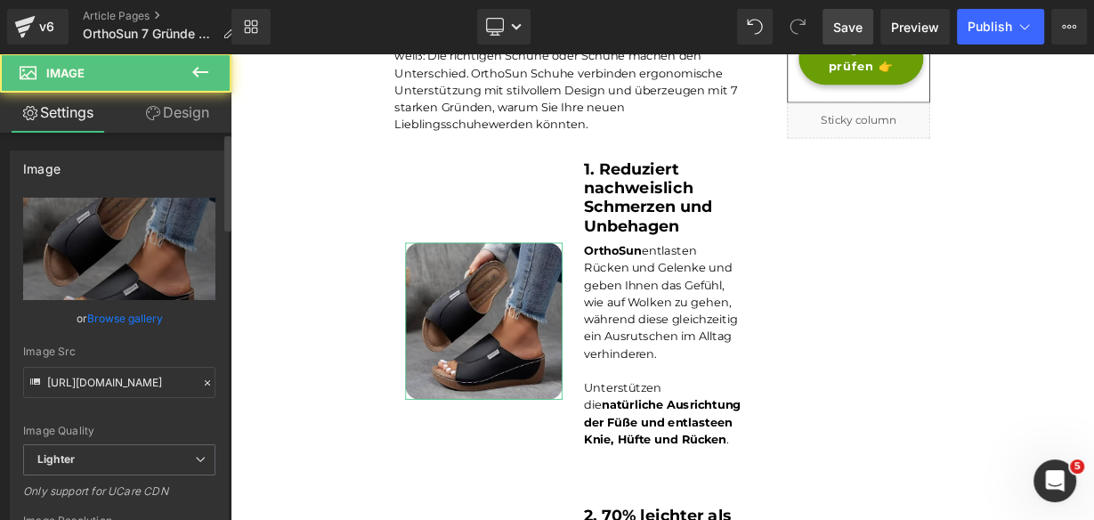
click at [148, 323] on link "Browse gallery" at bounding box center [125, 318] width 76 height 31
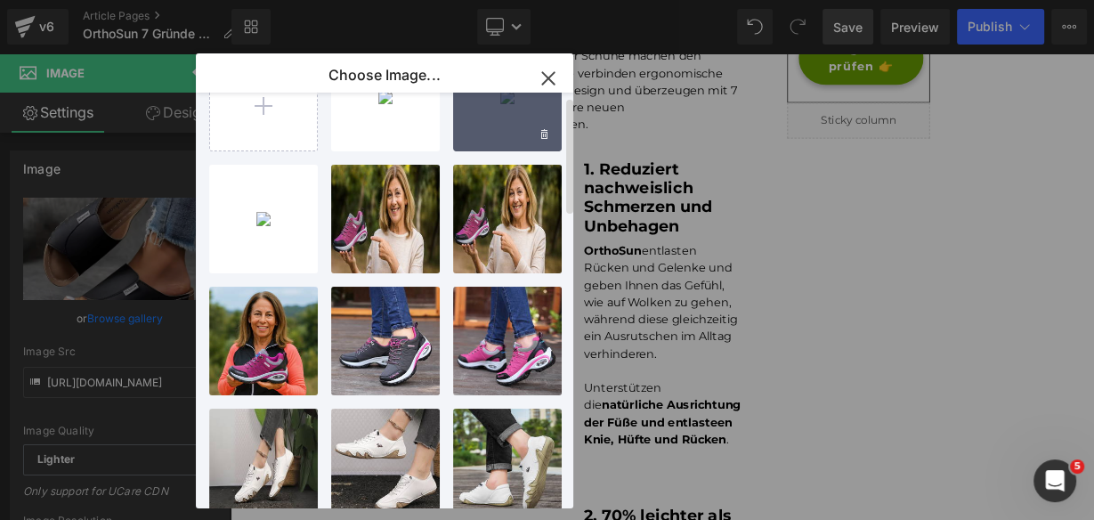
scroll to position [71, 0]
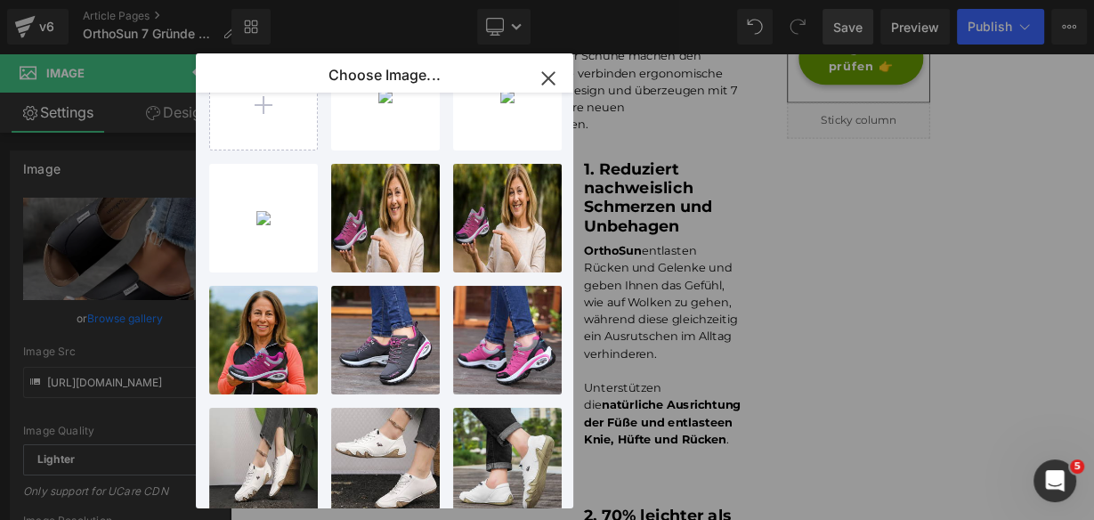
click at [547, 73] on icon "button" at bounding box center [548, 78] width 28 height 28
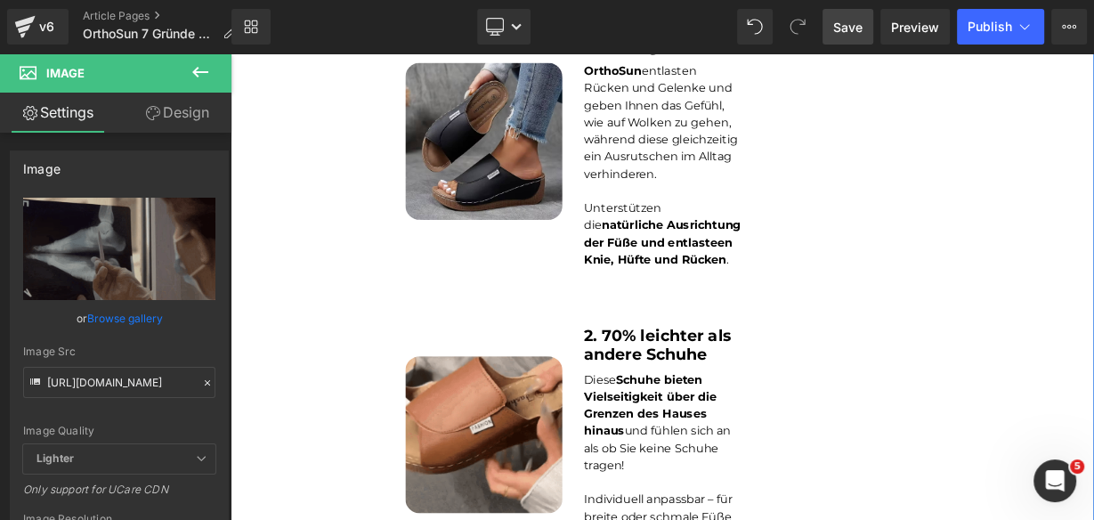
scroll to position [925, 0]
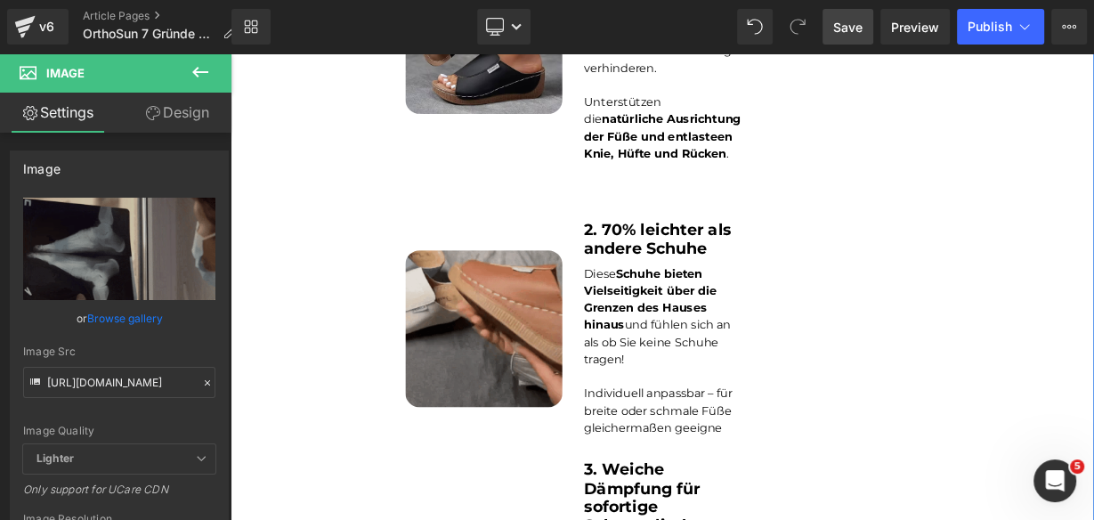
drag, startPoint x: 491, startPoint y: 365, endPoint x: 509, endPoint y: 343, distance: 27.8
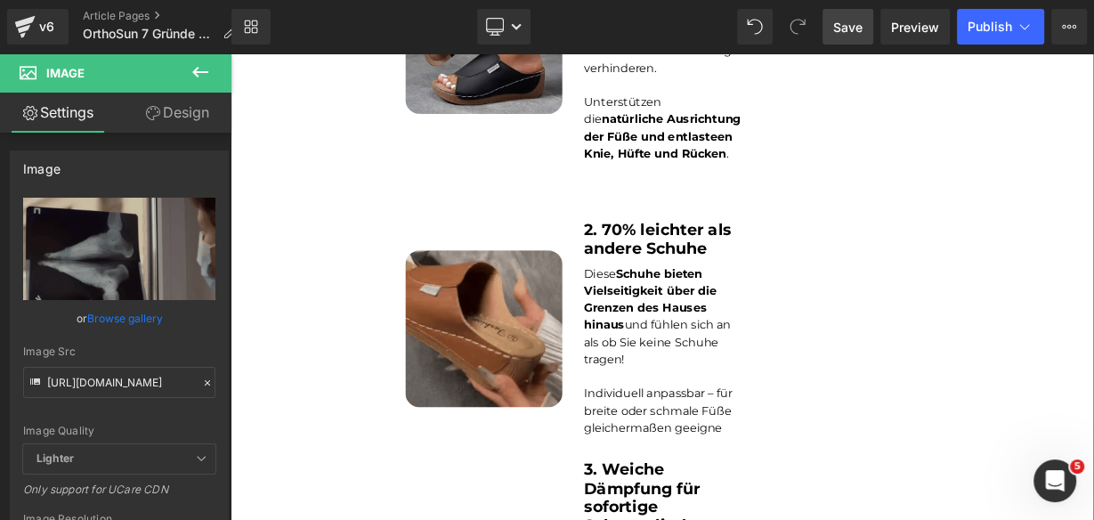
click at [491, 365] on img at bounding box center [546, 397] width 196 height 196
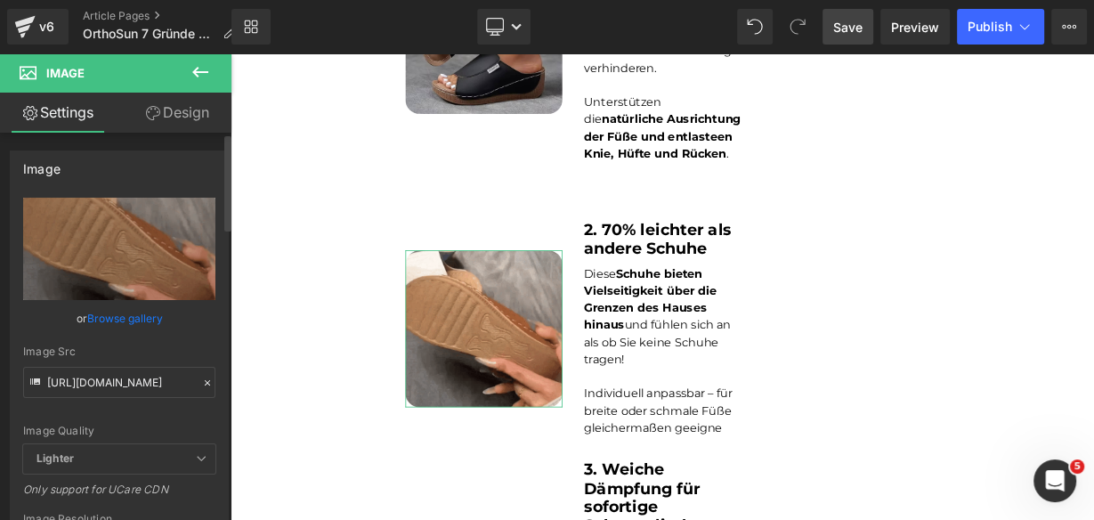
click at [138, 319] on link "Browse gallery" at bounding box center [125, 318] width 76 height 31
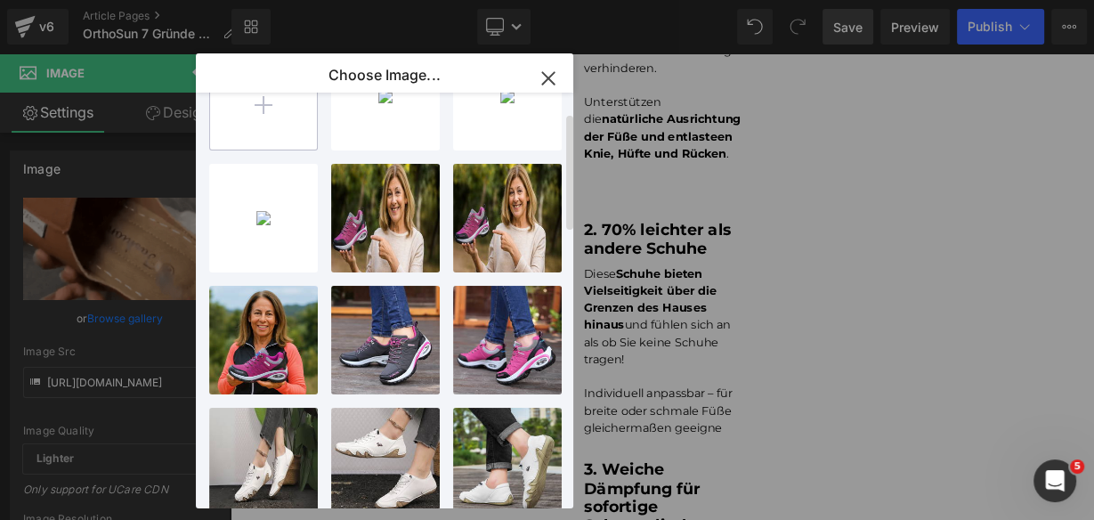
click at [238, 126] on input "file" at bounding box center [263, 96] width 107 height 107
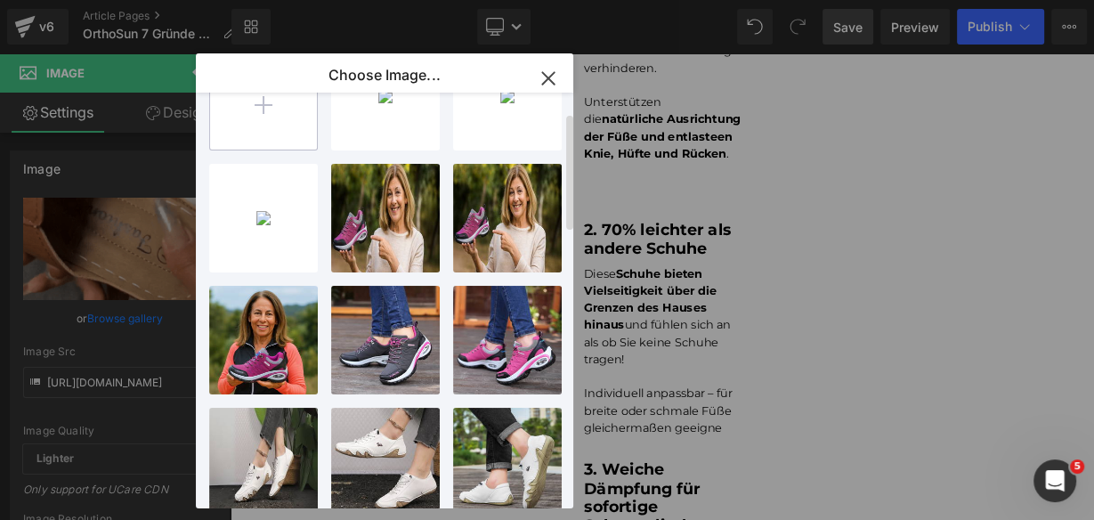
click at [271, 135] on input "file" at bounding box center [263, 96] width 107 height 107
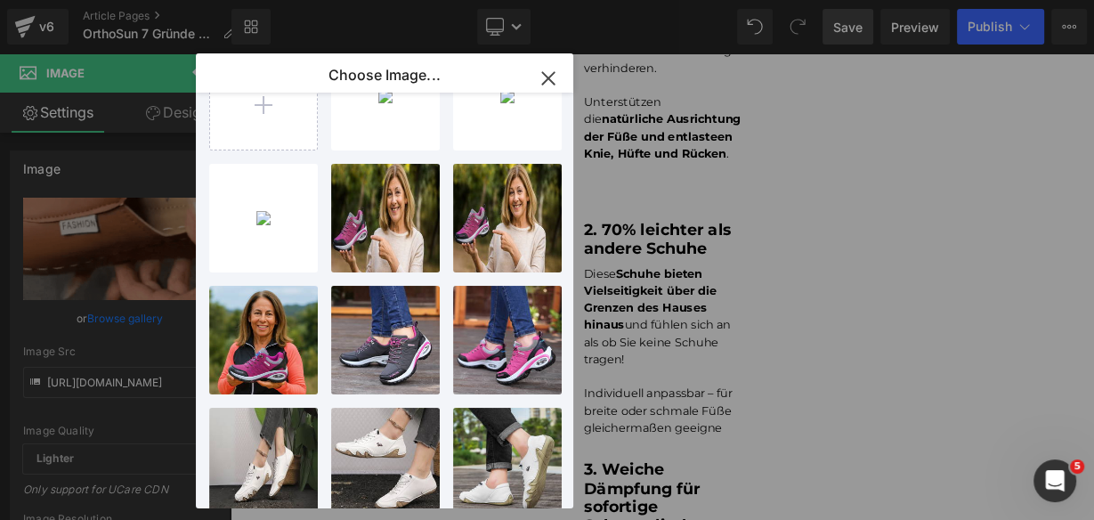
click at [552, 73] on icon "button" at bounding box center [548, 78] width 28 height 28
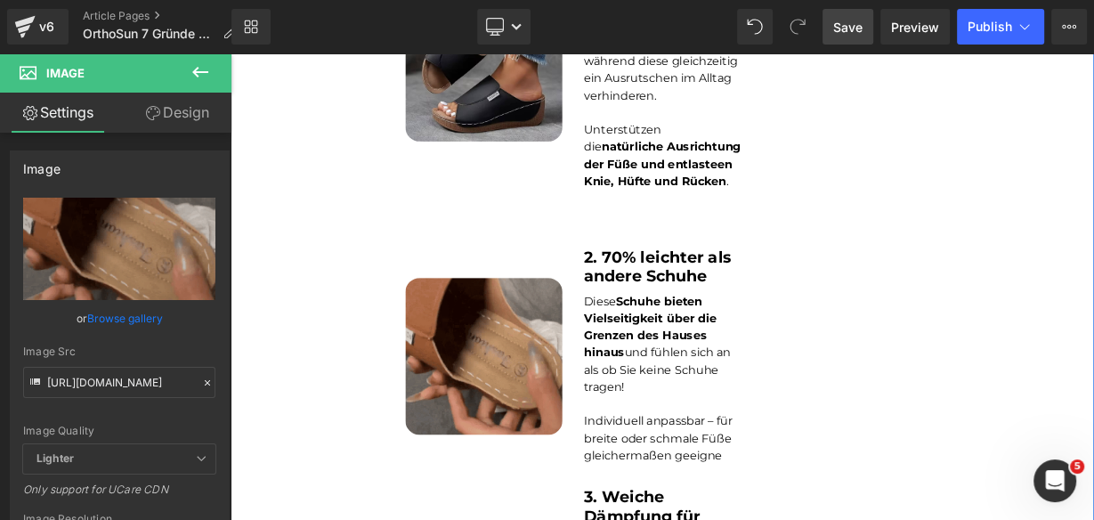
scroll to position [783, 0]
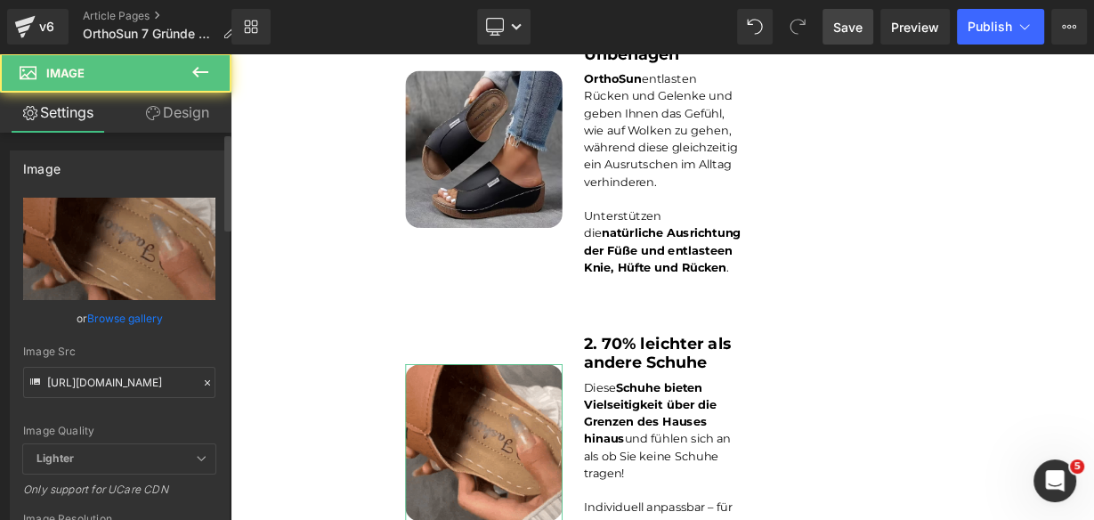
click at [114, 313] on link "Browse gallery" at bounding box center [125, 318] width 76 height 31
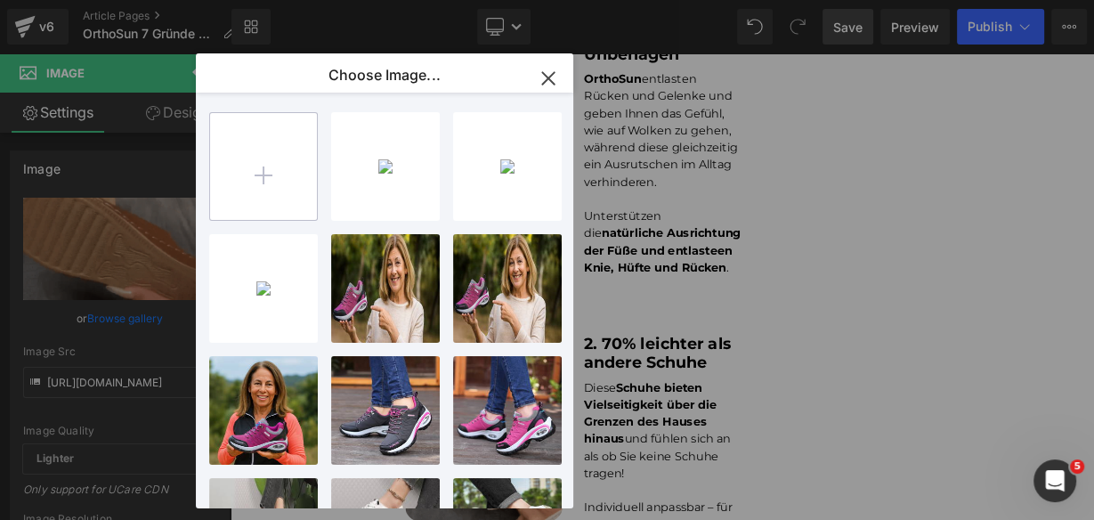
scroll to position [0, 0]
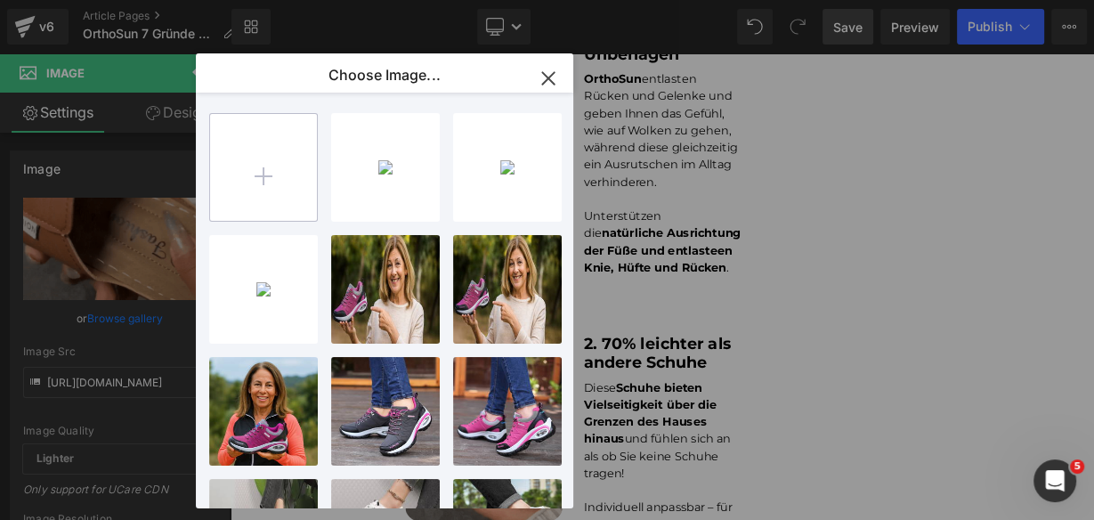
click at [262, 187] on input "file" at bounding box center [263, 167] width 107 height 107
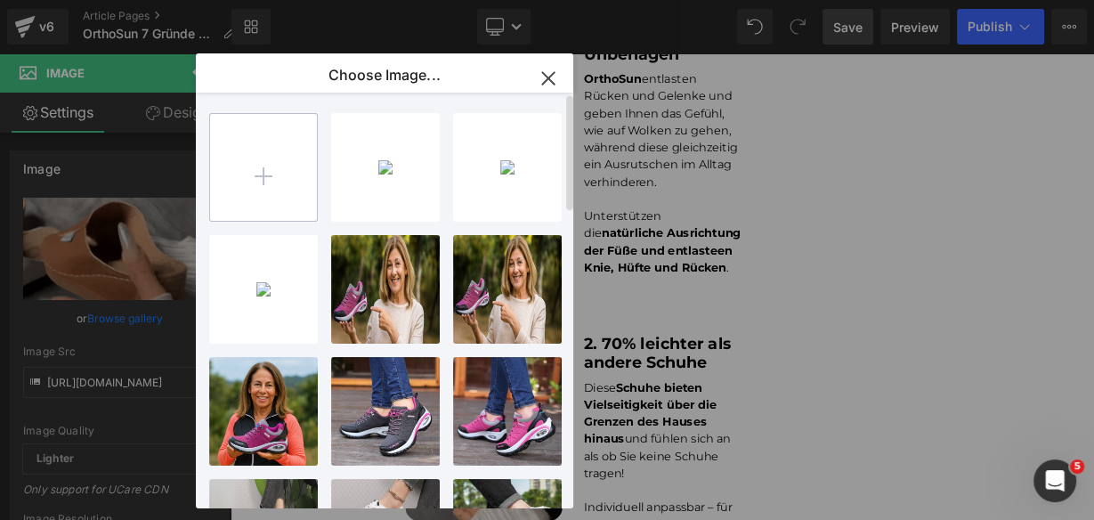
type input "C:\fakepath\bergexperten2025add1-ezgif.com-video-to-gif-converter (1).gif"
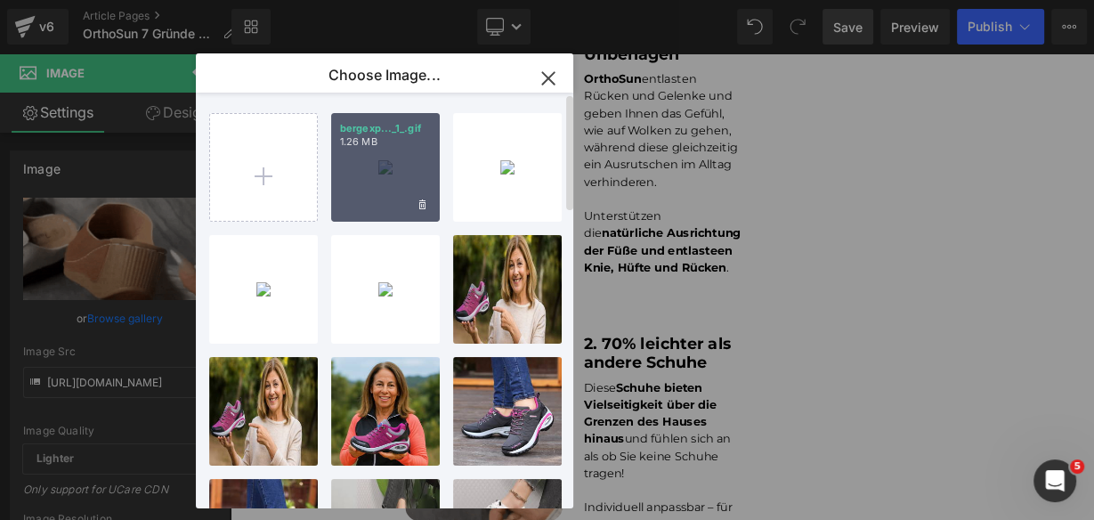
click at [388, 165] on div "bergexp..._1_.gif 1.26 MB" at bounding box center [385, 167] width 109 height 109
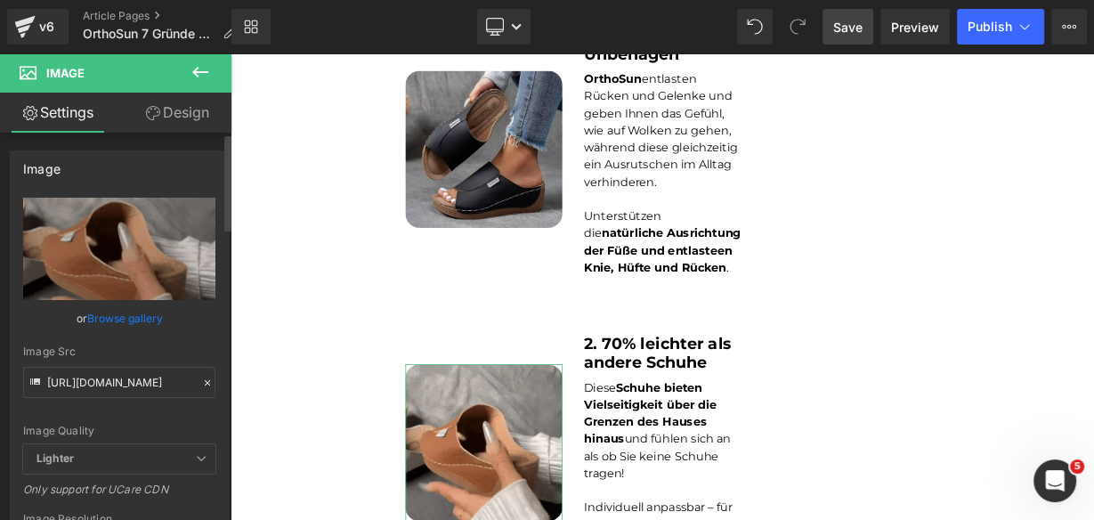
click at [98, 315] on link "Browse gallery" at bounding box center [125, 318] width 76 height 31
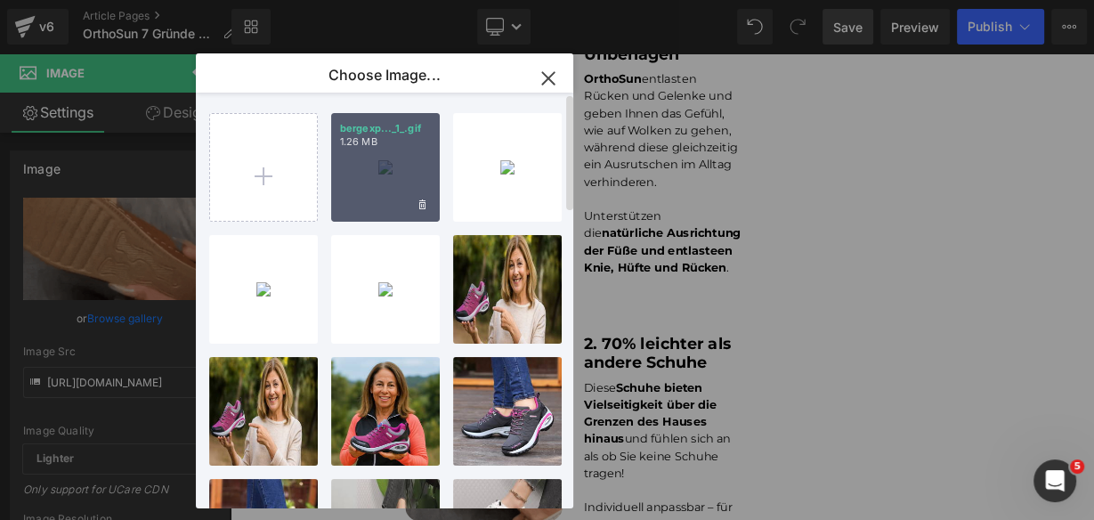
drag, startPoint x: 365, startPoint y: 152, endPoint x: 169, endPoint y: 124, distance: 197.8
click at [366, 152] on div "bergexp..._1_.gif 1.26 MB" at bounding box center [385, 167] width 109 height 109
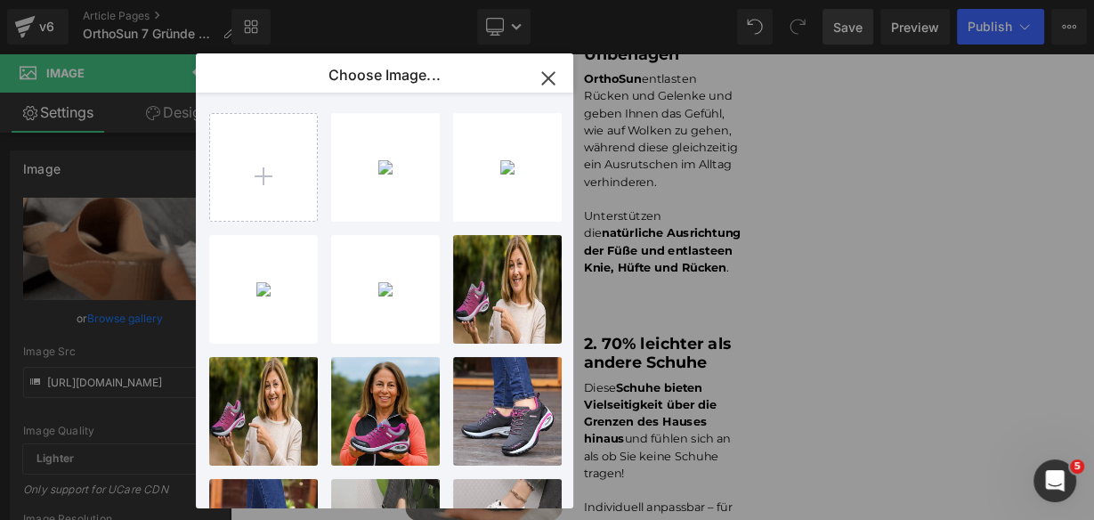
type input "https://ucarecdn.com/3949ef29-cc9f-4805-abb7-4e2e18c569cf/bergexperten2025add1-…"
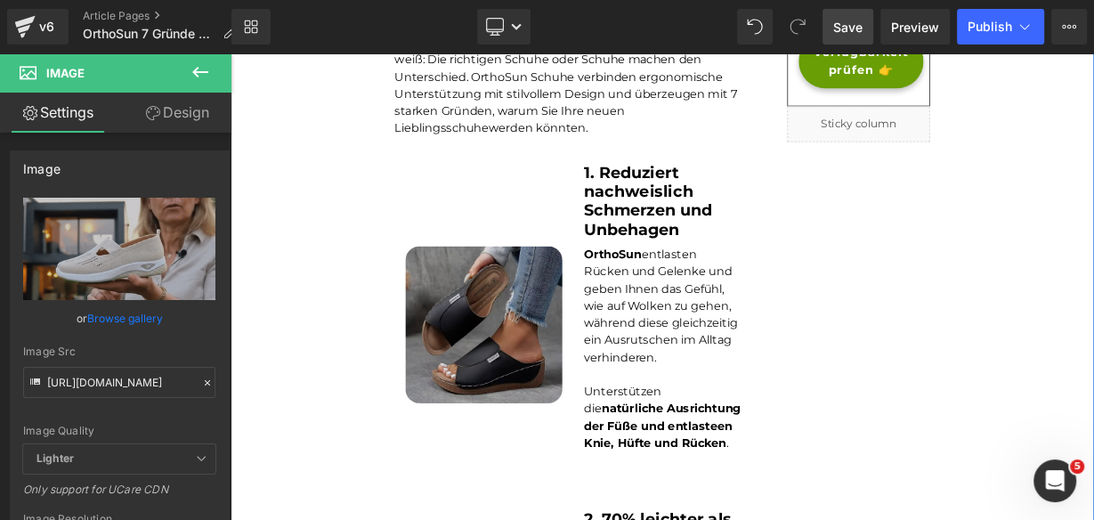
scroll to position [569, 0]
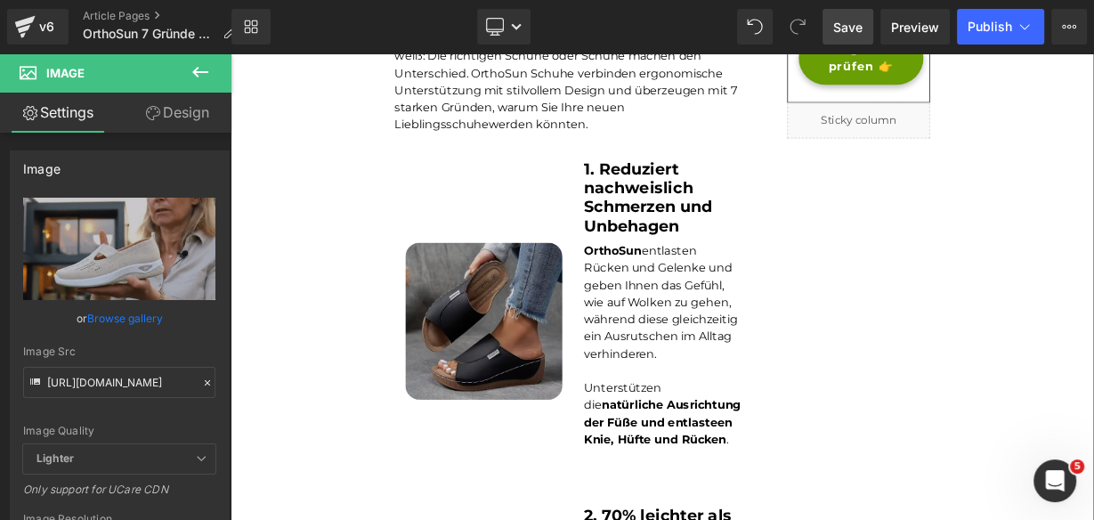
click at [499, 360] on img at bounding box center [546, 387] width 196 height 196
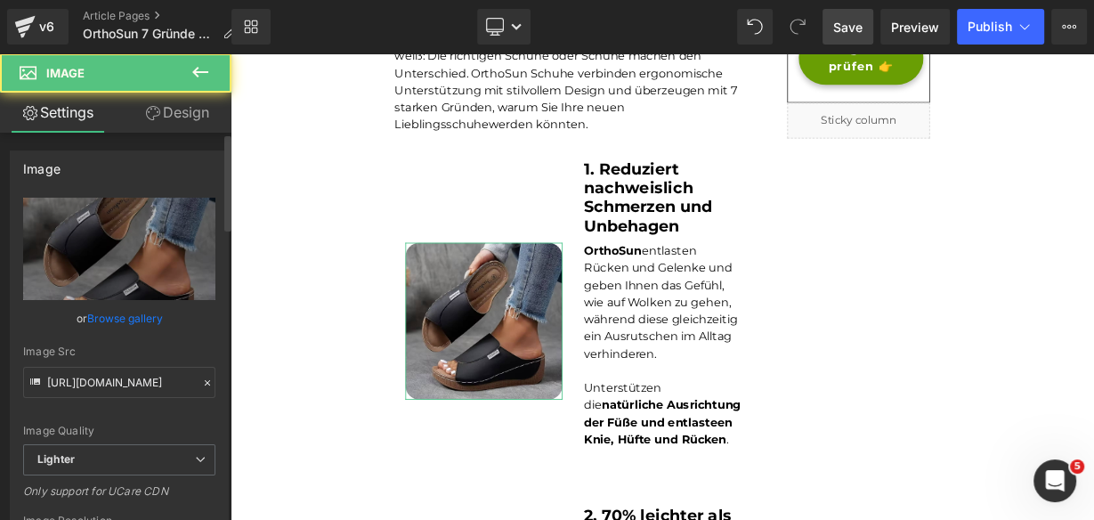
click at [171, 314] on div "or Browse gallery" at bounding box center [119, 318] width 192 height 19
click at [139, 314] on link "Browse gallery" at bounding box center [125, 318] width 76 height 31
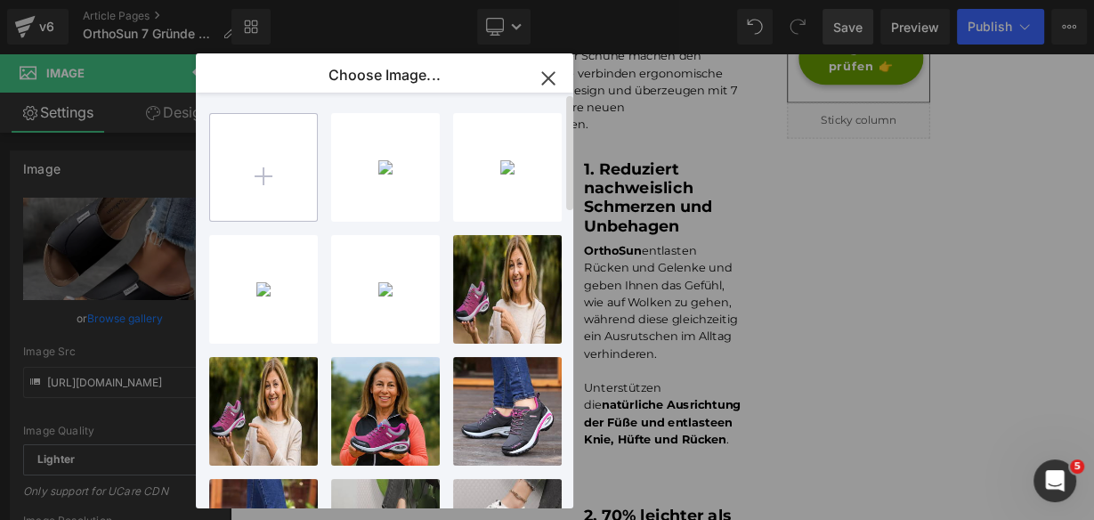
click at [298, 183] on input "file" at bounding box center [263, 167] width 107 height 107
type input "C:\fakepath\OrthoSun.jpg"
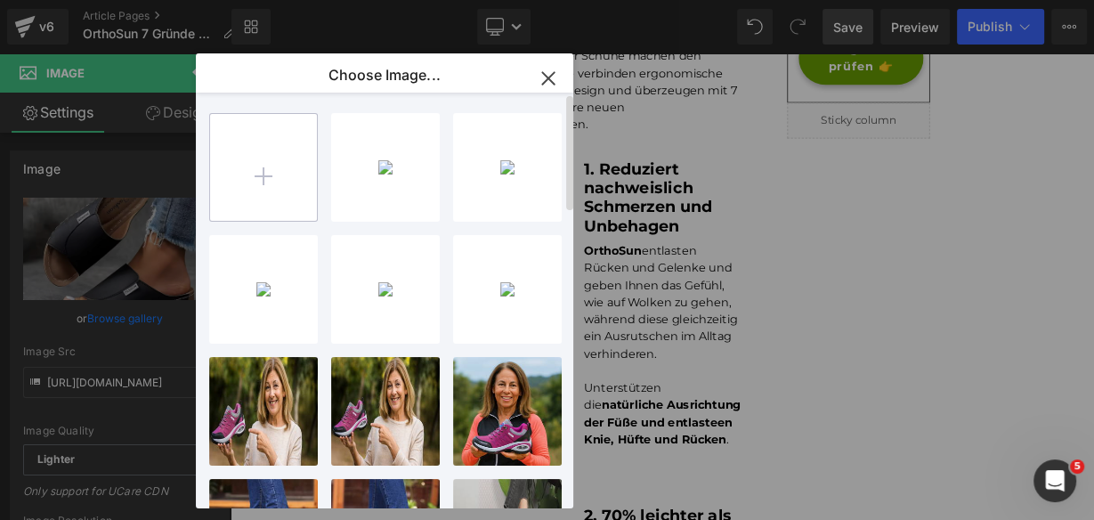
click at [293, 189] on input "file" at bounding box center [263, 167] width 107 height 107
type input "C:\fakepath\OrthoSun.jpg"
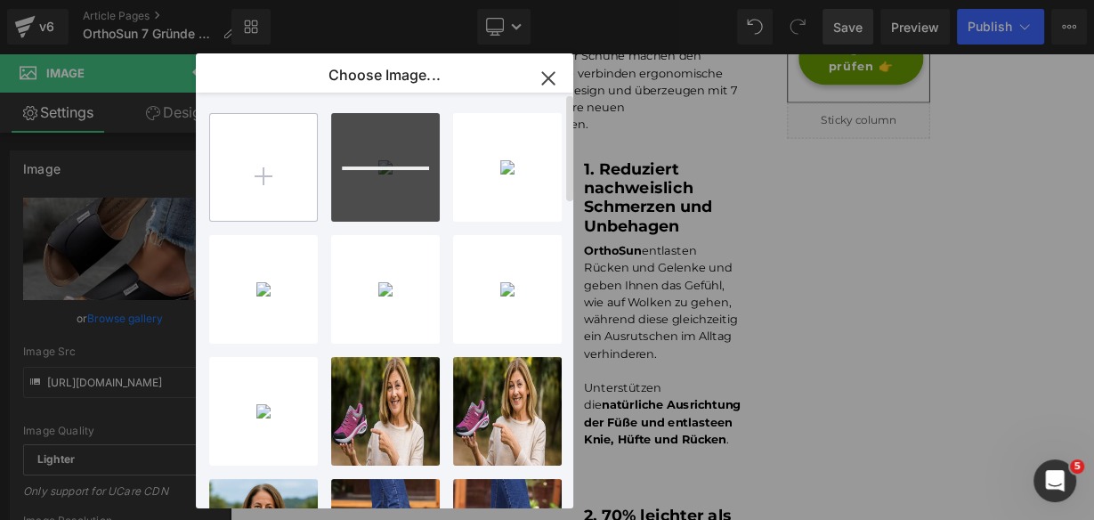
click at [275, 173] on input "file" at bounding box center [263, 167] width 107 height 107
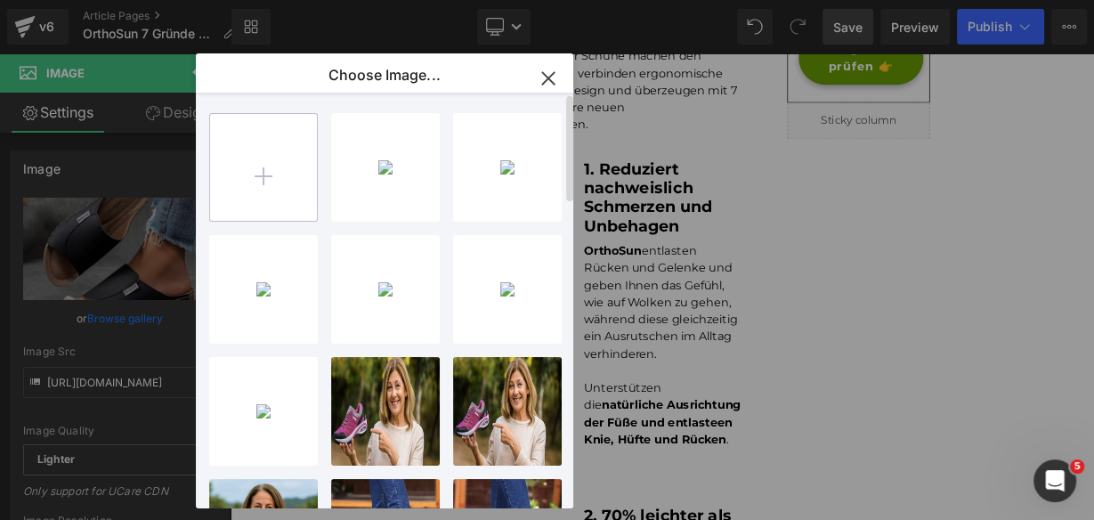
type input "C:\fakepath\OrthoSun (2).jpg"
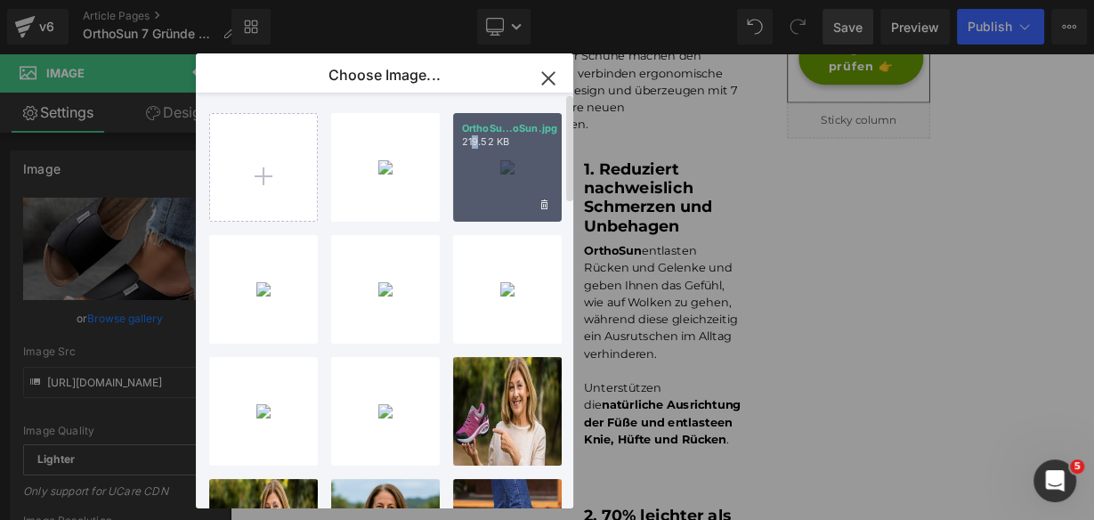
click at [475, 174] on div "OrthoSu...oSun.jpg 219.52 KB" at bounding box center [507, 167] width 109 height 109
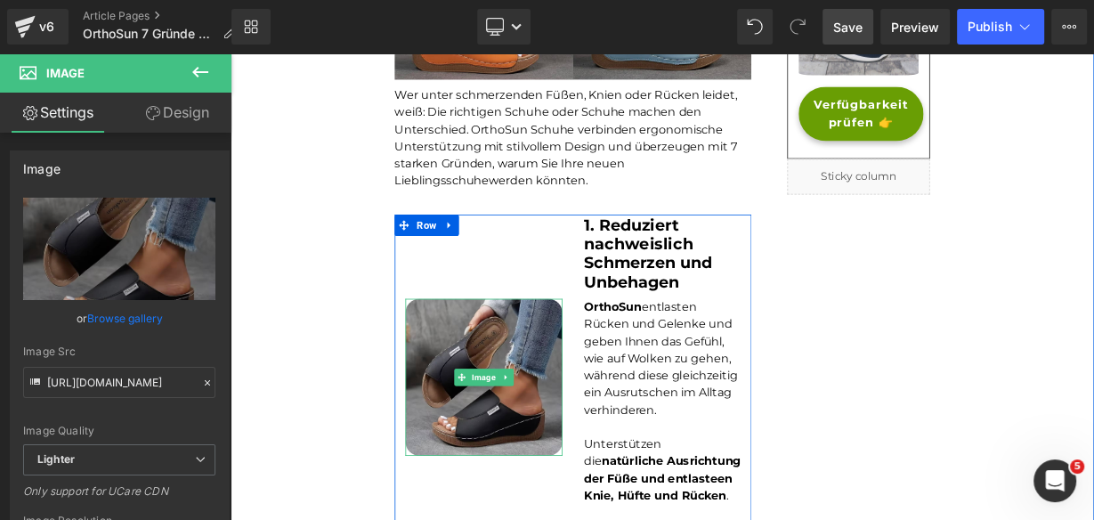
scroll to position [498, 0]
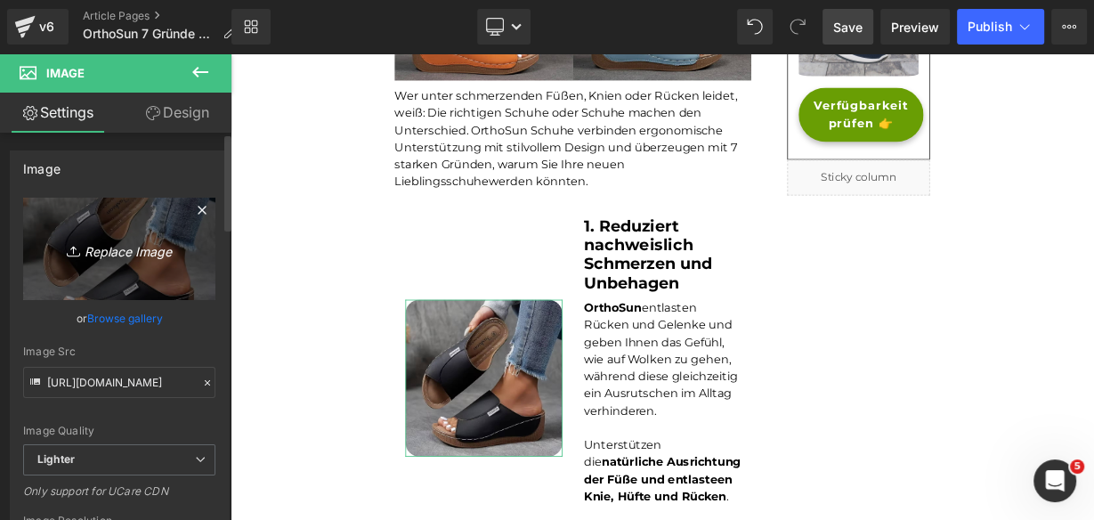
click at [122, 243] on icon "Replace Image" at bounding box center [119, 249] width 142 height 22
type input "C:\fakepath\OrthoSun.jpg"
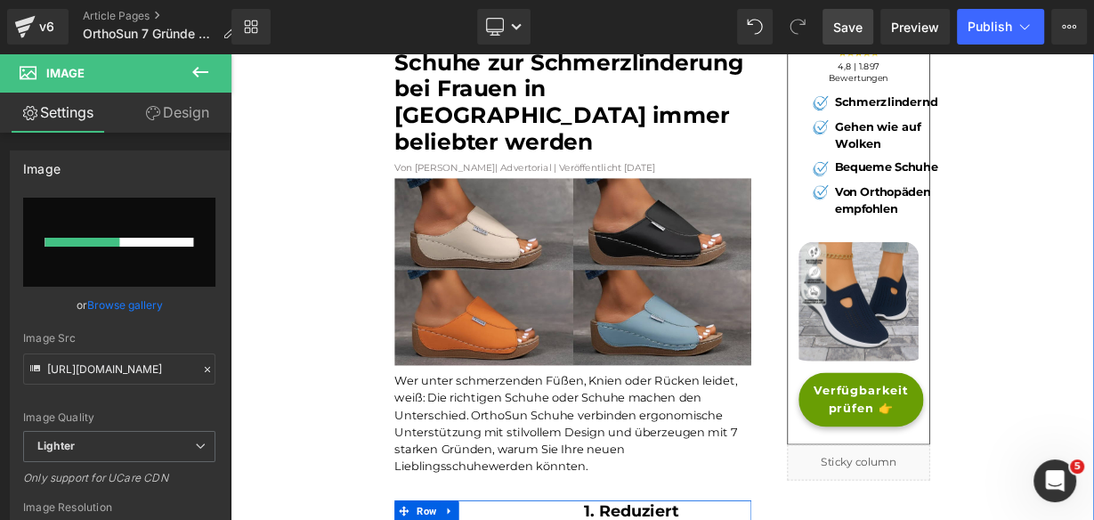
scroll to position [142, 0]
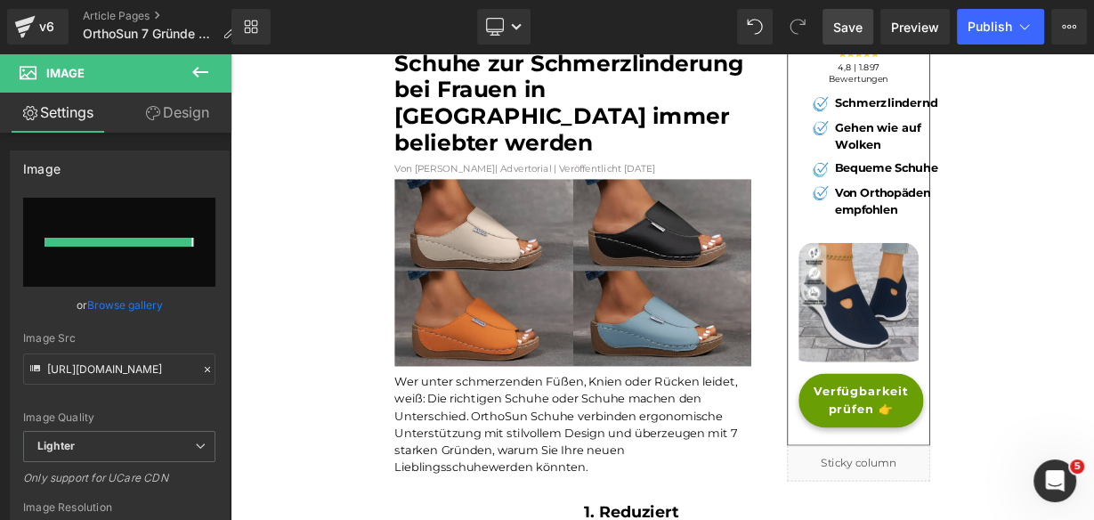
type input "https://ucarecdn.com/84edc880-2af4-4e0b-8d9a-55d000976fb0/-/format/auto/-/previ…"
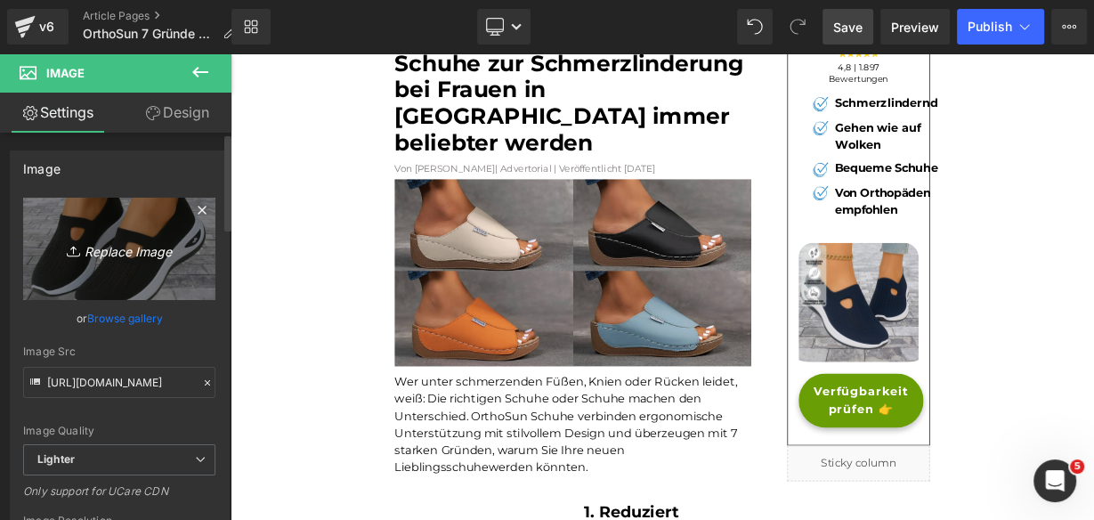
click at [129, 238] on icon "Replace Image" at bounding box center [119, 249] width 142 height 22
type input "C:\fakepath\ChatGPT Image Aug 18, 2025, 04_44_39 PM.png"
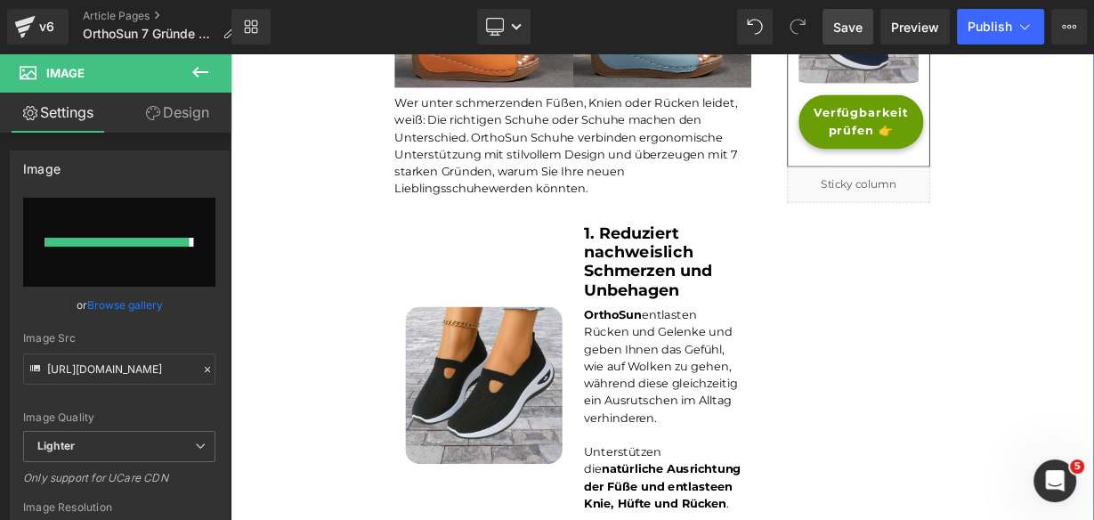
type input "https://ucarecdn.com/5b33ff71-bebf-4e40-b998-989e9b457f78/-/format/auto/-/previ…"
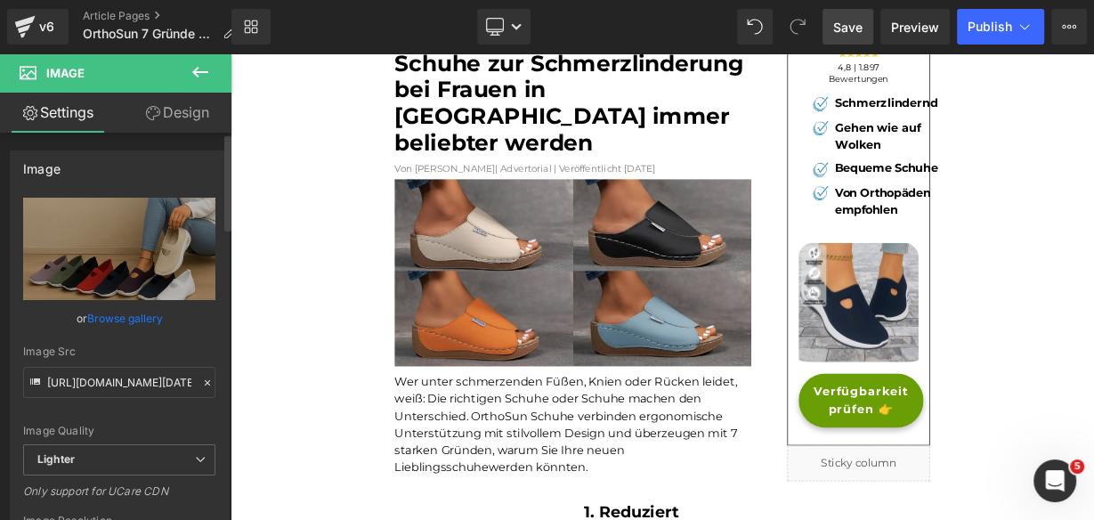
click at [143, 313] on link "Browse gallery" at bounding box center [125, 318] width 76 height 31
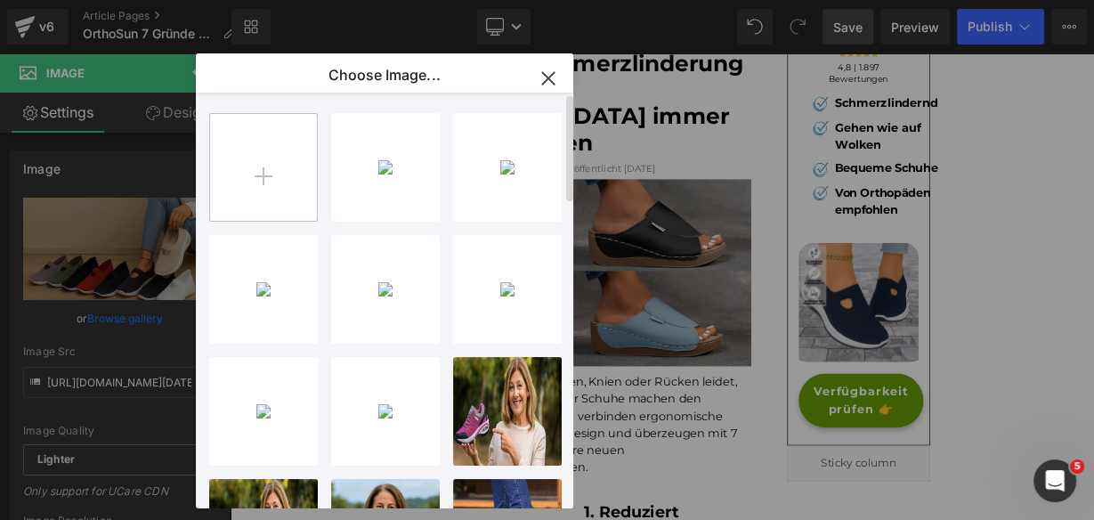
click at [288, 192] on input "file" at bounding box center [263, 167] width 107 height 107
type input "C:\fakepath\ChatGPT Image Aug 18, 2025, 04_44_39 PM.png"
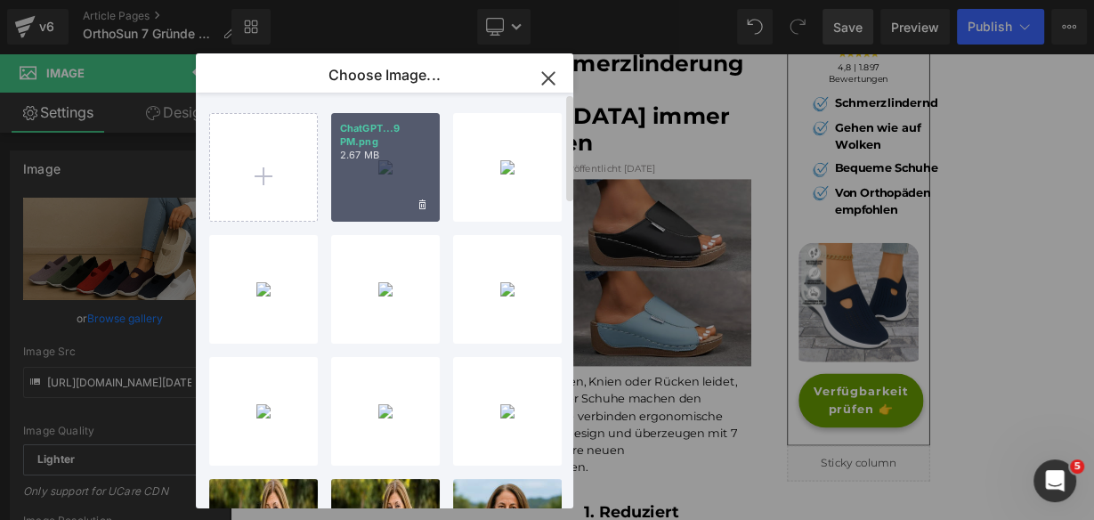
click at [405, 169] on div "ChatGPT...9 PM.png 2.67 MB" at bounding box center [385, 167] width 109 height 109
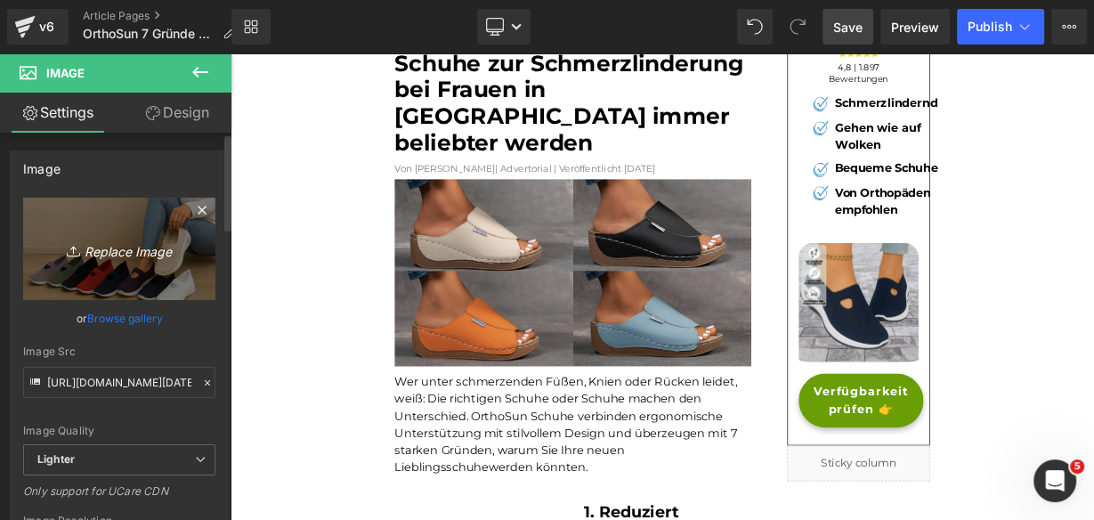
click at [125, 267] on link "Replace Image" at bounding box center [119, 249] width 192 height 102
type input "C:\fakepath\ChatGPT Image Aug 18, 2025, 04_44_39 PM.png"
click at [142, 96] on link "Design" at bounding box center [177, 113] width 116 height 40
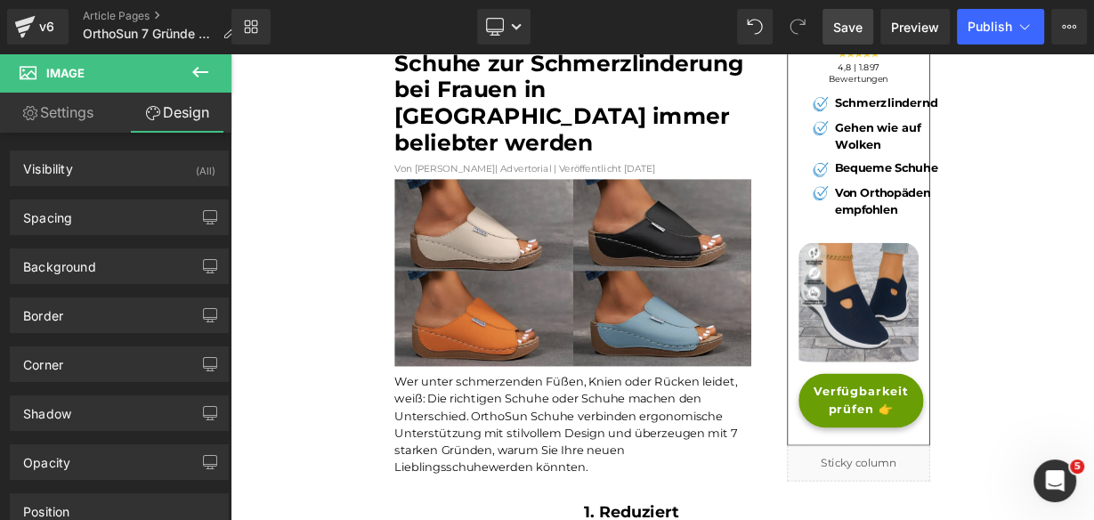
click at [53, 108] on link "Settings" at bounding box center [58, 113] width 116 height 40
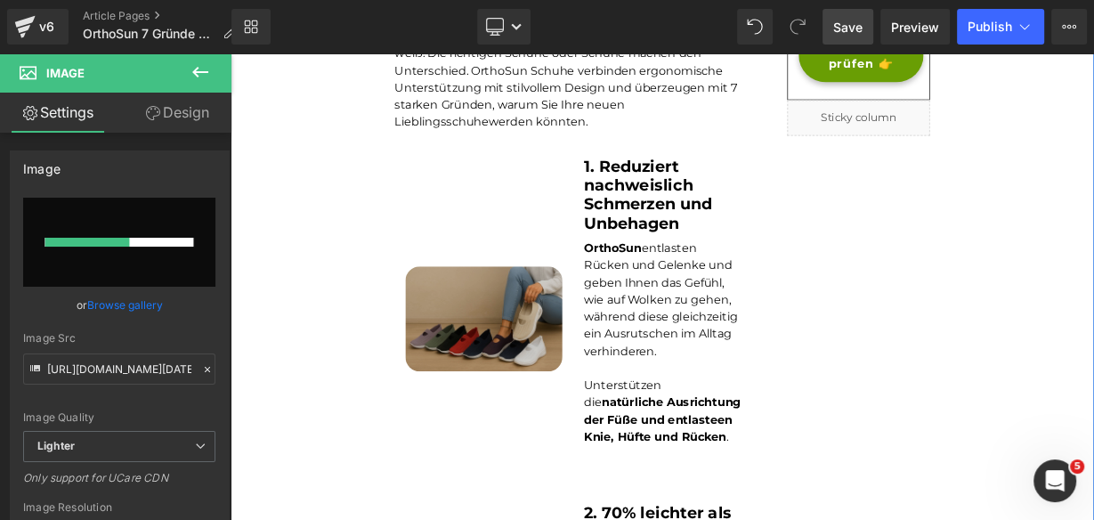
scroll to position [569, 0]
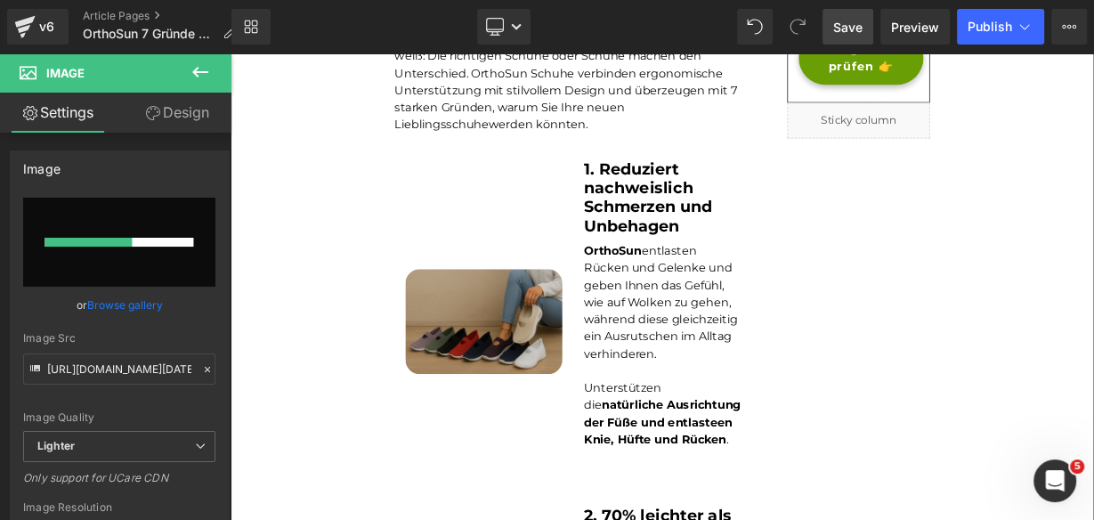
click at [504, 372] on img at bounding box center [546, 387] width 196 height 131
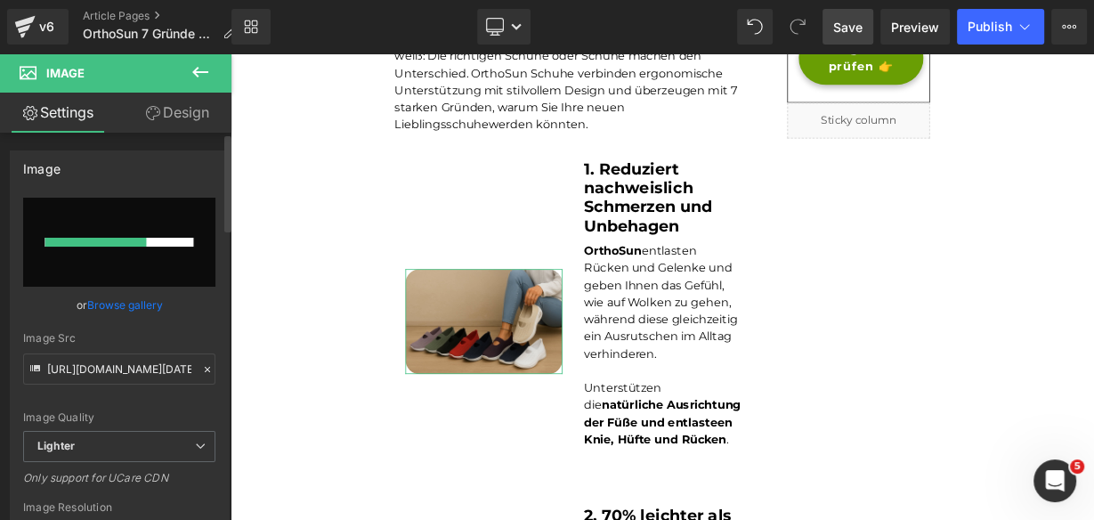
click at [133, 305] on link "Browse gallery" at bounding box center [125, 304] width 76 height 31
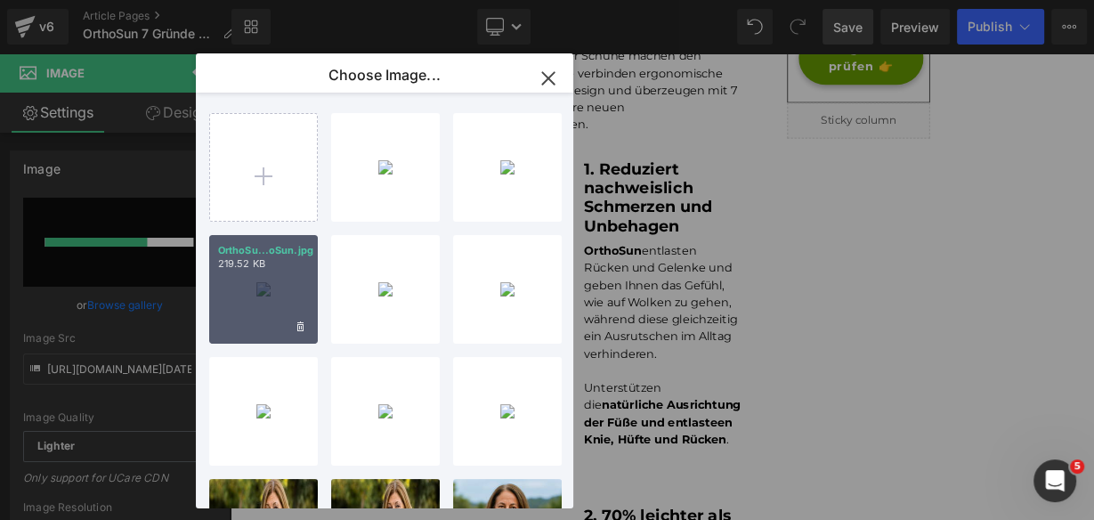
click at [254, 280] on div "OrthoSu...oSun.jpg 219.52 KB" at bounding box center [263, 289] width 109 height 109
type input "https://ucarecdn.com/e93cd91b-cc22-46ef-bd0d-77b20164cb51/-/format/auto/-/previ…"
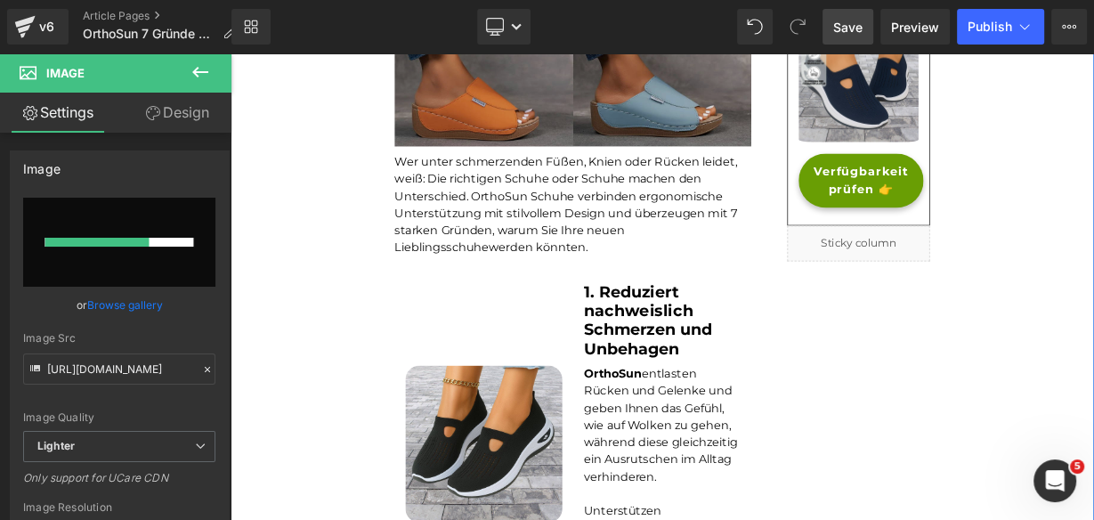
scroll to position [285, 0]
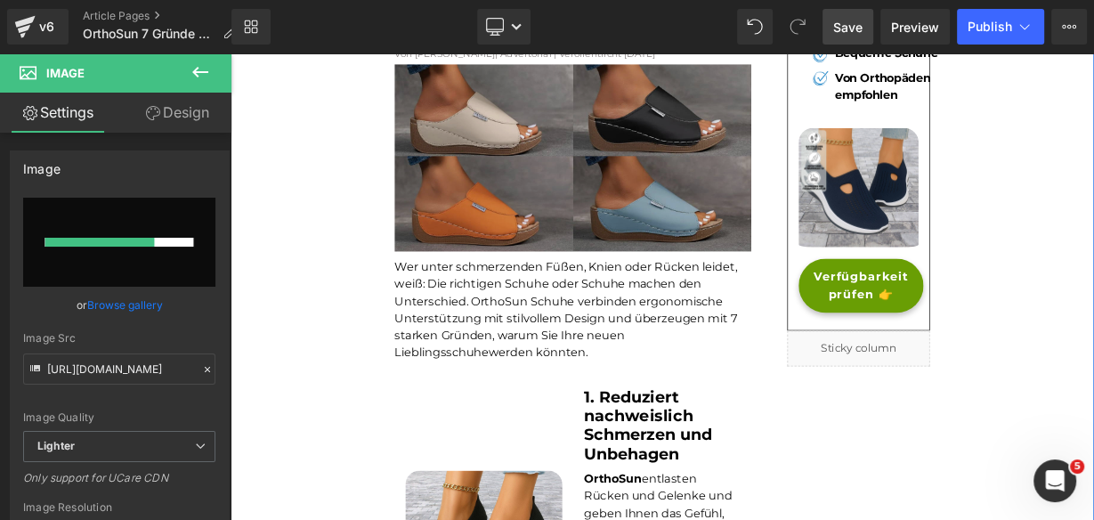
click at [638, 193] on img at bounding box center [657, 184] width 445 height 233
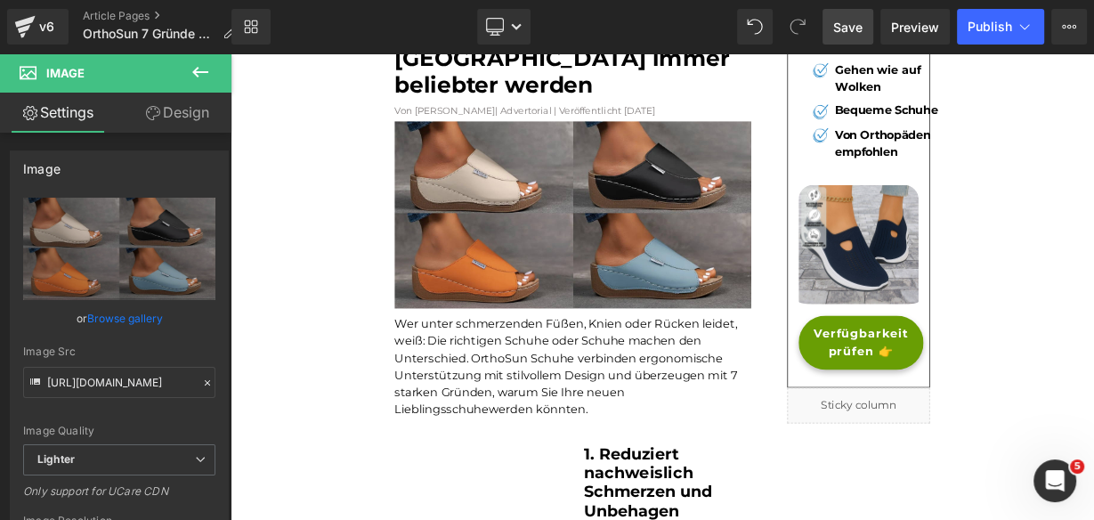
scroll to position [214, 0]
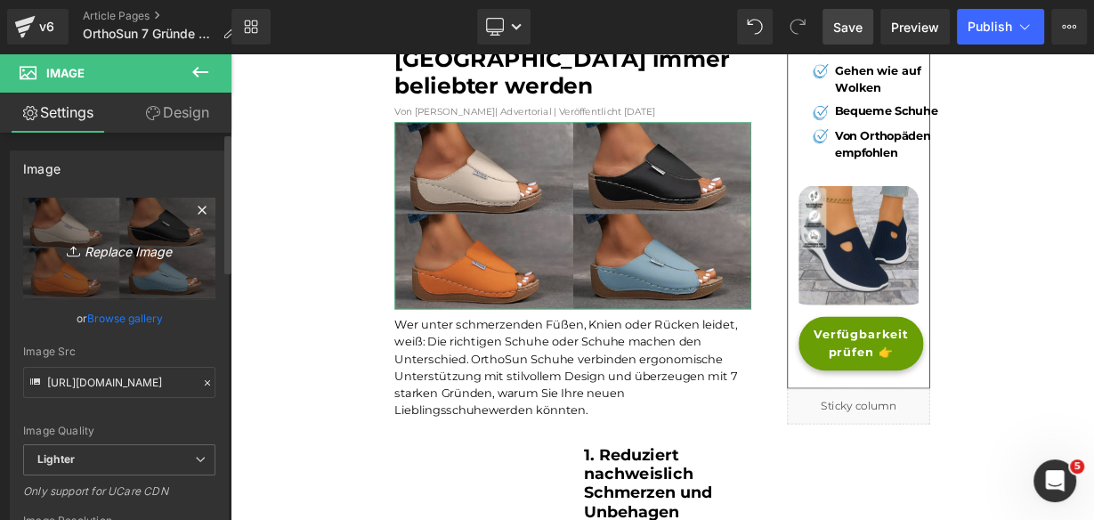
click at [166, 277] on link "Replace Image" at bounding box center [119, 249] width 192 height 102
type input "C:\fakepath\ChatGPT Image Aug 18, 2025, 04_44_39 PM.png"
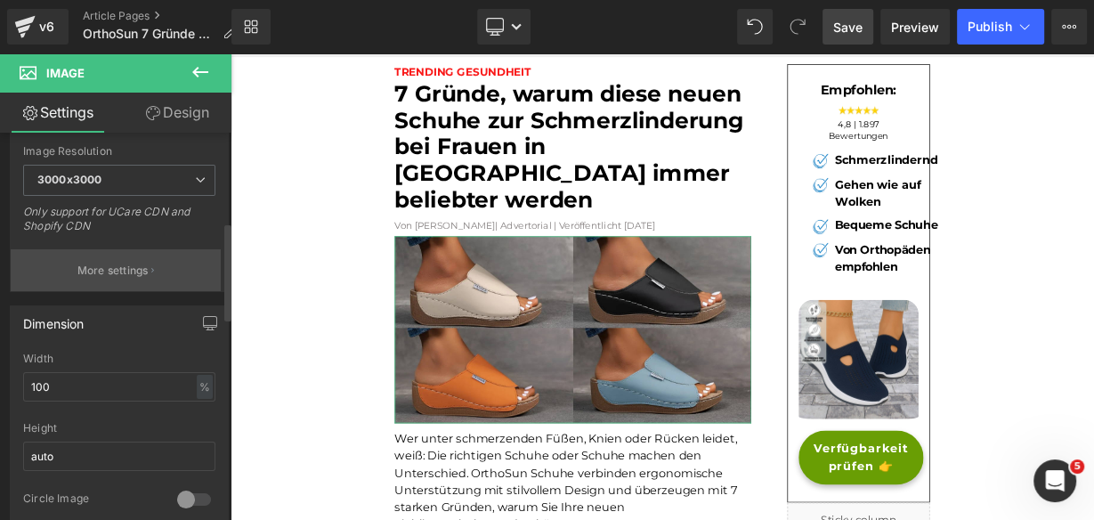
scroll to position [71, 0]
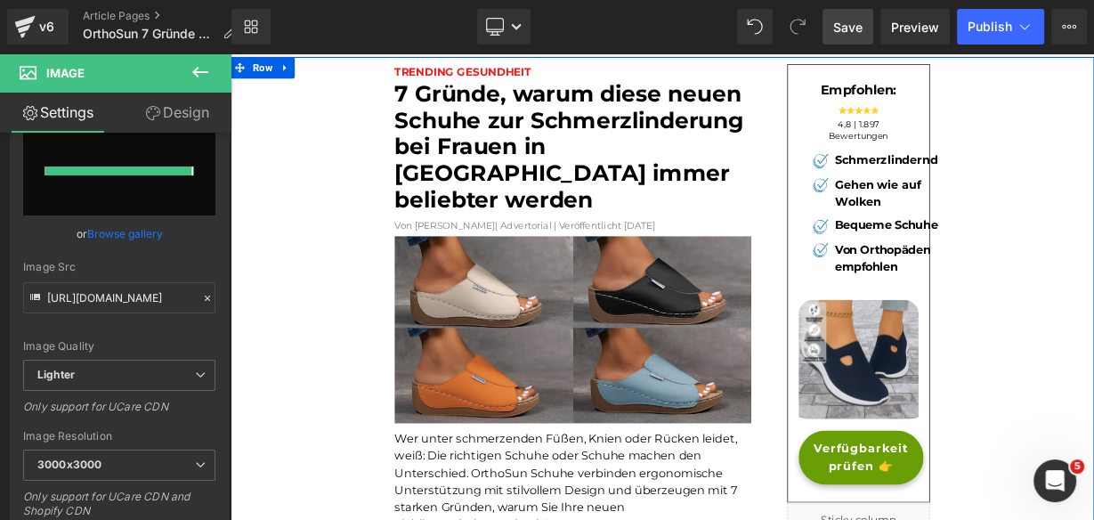
type input "https://ucarecdn.com/55bdbf7c-d046-4633-ab74-601052e6b7d2/-/format/auto/-/previ…"
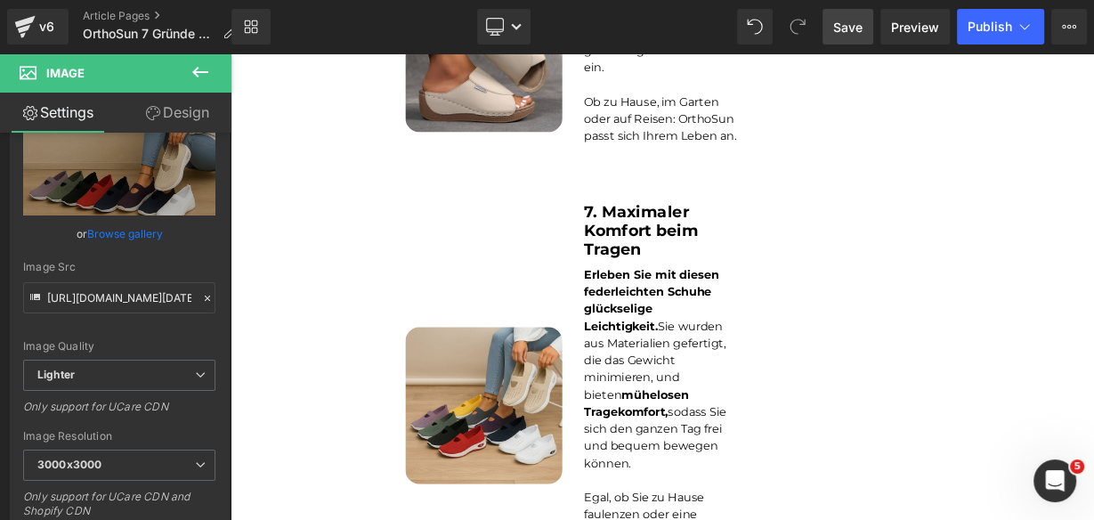
scroll to position [2918, 0]
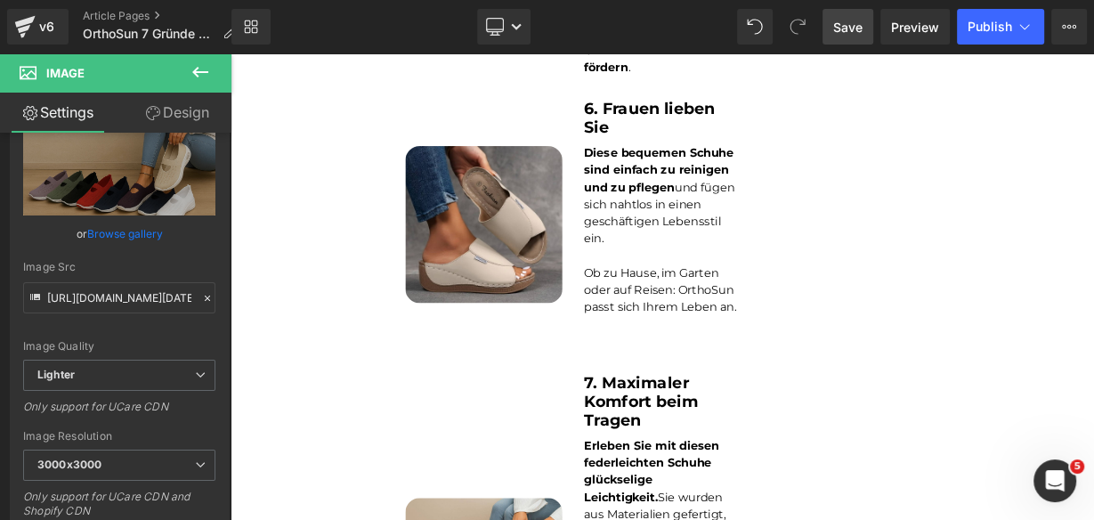
click at [546, 230] on img at bounding box center [546, 267] width 196 height 196
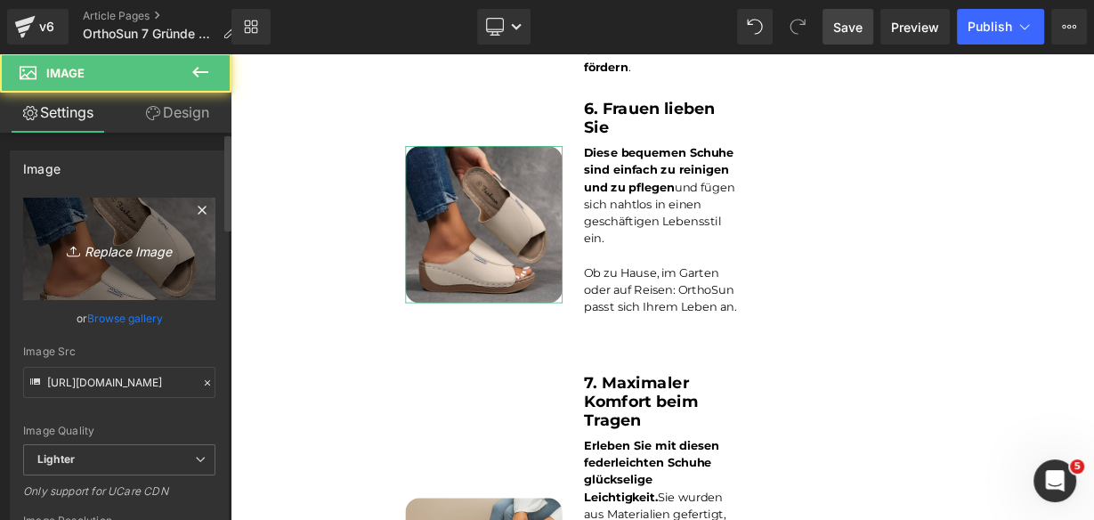
click at [134, 282] on link "Replace Image" at bounding box center [119, 249] width 192 height 102
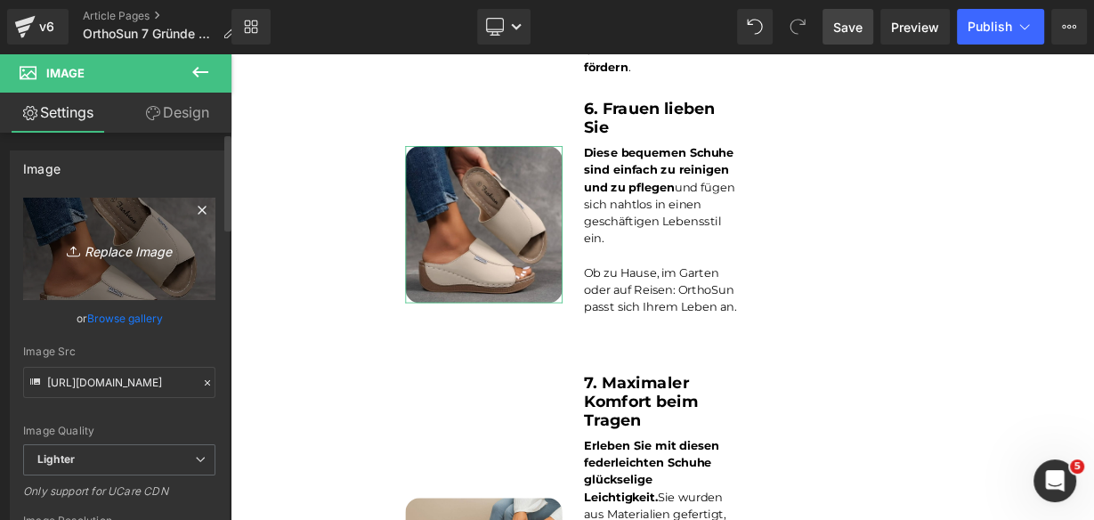
type input "C:\fakepath\OrthoSun .jpg"
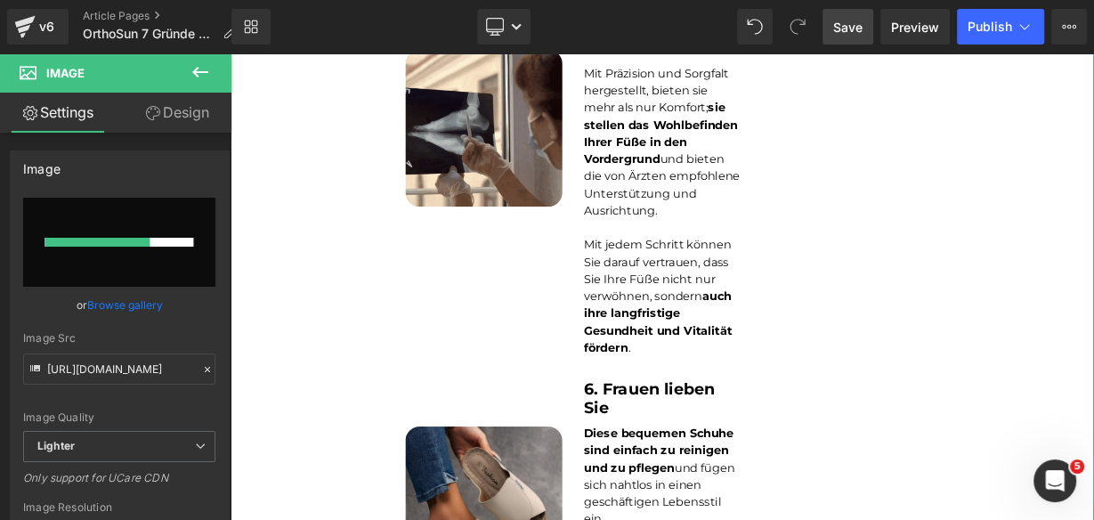
scroll to position [2563, 0]
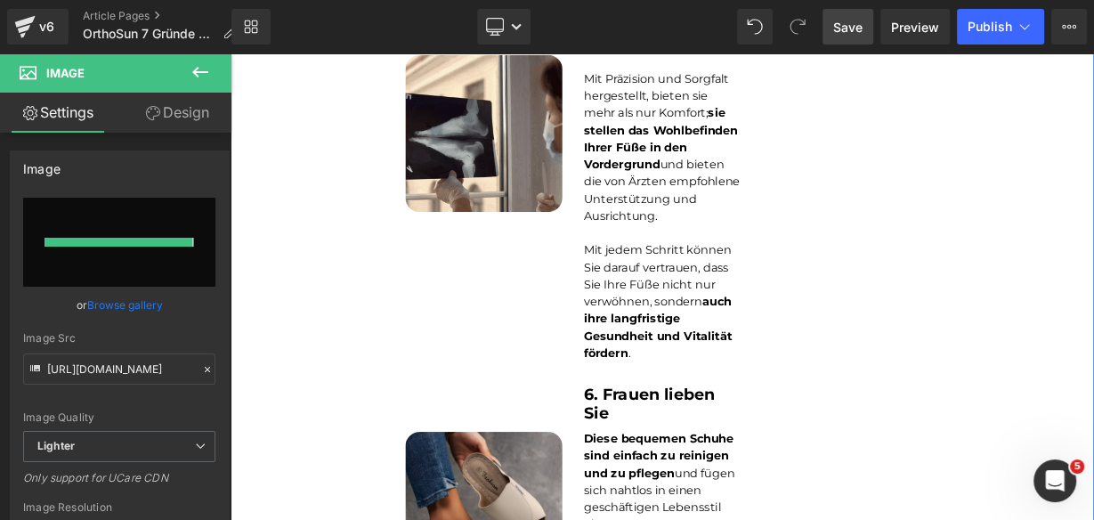
type input "https://ucarecdn.com/2306d6b3-4d4a-4969-8a28-98bc0c4a6aa0/-/format/auto/-/previ…"
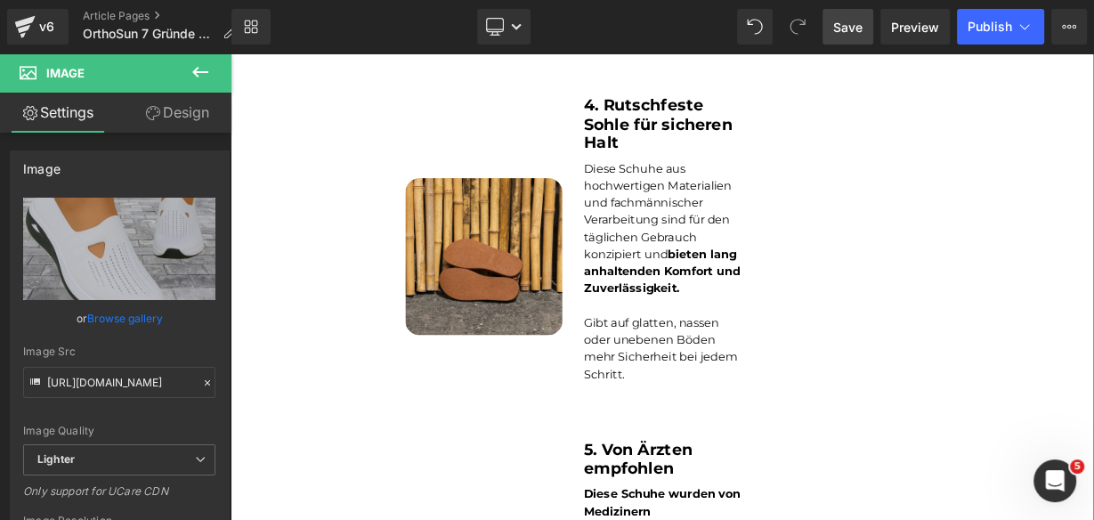
scroll to position [1851, 0]
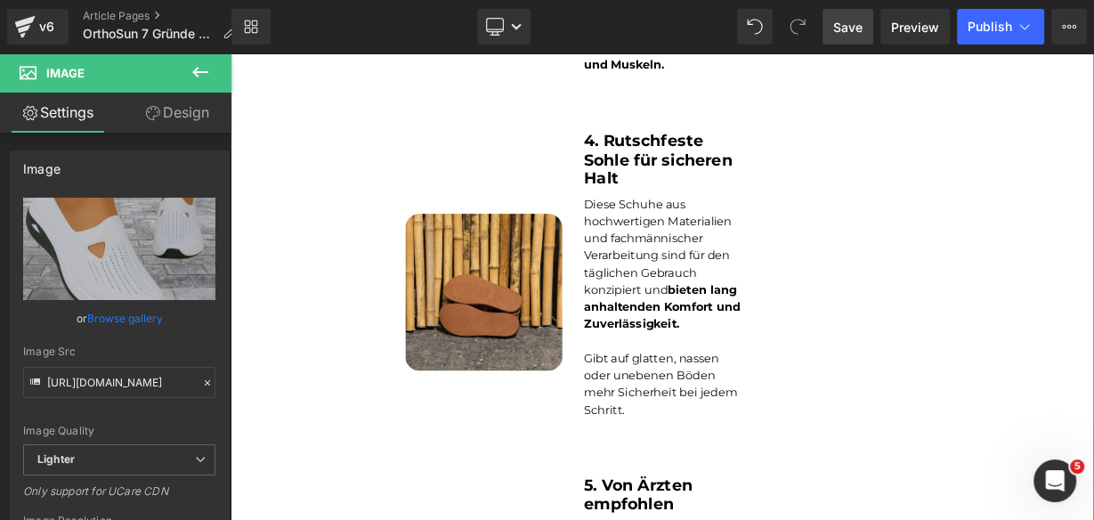
click at [504, 280] on img at bounding box center [546, 352] width 196 height 196
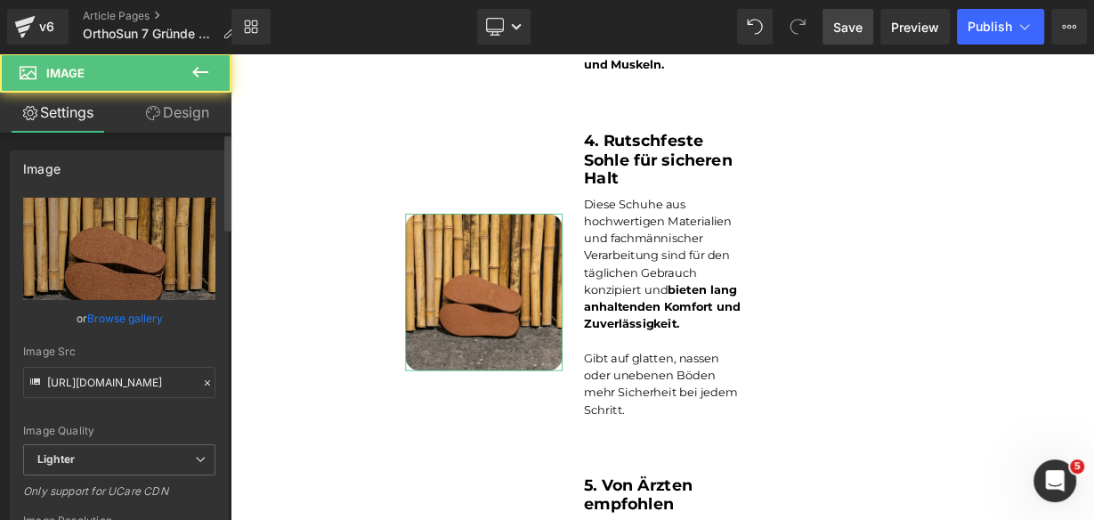
click at [133, 311] on link "Browse gallery" at bounding box center [125, 318] width 76 height 31
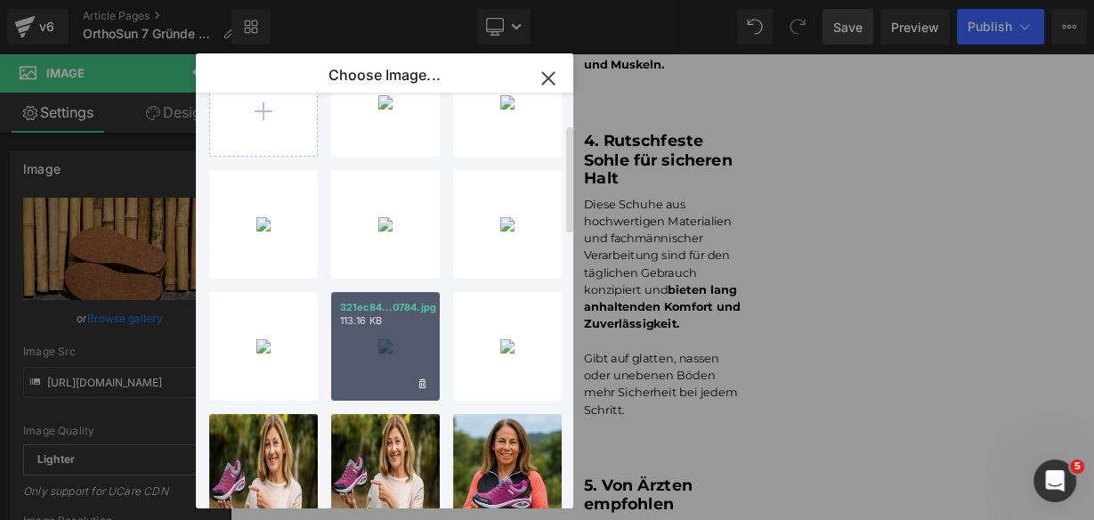
scroll to position [0, 0]
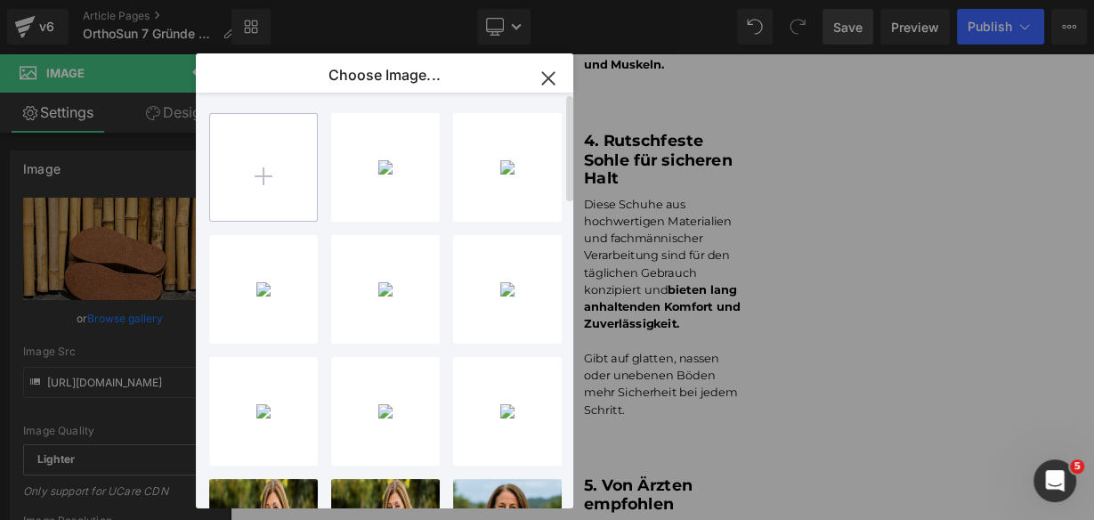
click at [265, 175] on input "file" at bounding box center [263, 167] width 107 height 107
type input "C:\fakepath\OrthoSun (8).jpg"
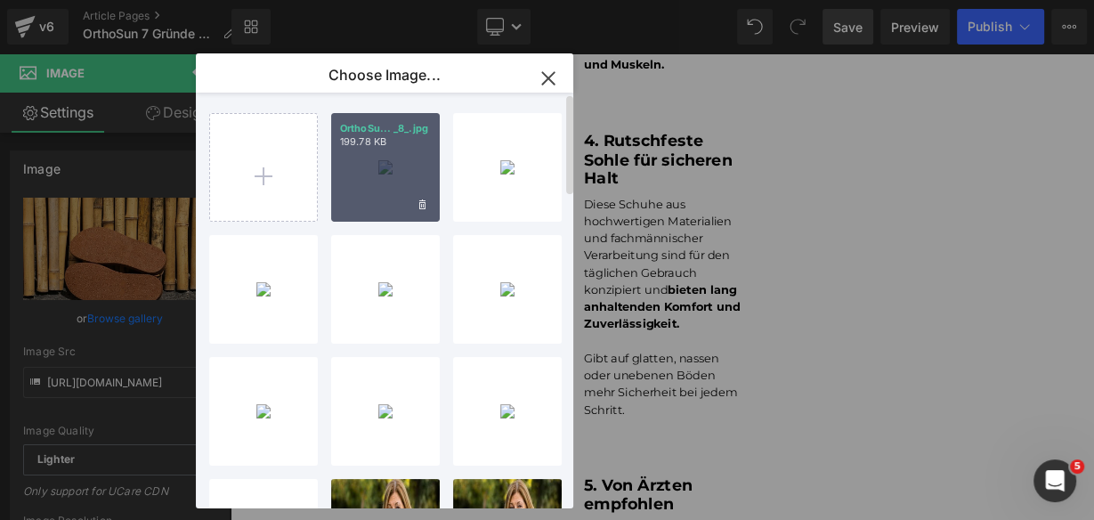
click at [370, 174] on div "OrthoSu... _8_.jpg 199.78 KB" at bounding box center [385, 167] width 109 height 109
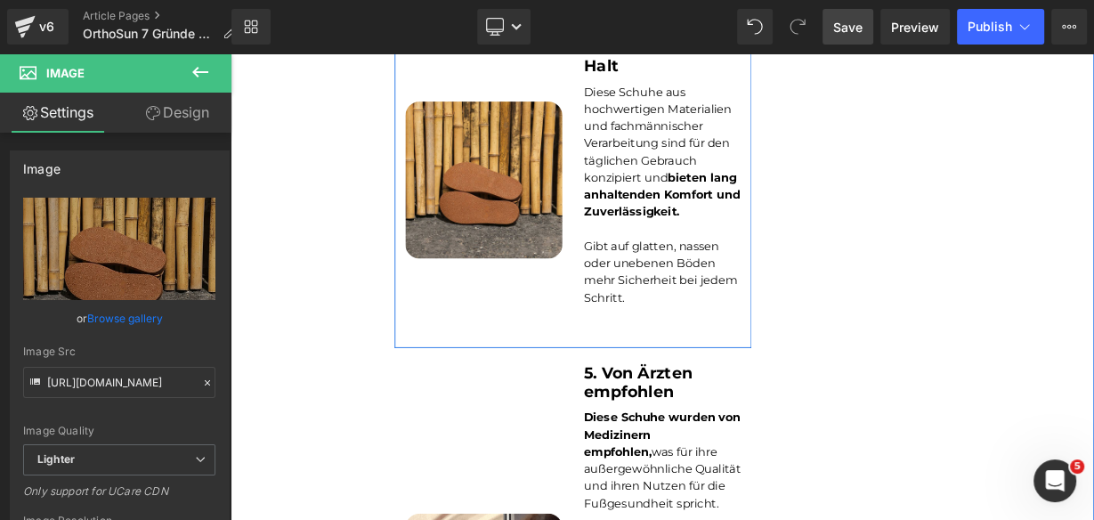
scroll to position [1780, 0]
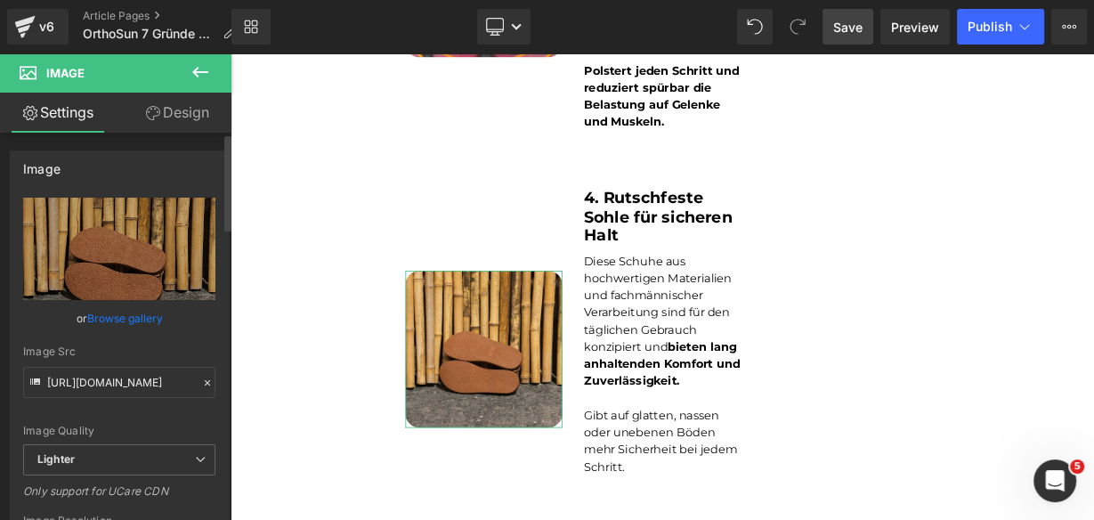
click at [134, 310] on link "Browse gallery" at bounding box center [125, 318] width 76 height 31
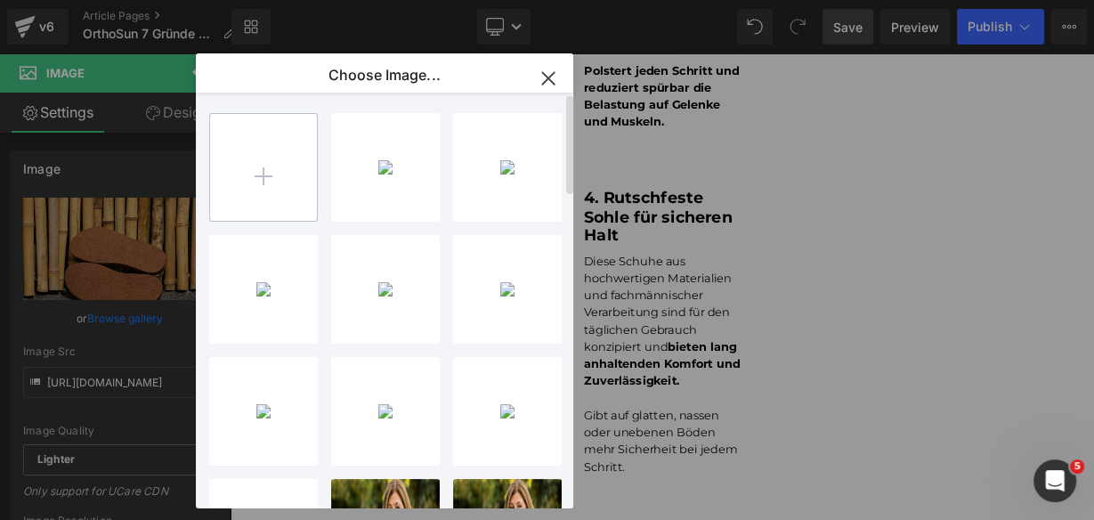
click at [291, 173] on input "file" at bounding box center [263, 167] width 107 height 107
type input "C:\fakepath\OrthoSun (15).jpg"
click at [550, 71] on icon "button" at bounding box center [548, 78] width 28 height 28
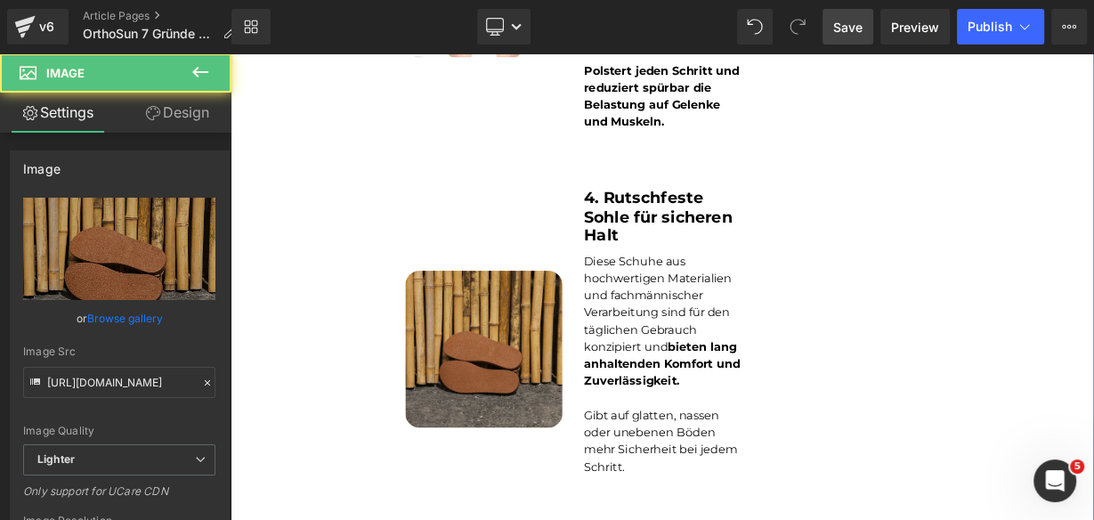
click at [546, 383] on img at bounding box center [546, 423] width 196 height 196
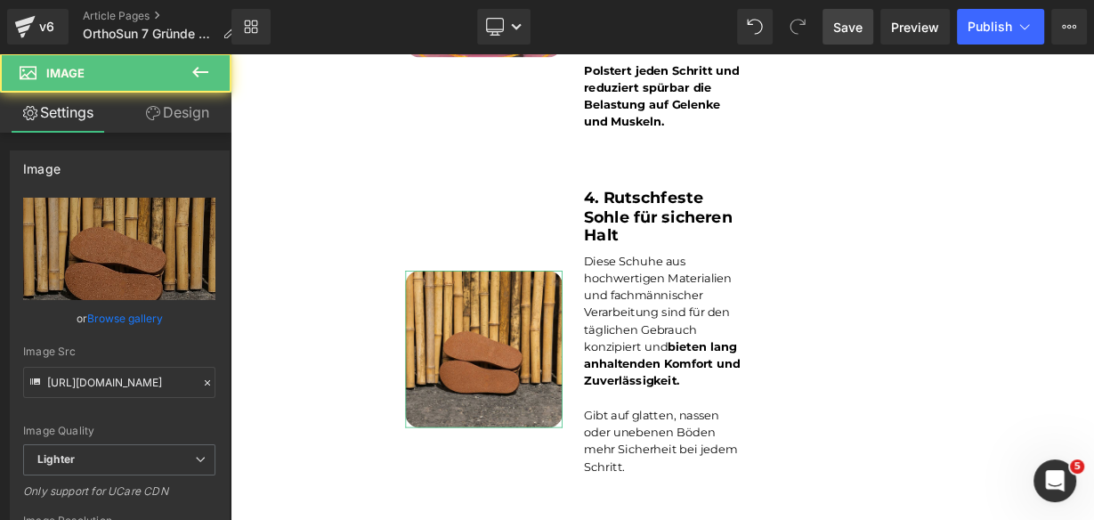
click at [131, 317] on link "Browse gallery" at bounding box center [125, 318] width 76 height 31
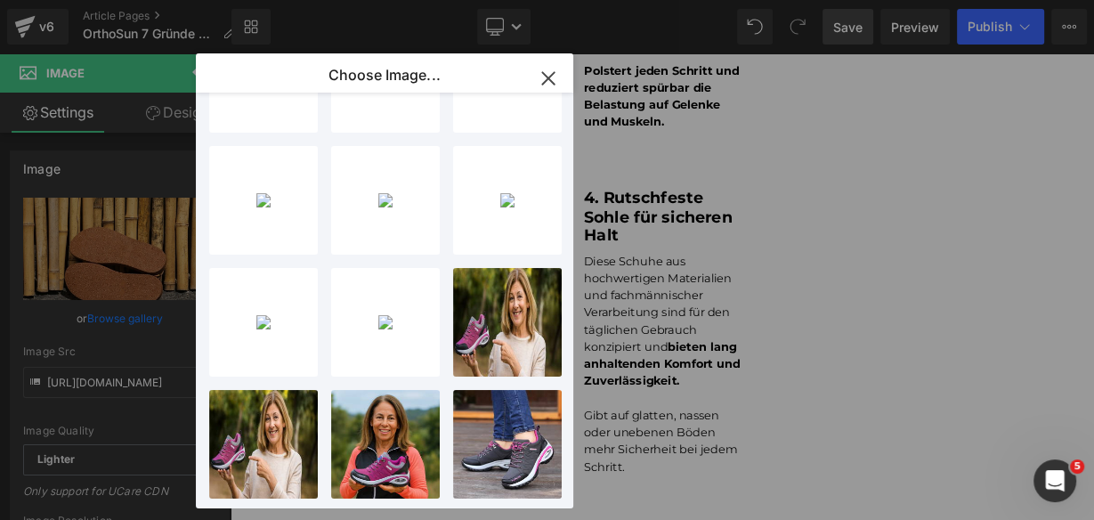
scroll to position [0, 0]
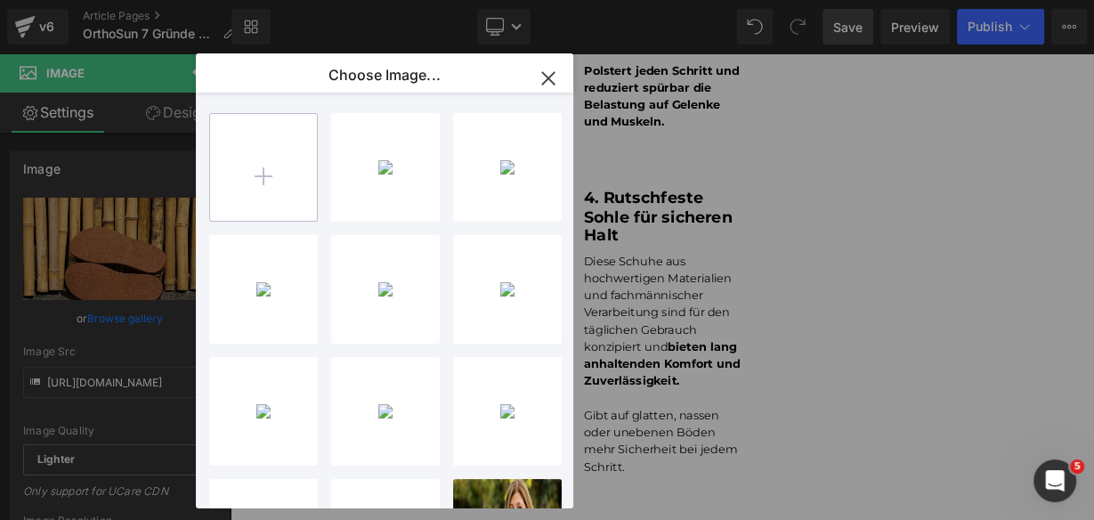
click at [266, 160] on input "file" at bounding box center [263, 167] width 107 height 107
type input "C:\fakepath\OrthoSun (14).jpg"
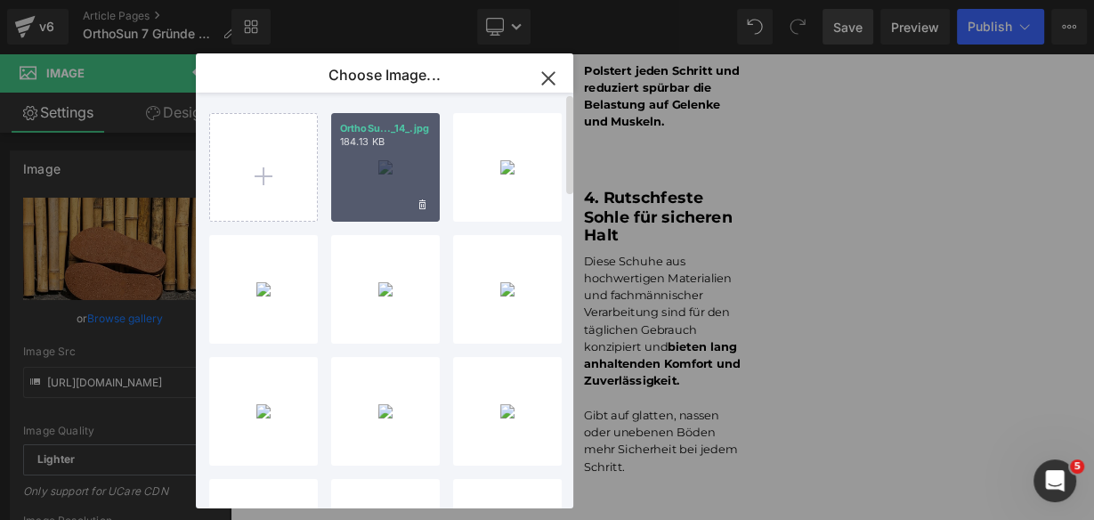
click at [391, 146] on p "184.13 KB" at bounding box center [385, 141] width 91 height 13
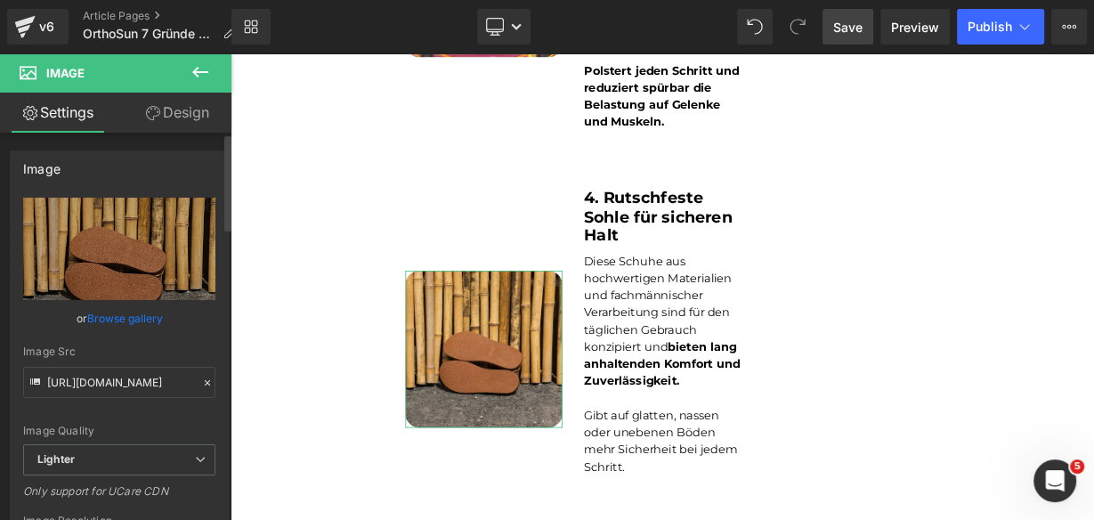
click at [143, 313] on link "Browse gallery" at bounding box center [125, 318] width 76 height 31
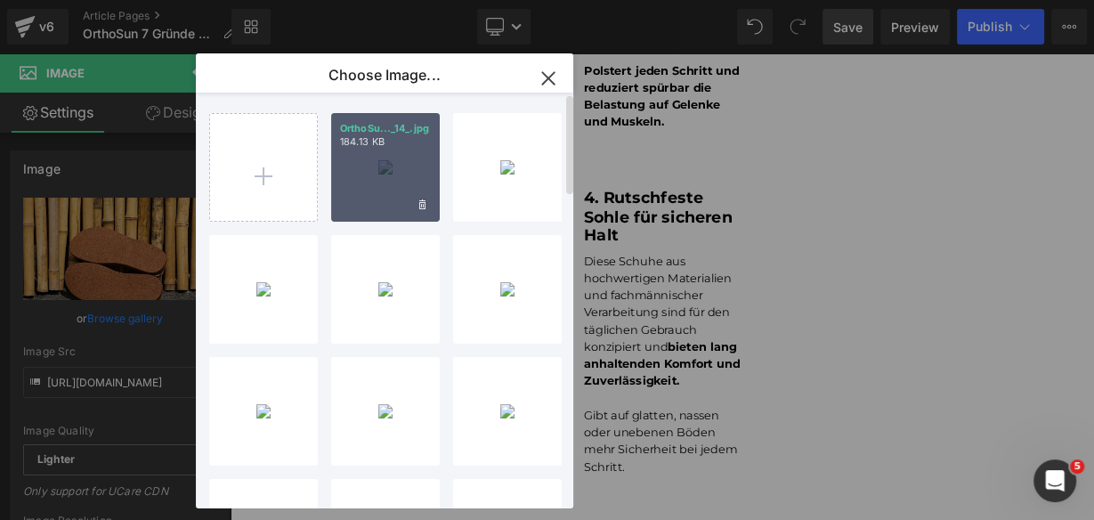
click at [397, 214] on div "OrthoSu..._14_.jpg 184.13 KB" at bounding box center [385, 167] width 109 height 109
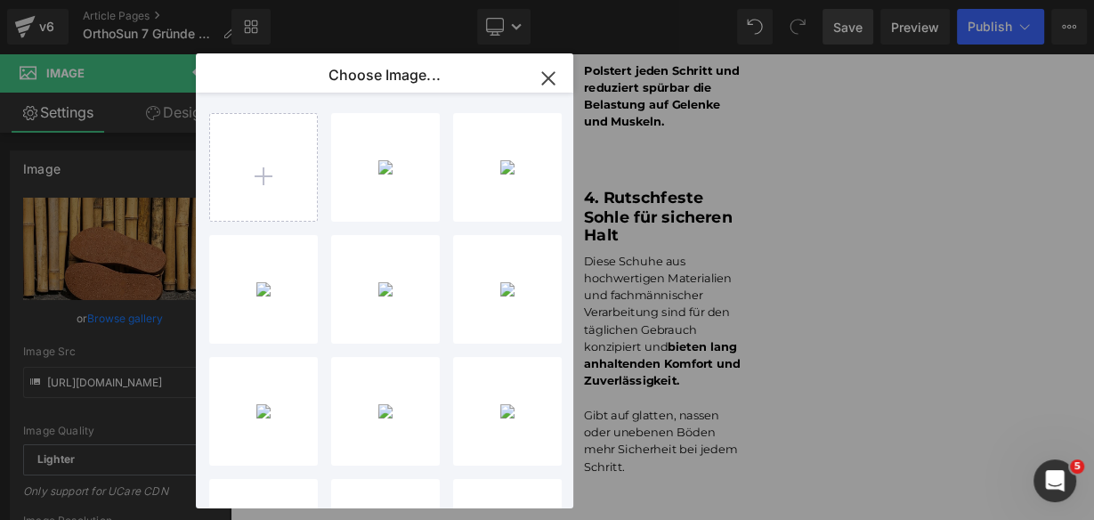
type input "https://ucarecdn.com/f5a82ddb-67cb-43b1-bdc7-96758bfa771b/-/format/auto/-/previ…"
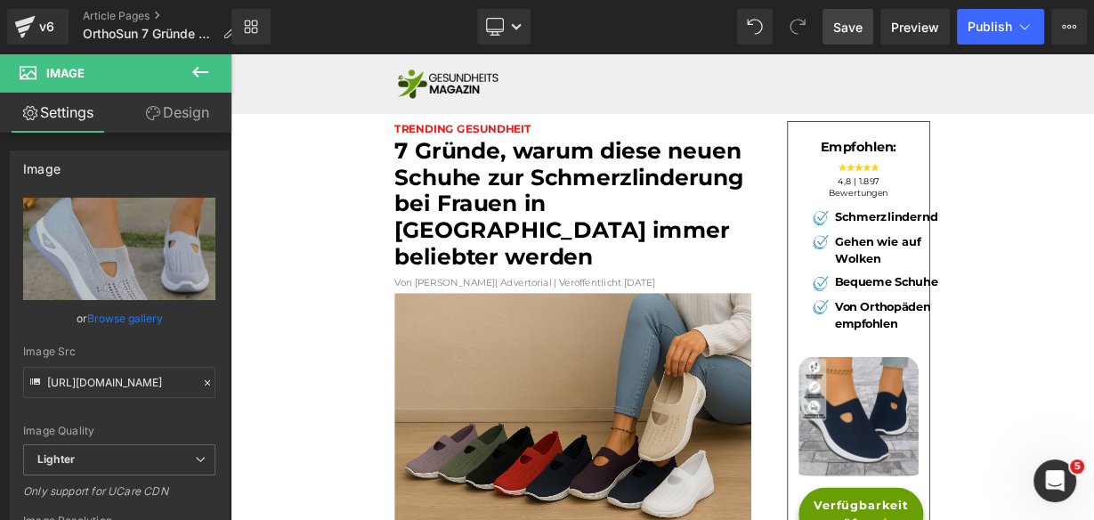
click at [846, 32] on span "Save" at bounding box center [847, 27] width 29 height 19
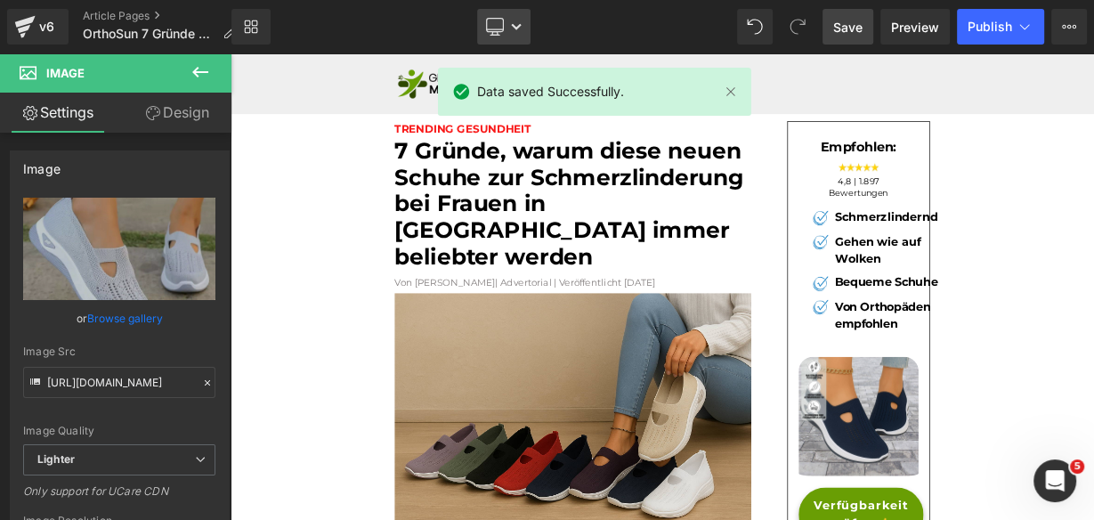
click at [511, 33] on link "Desktop" at bounding box center [503, 27] width 53 height 36
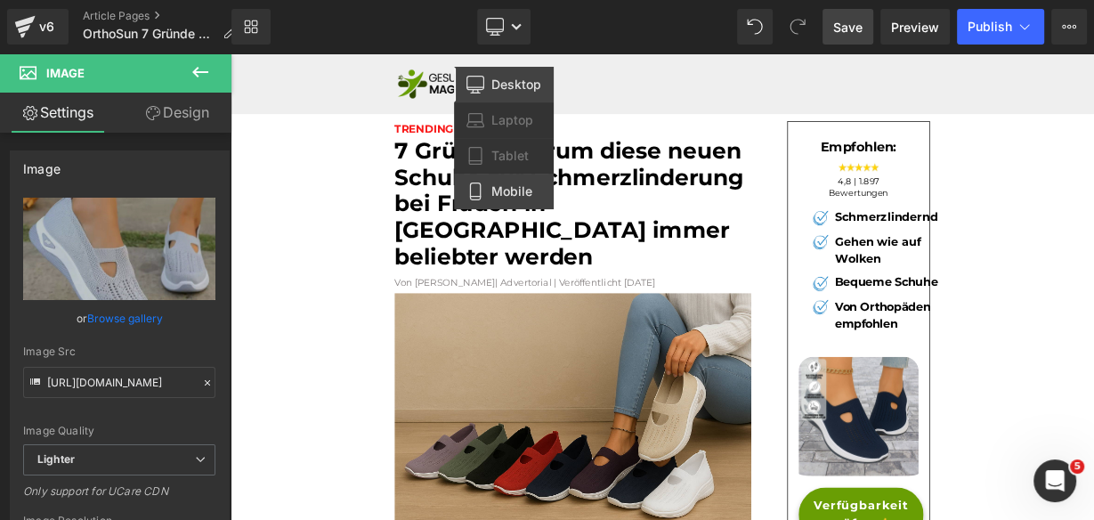
click at [513, 188] on span "Mobile" at bounding box center [511, 191] width 41 height 16
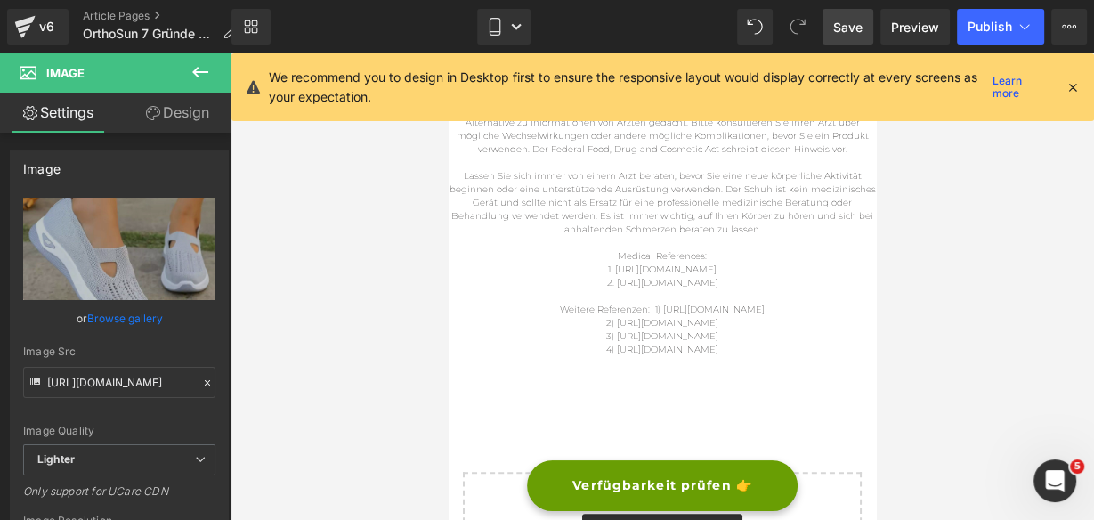
scroll to position [6744, 0]
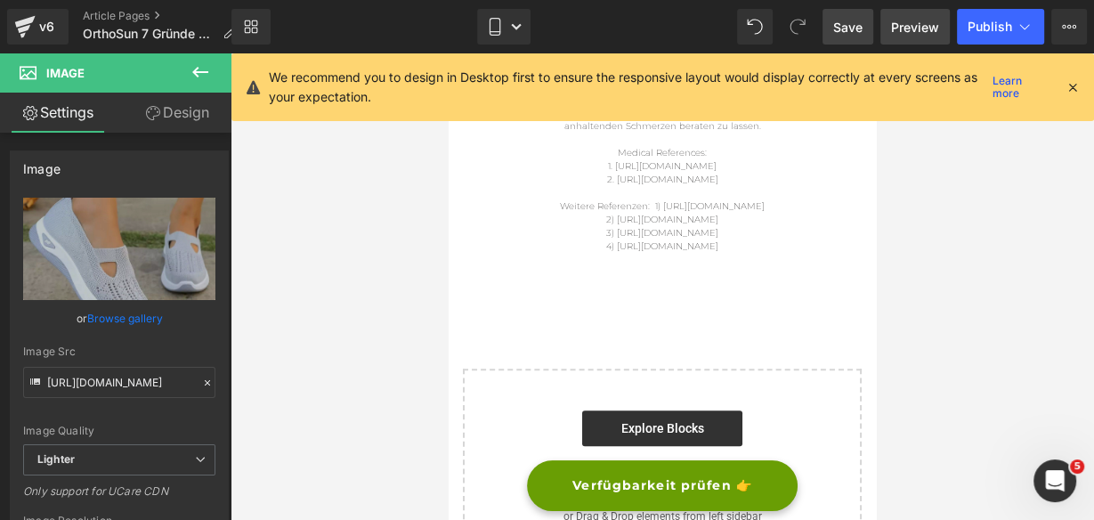
click at [892, 28] on span "Preview" at bounding box center [915, 27] width 48 height 19
